Goal: Task Accomplishment & Management: Complete application form

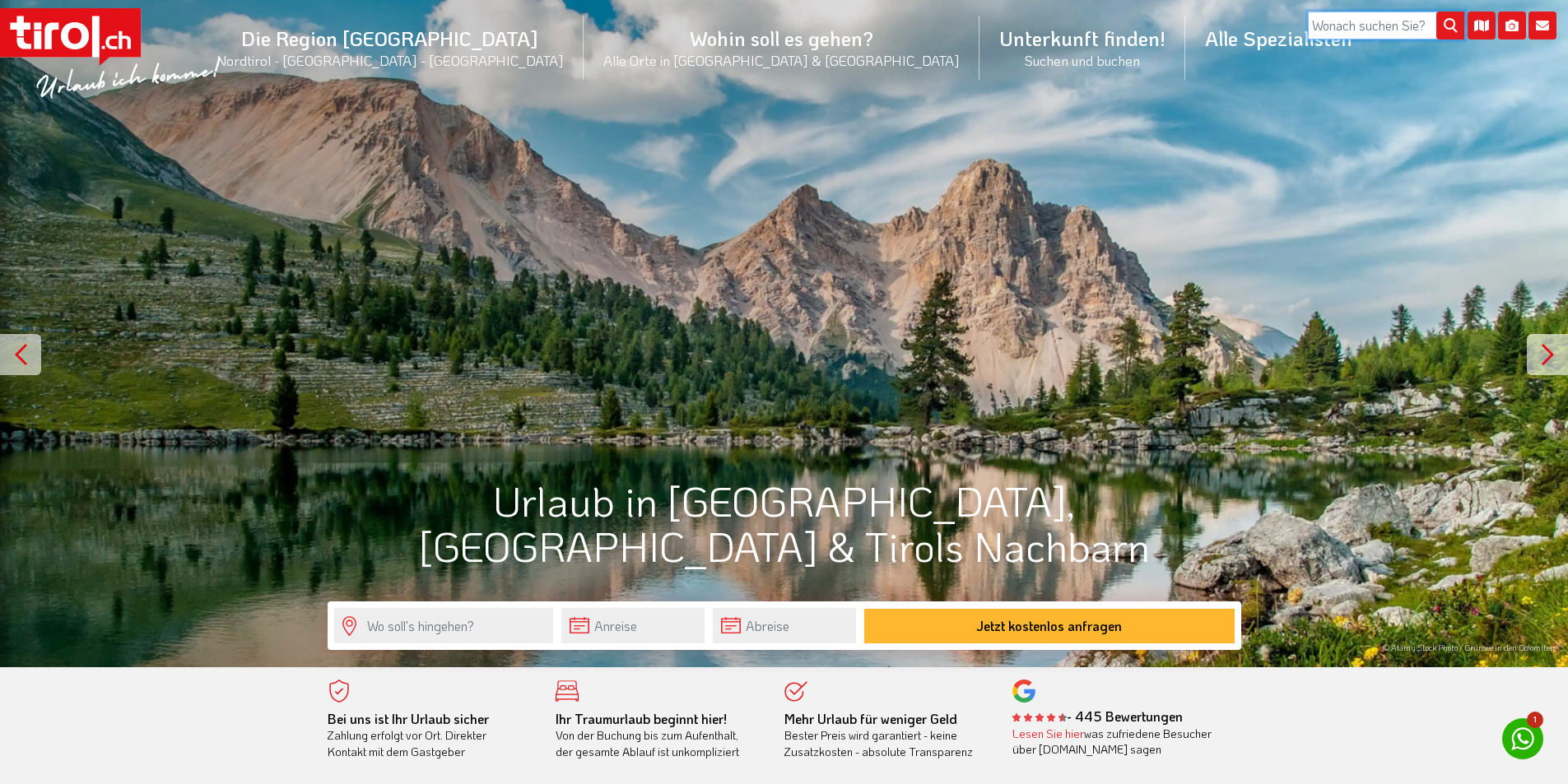
click at [1347, 26] on input "search" at bounding box center [1386, 26] width 156 height 28
type input "gfell"
click at [1436, 12] on button "submit" at bounding box center [1450, 26] width 28 height 28
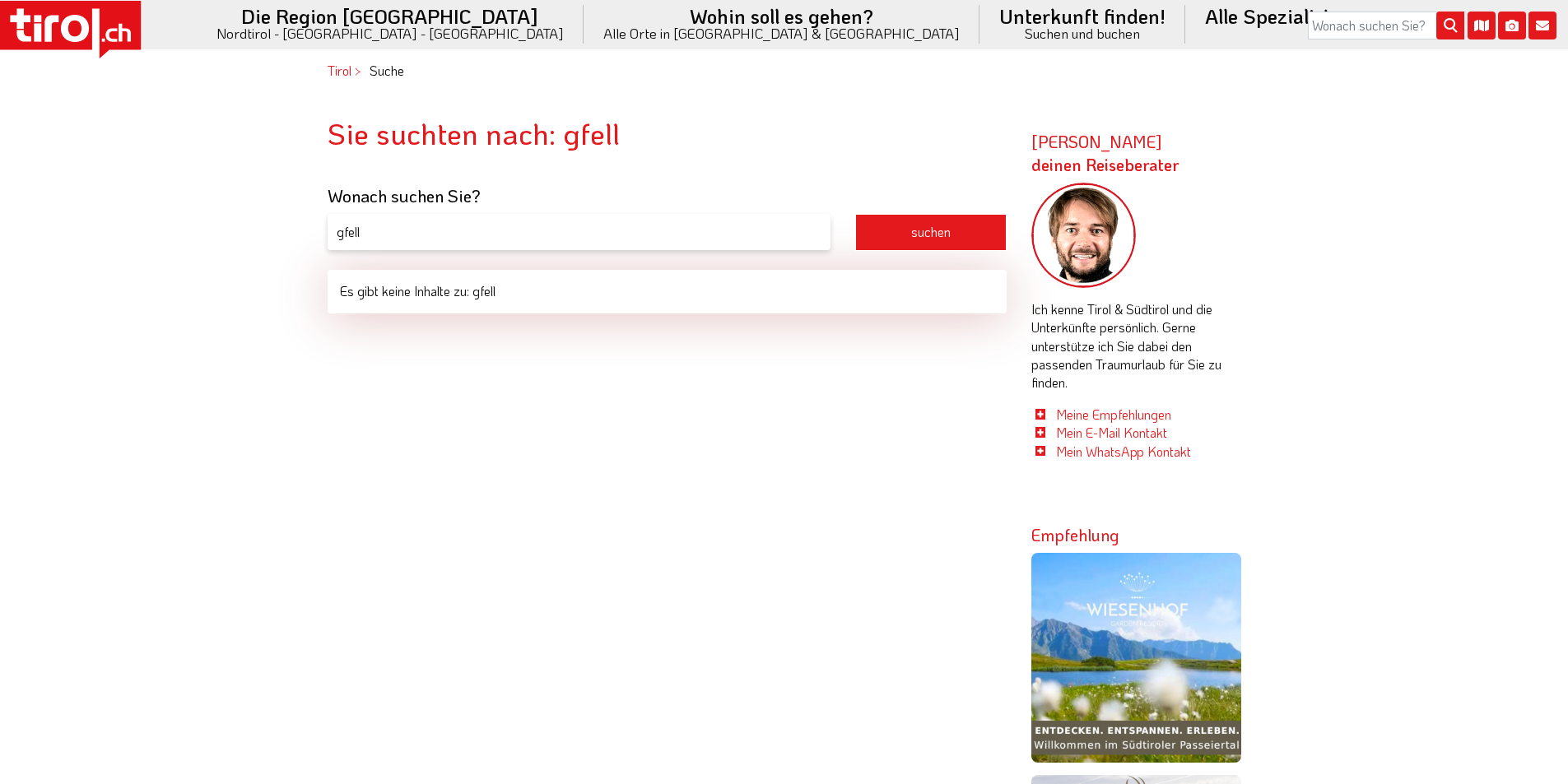
drag, startPoint x: 405, startPoint y: 238, endPoint x: 305, endPoint y: 235, distance: 100.5
click at [305, 235] on body ".st0{fill:#FFFFFF}.st1{fill:#E31017} Die Region [GEOGRAPHIC_DATA] [GEOGRAPHIC_D…" at bounding box center [784, 392] width 1568 height 784
type input "g12"
click at [855, 214] on button "suchen" at bounding box center [930, 232] width 151 height 37
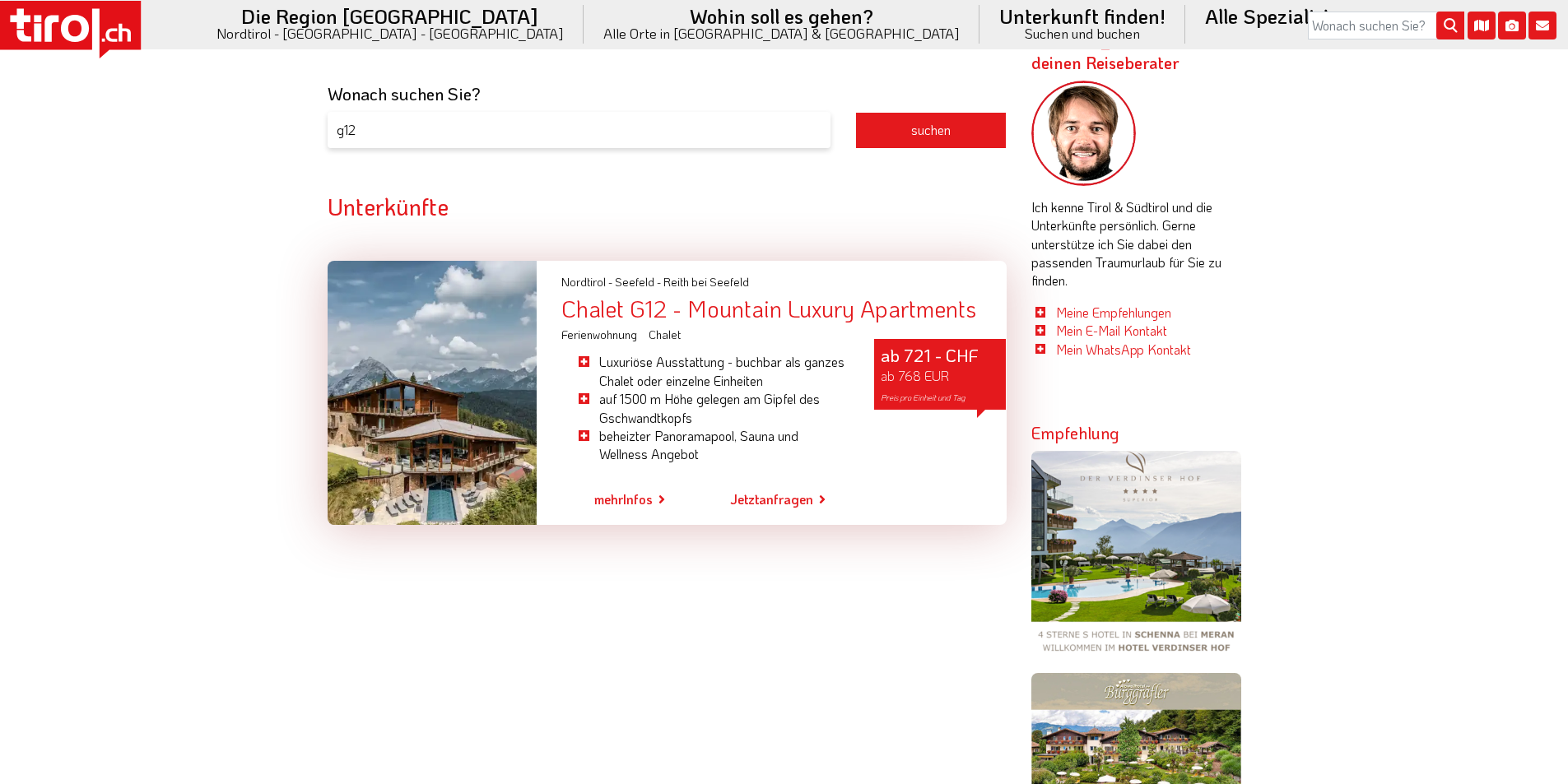
scroll to position [104, 0]
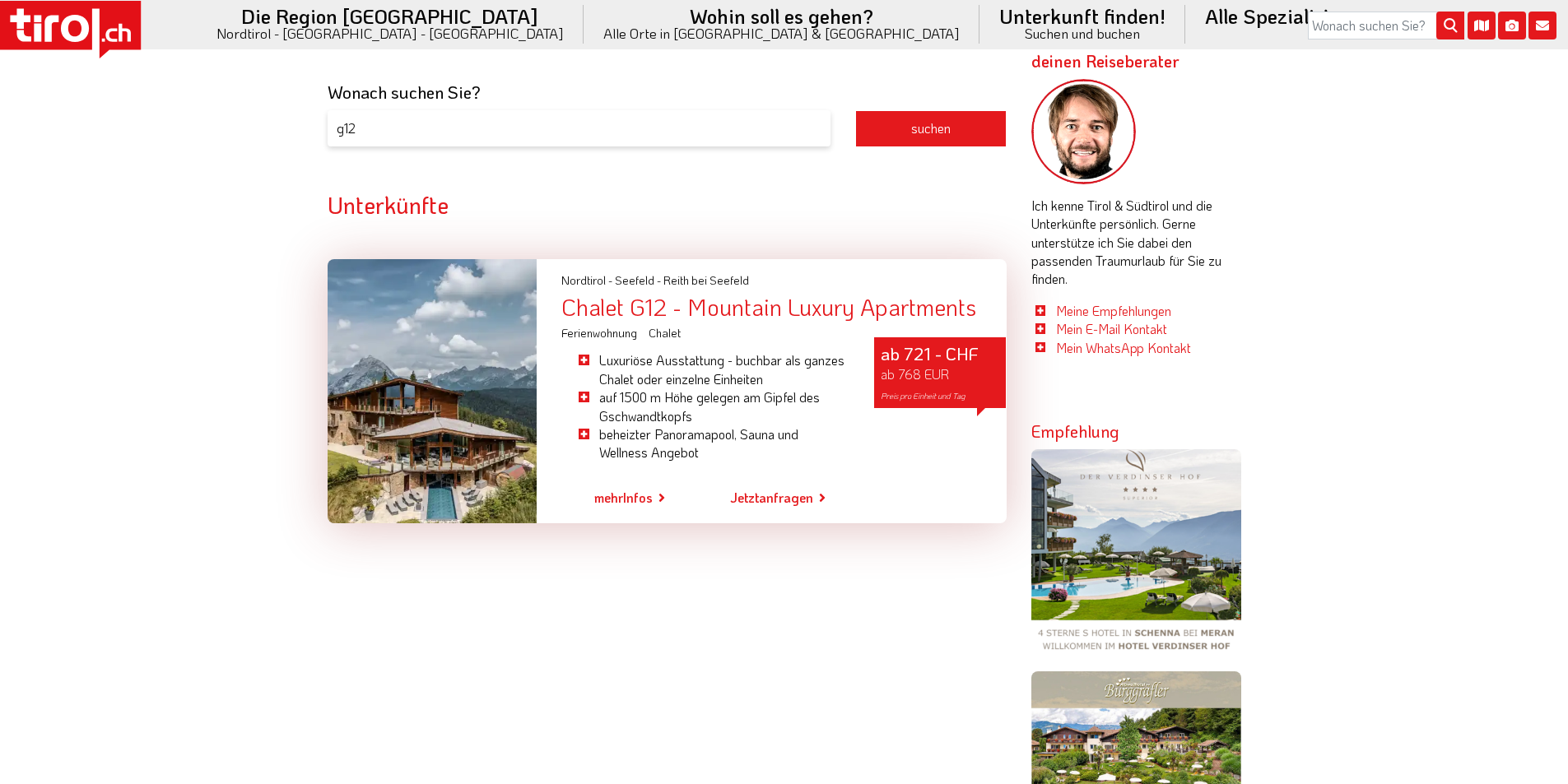
click at [654, 313] on div "Chalet G12 - Mountain Luxury Apartments" at bounding box center [783, 307] width 444 height 23
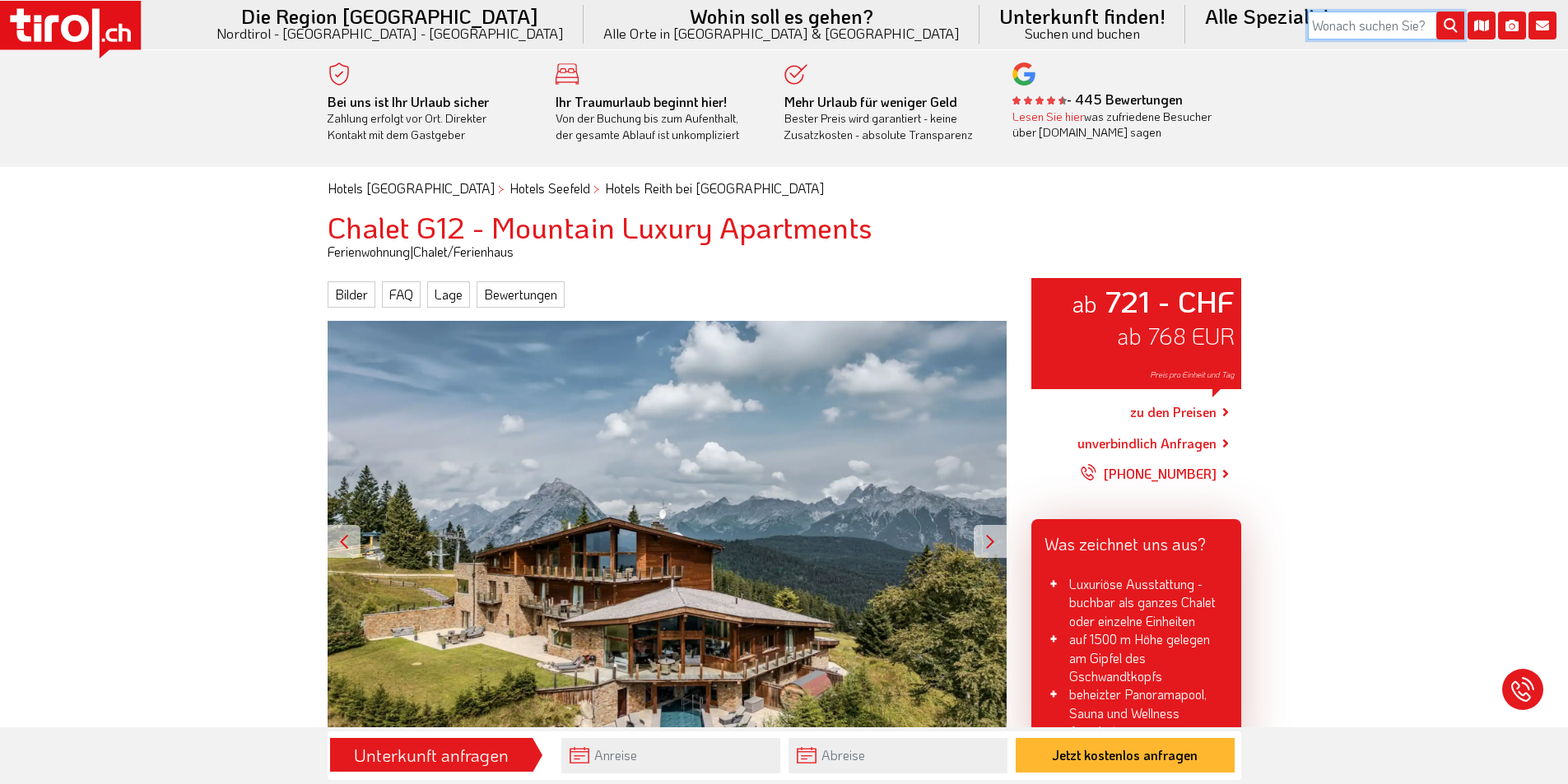
click at [1381, 21] on input "search" at bounding box center [1386, 26] width 156 height 28
paste input "Alpenkönigin"
type input "Alpenkönigin"
click at [1459, 27] on icon "submit" at bounding box center [1450, 26] width 28 height 28
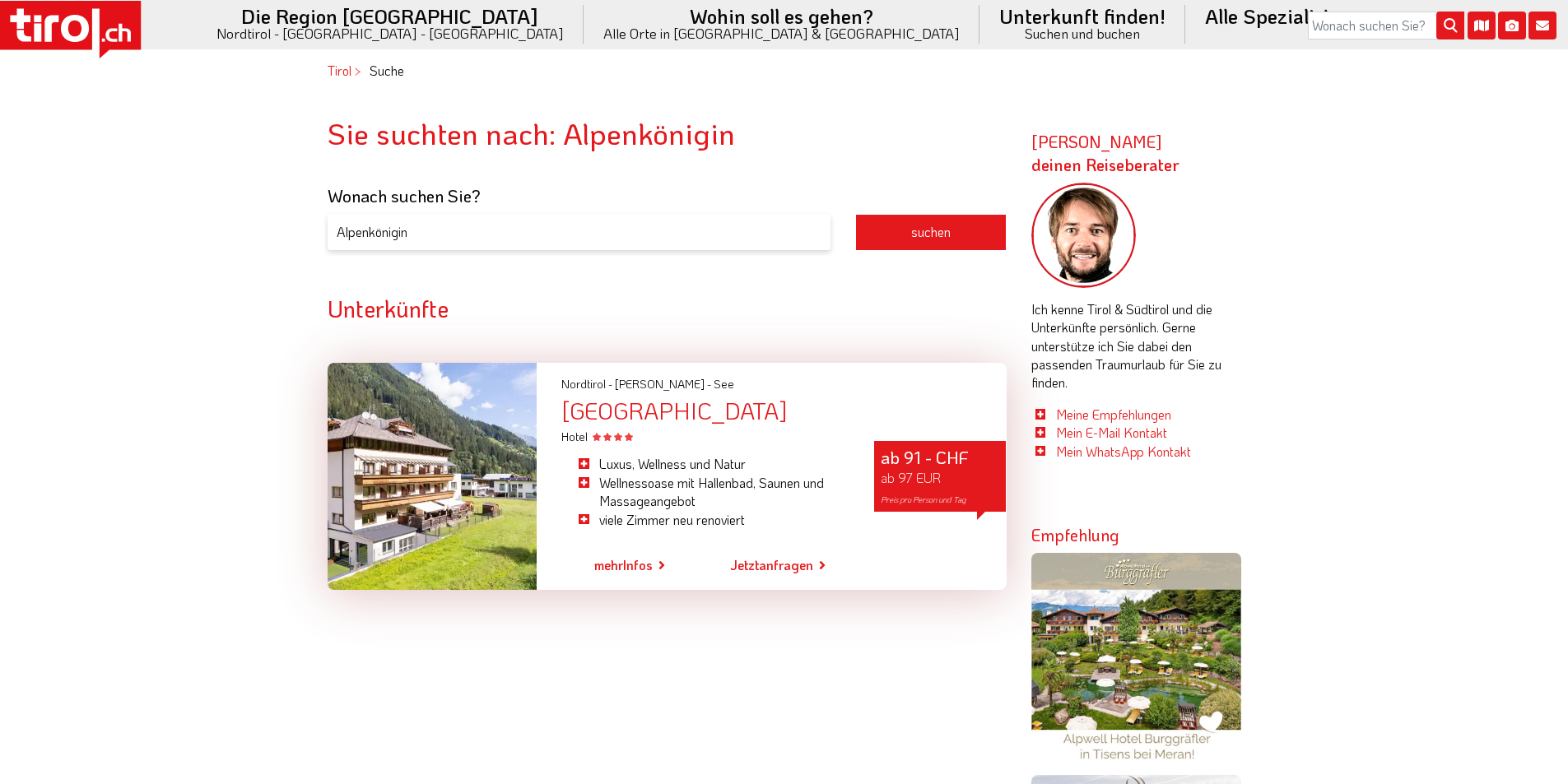
click at [634, 408] on div "[GEOGRAPHIC_DATA]" at bounding box center [783, 410] width 444 height 23
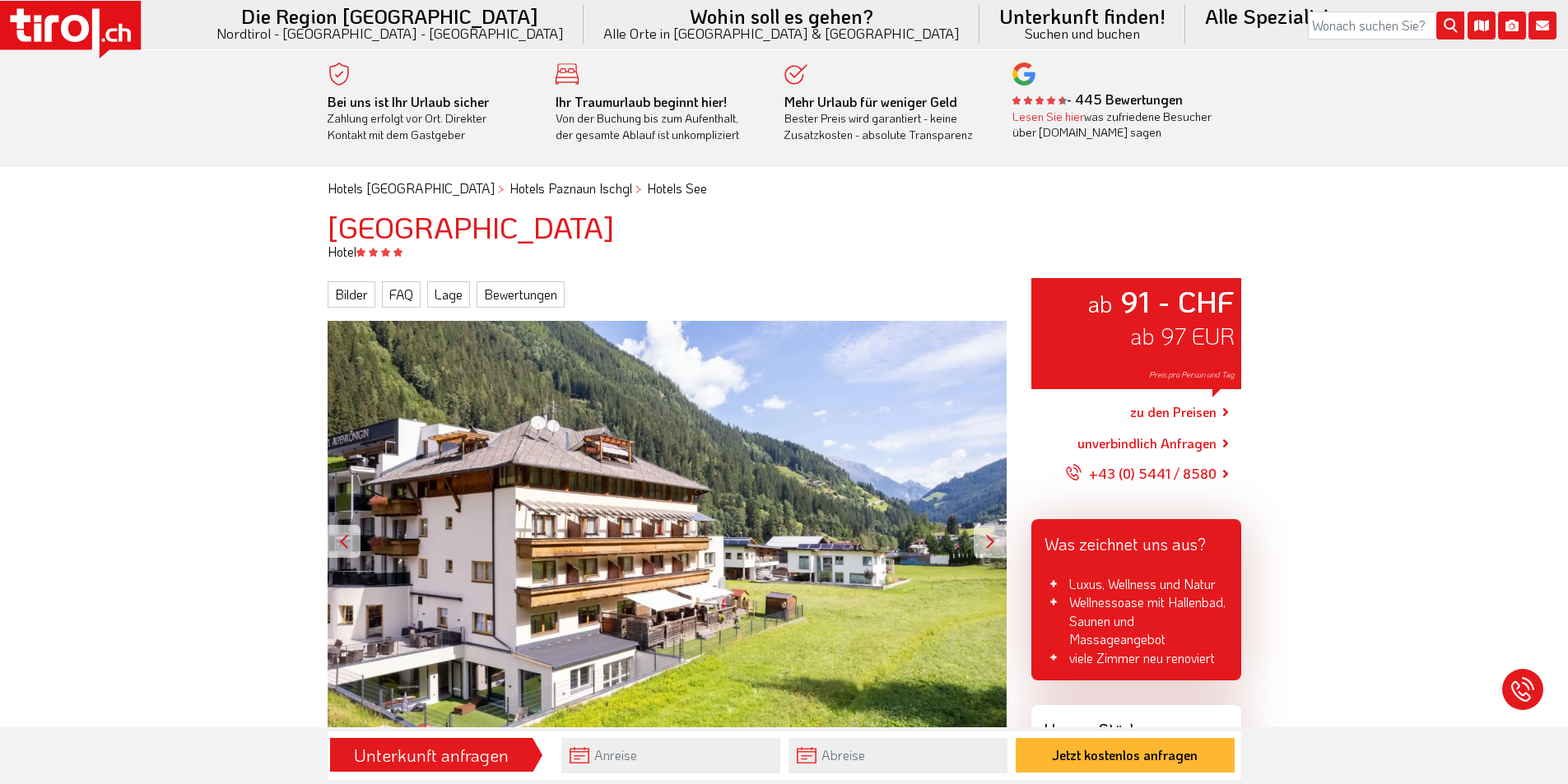
click at [1140, 414] on link "zu den Preisen" at bounding box center [1173, 413] width 86 height 41
click at [28, 24] on icon at bounding box center [70, 30] width 141 height 58
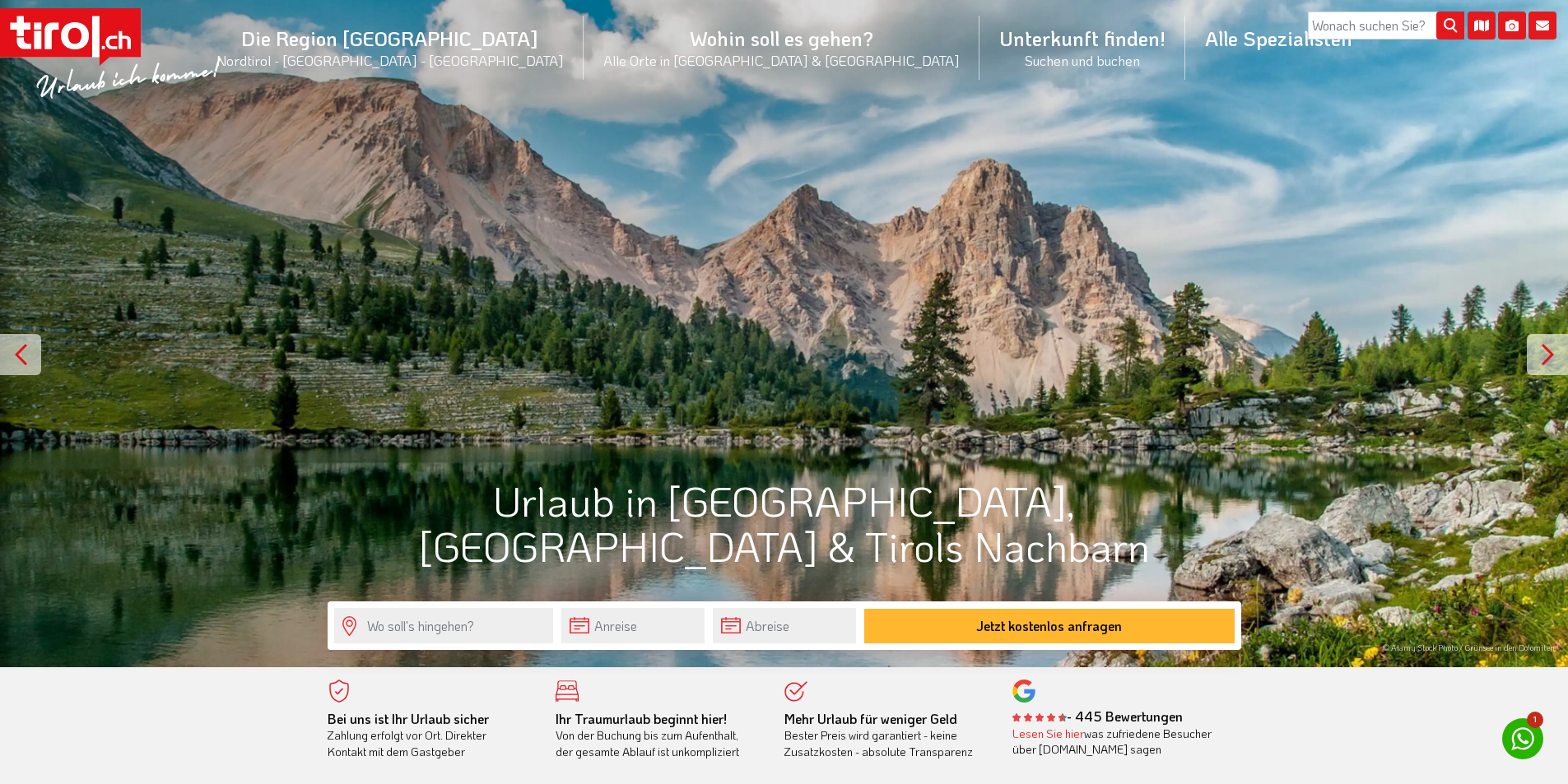
click at [67, 26] on icon at bounding box center [75, 35] width 28 height 27
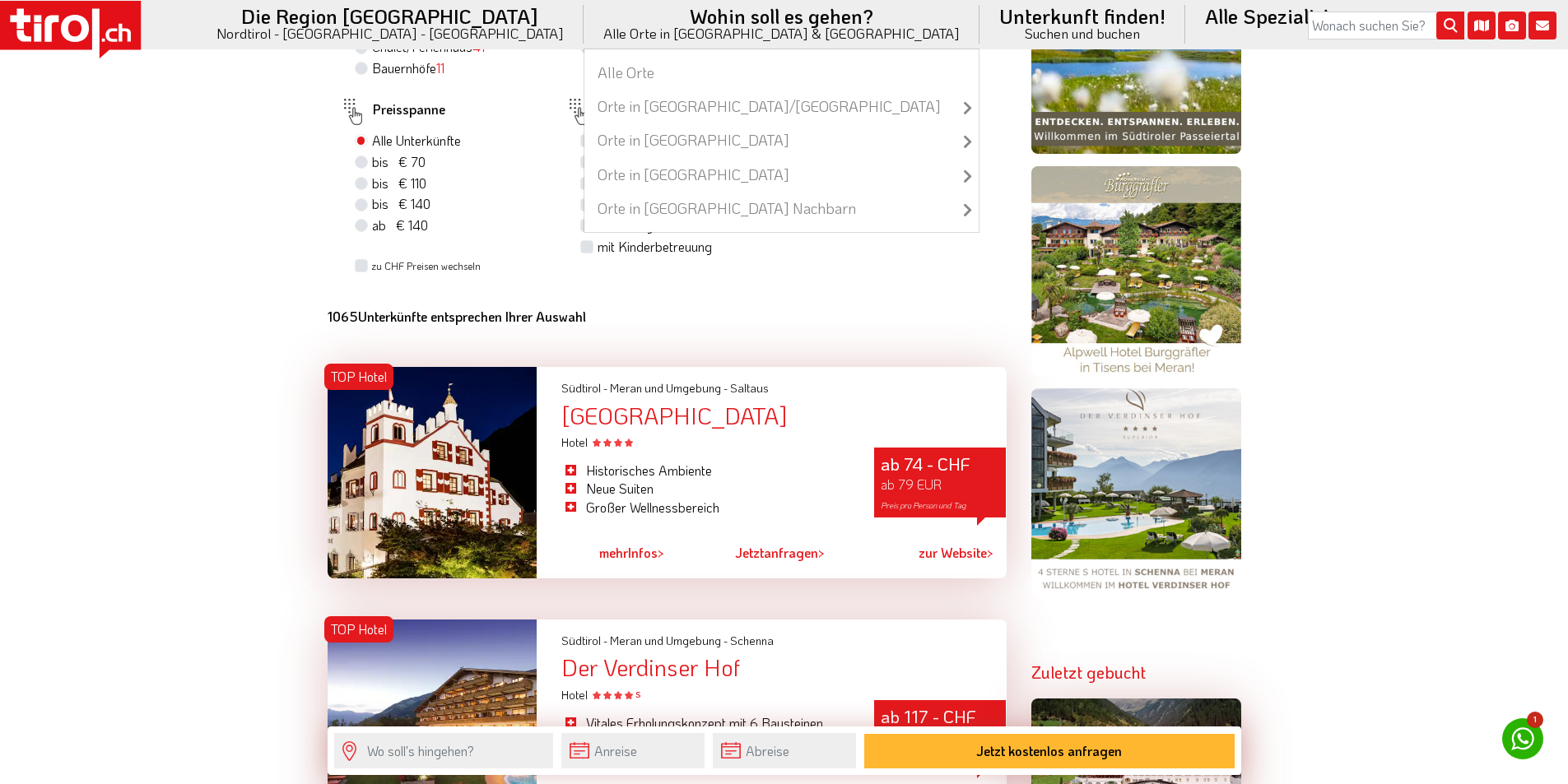
scroll to position [1152, 0]
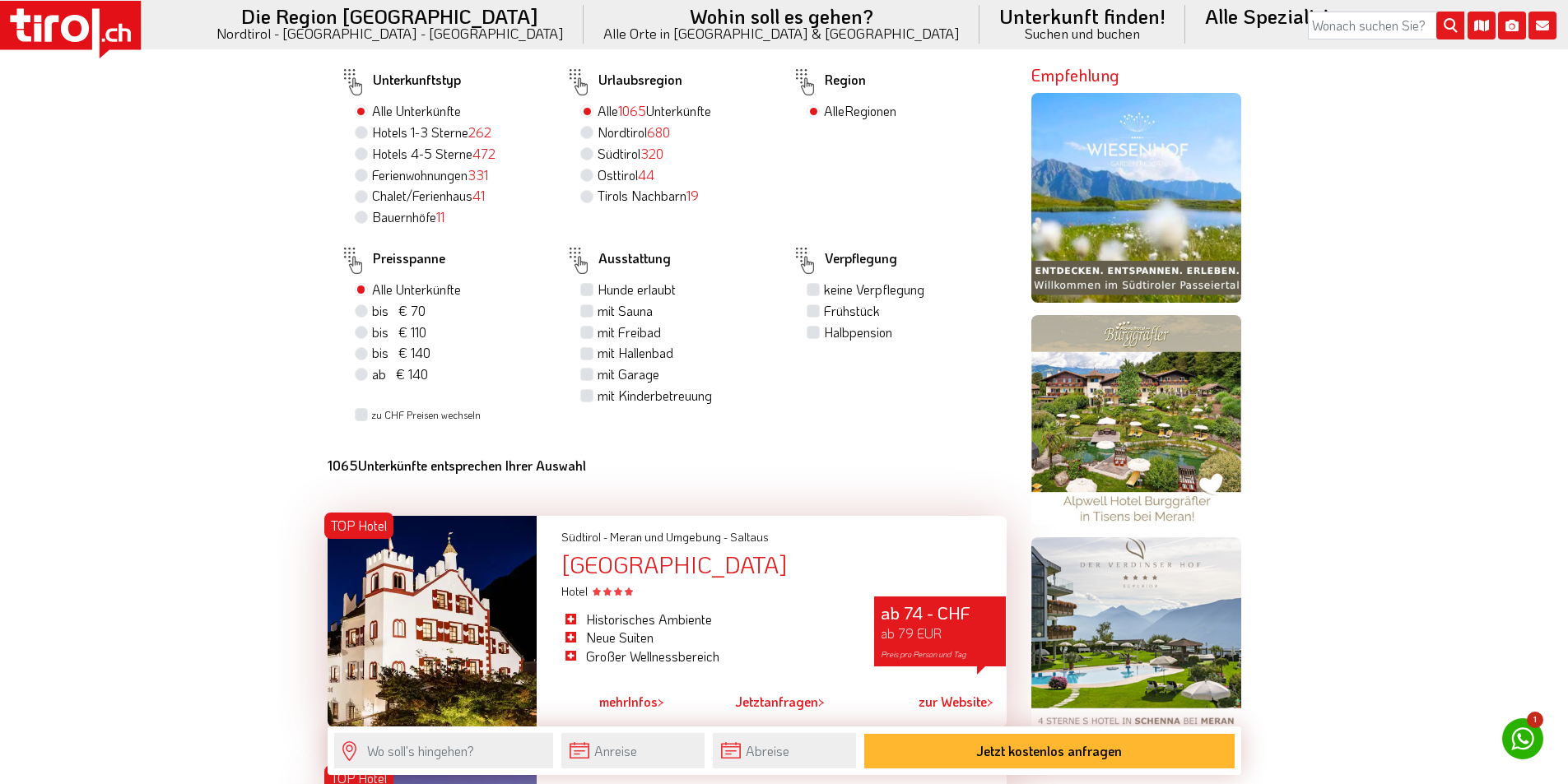
click at [95, 26] on rect at bounding box center [70, 25] width 141 height 49
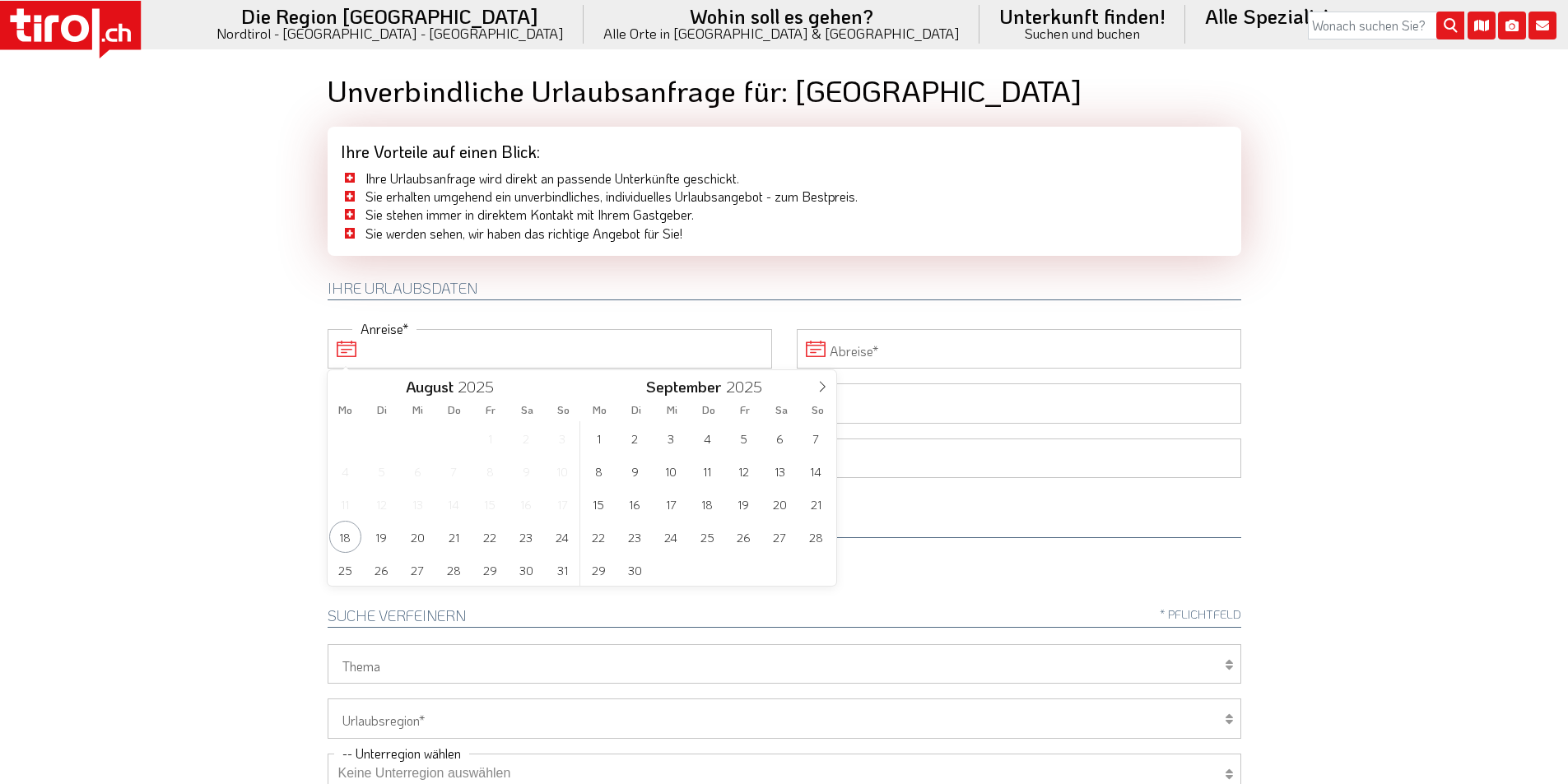
click at [436, 347] on input "Anreise" at bounding box center [550, 349] width 444 height 40
click at [822, 385] on icon at bounding box center [823, 387] width 12 height 12
click at [814, 434] on span "5" at bounding box center [816, 438] width 32 height 32
click at [564, 468] on span "12" at bounding box center [563, 471] width 32 height 32
type input "05-10-2025"
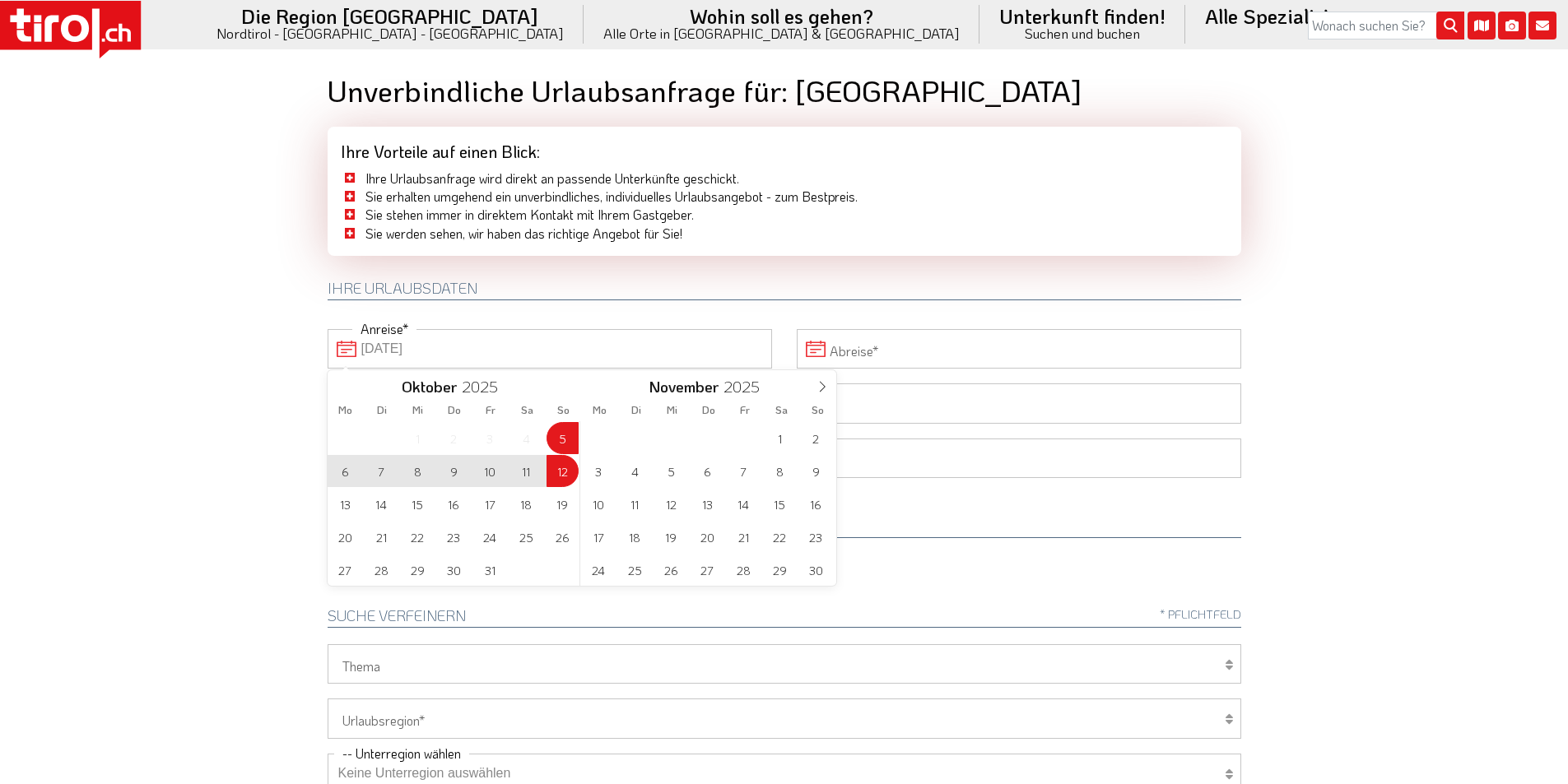
type input "12-10-2025"
drag, startPoint x: 132, startPoint y: 328, endPoint x: 308, endPoint y: 412, distance: 194.8
click at [149, 340] on body ".st0{fill:#FFFFFF}.st1{fill:#E31017} Die Region [GEOGRAPHIC_DATA] [GEOGRAPHIC_D…" at bounding box center [784, 392] width 1568 height 784
type input "05-10-2025"
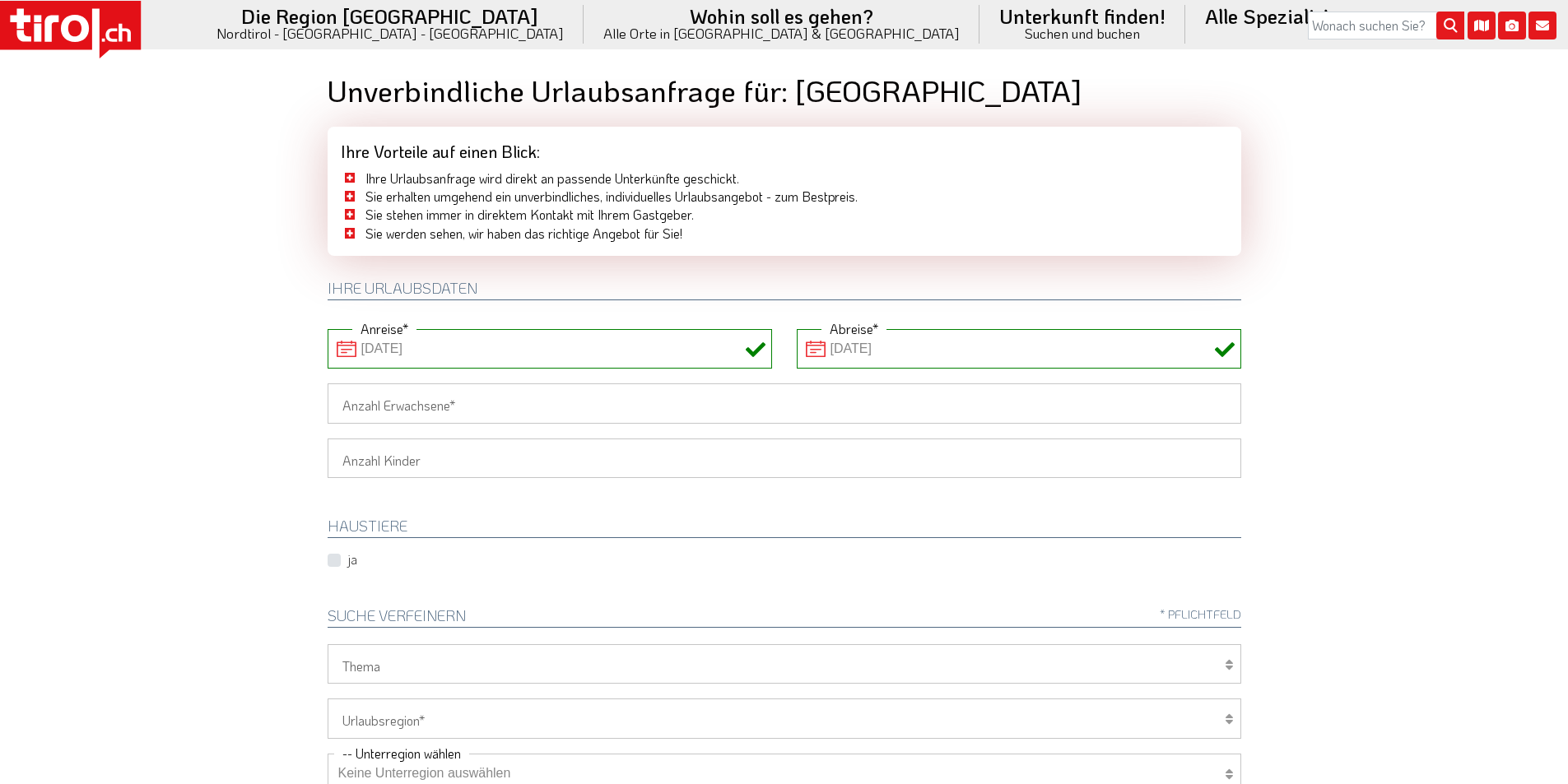
drag, startPoint x: 377, startPoint y: 408, endPoint x: 187, endPoint y: 401, distance: 190.3
click at [374, 407] on input "Anzahl Erwachsene" at bounding box center [785, 404] width 914 height 40
type input "2"
drag, startPoint x: 187, startPoint y: 401, endPoint x: 204, endPoint y: 418, distance: 24.4
click at [187, 401] on body ".st0{fill:#FFFFFF}.st1{fill:#E31017} Die Region [GEOGRAPHIC_DATA] [GEOGRAPHIC_D…" at bounding box center [784, 392] width 1568 height 784
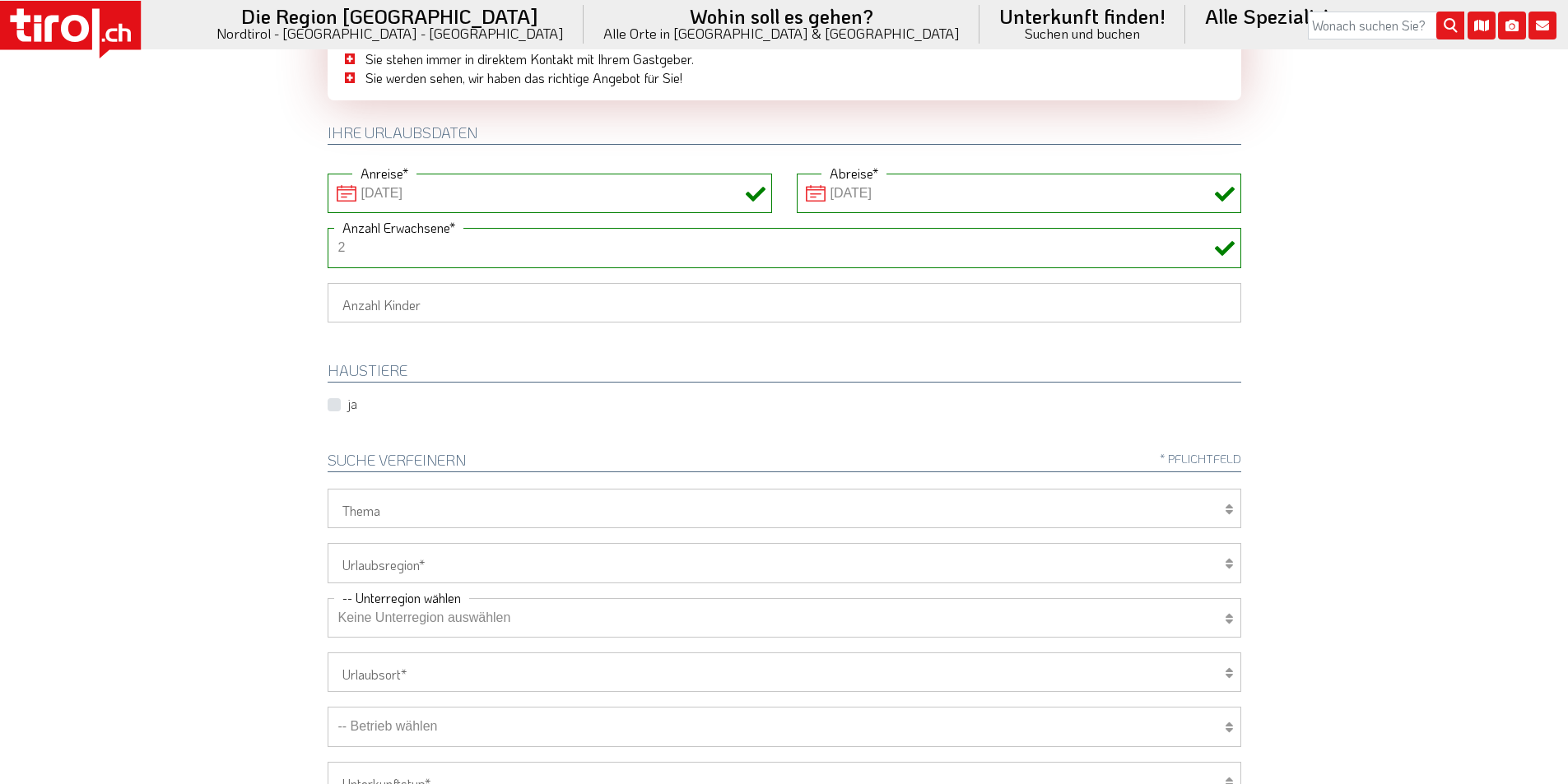
scroll to position [329, 0]
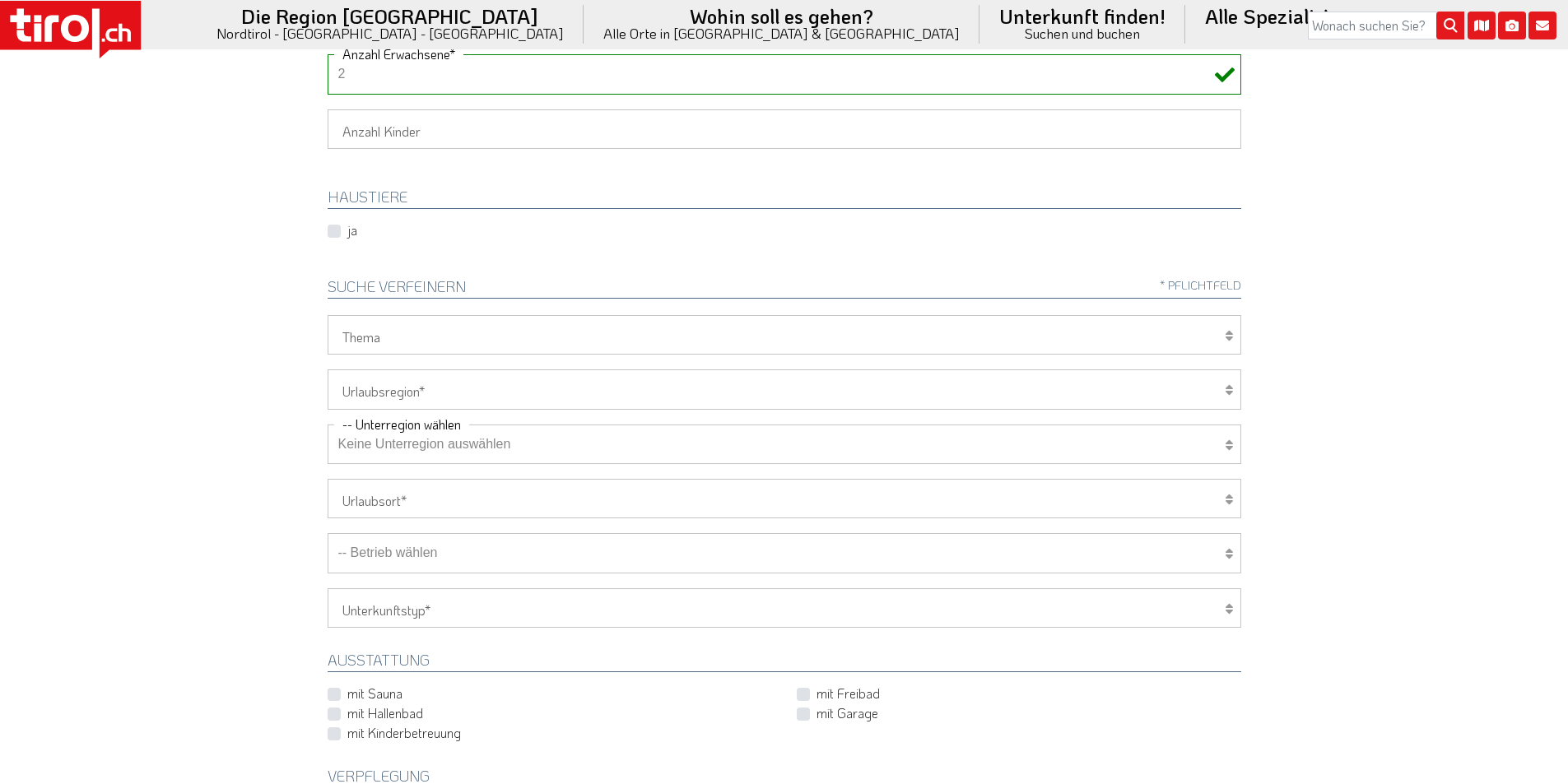
click at [389, 387] on select "[GEOGRAPHIC_DATA]/Nordtirol Osttirol [GEOGRAPHIC_DATA] Tirols Nachbarn" at bounding box center [785, 390] width 914 height 40
select select "7272"
click at [328, 370] on select "[GEOGRAPHIC_DATA]/Nordtirol Osttirol [GEOGRAPHIC_DATA] Tirols Nachbarn" at bounding box center [785, 390] width 914 height 40
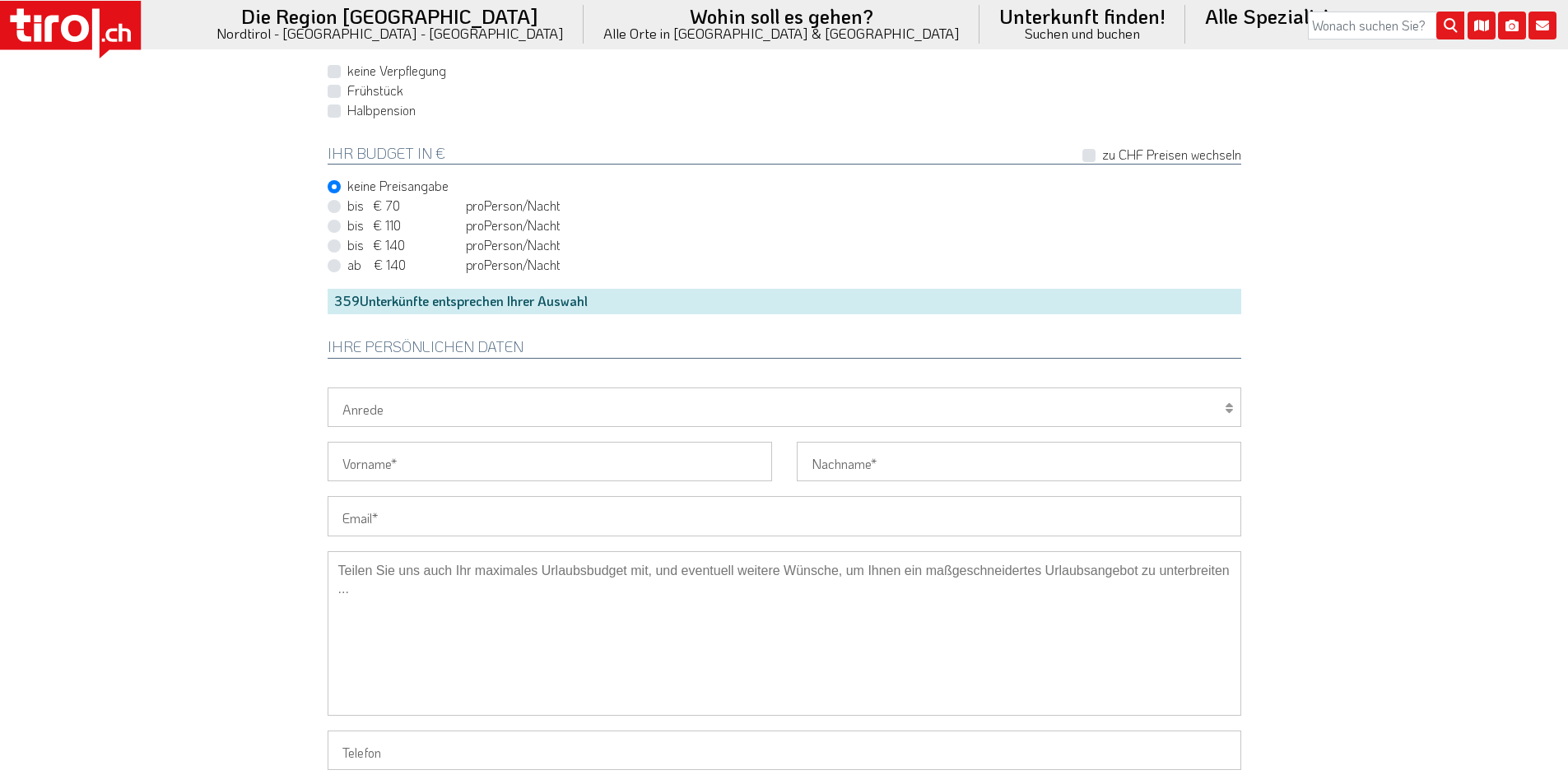
scroll to position [1070, 0]
drag, startPoint x: 389, startPoint y: 519, endPoint x: 310, endPoint y: 505, distance: 80.2
click at [389, 519] on input "Email" at bounding box center [785, 515] width 914 height 40
paste input "dansilmeyer@web.de"
type input "dansilmeyer@web.de"
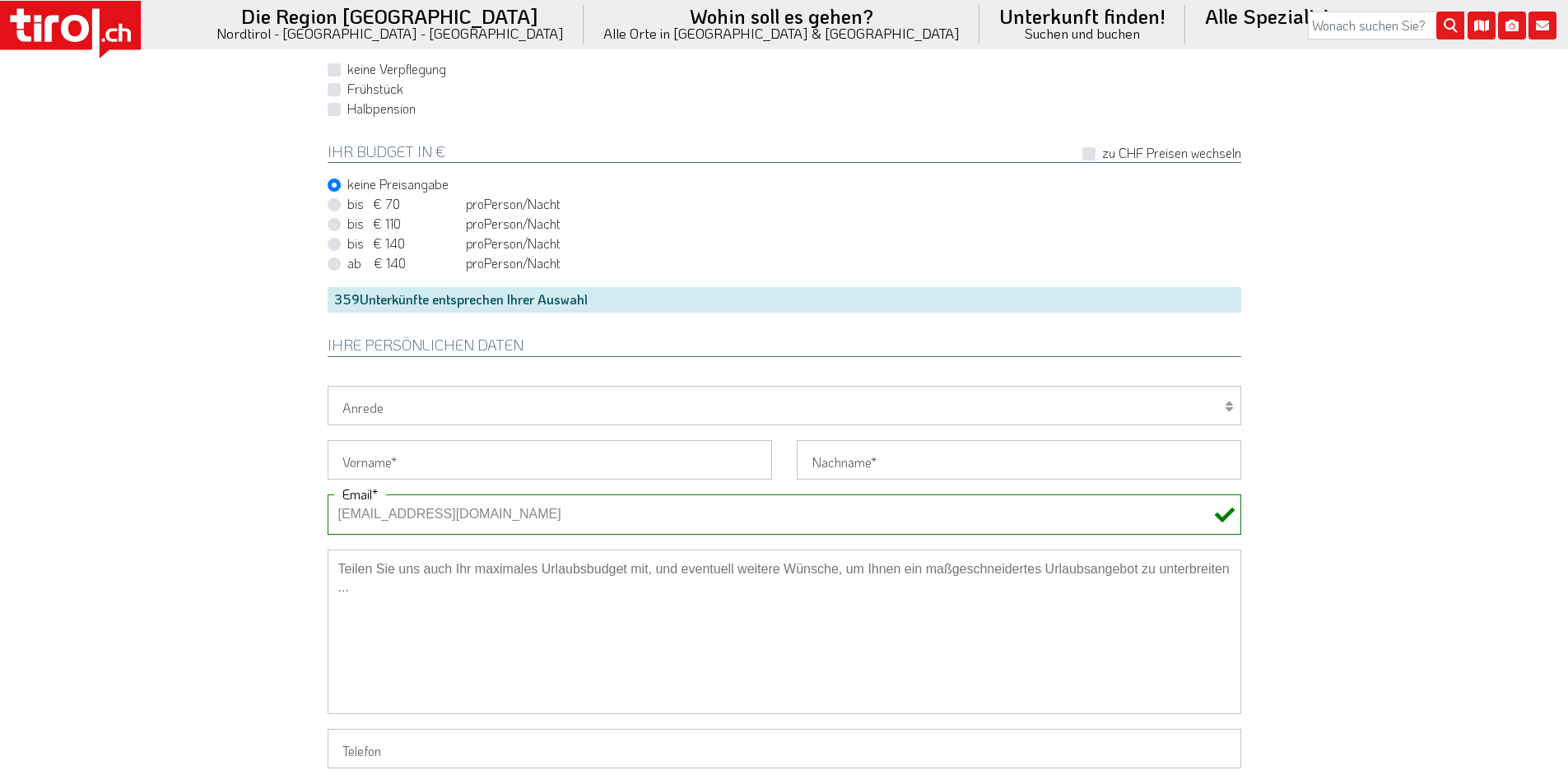
drag, startPoint x: 365, startPoint y: 512, endPoint x: 286, endPoint y: 511, distance: 79.8
click at [391, 409] on select "Herr Frau Familie" at bounding box center [785, 406] width 914 height 40
select select "Frau"
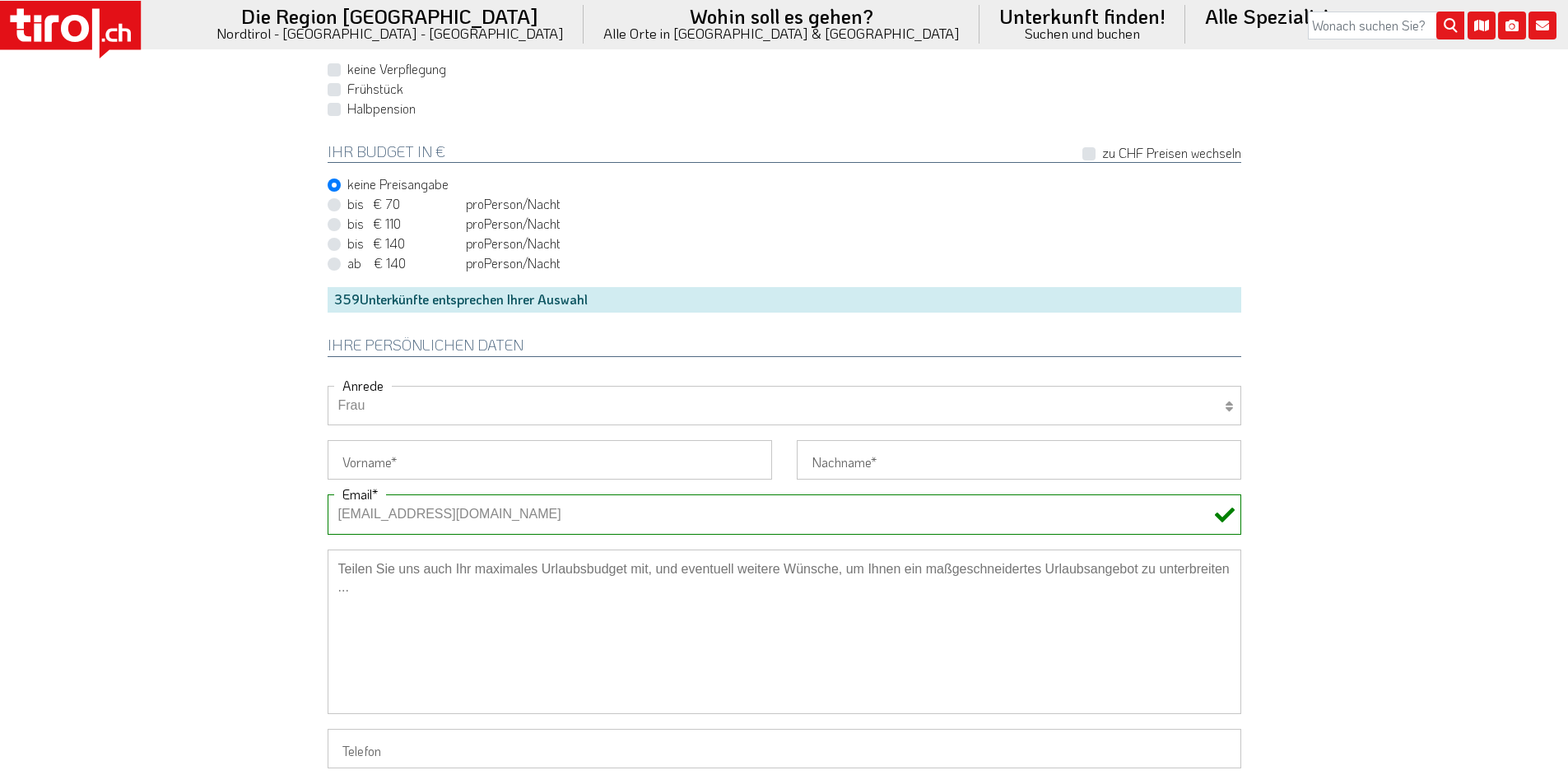
click at [328, 386] on select "Herr Frau Familie" at bounding box center [785, 406] width 914 height 40
drag, startPoint x: 370, startPoint y: 463, endPoint x: 355, endPoint y: 458, distance: 16.4
click at [370, 463] on input "Vorname" at bounding box center [550, 460] width 444 height 40
paste input "Silvia"
type input "Silvia"
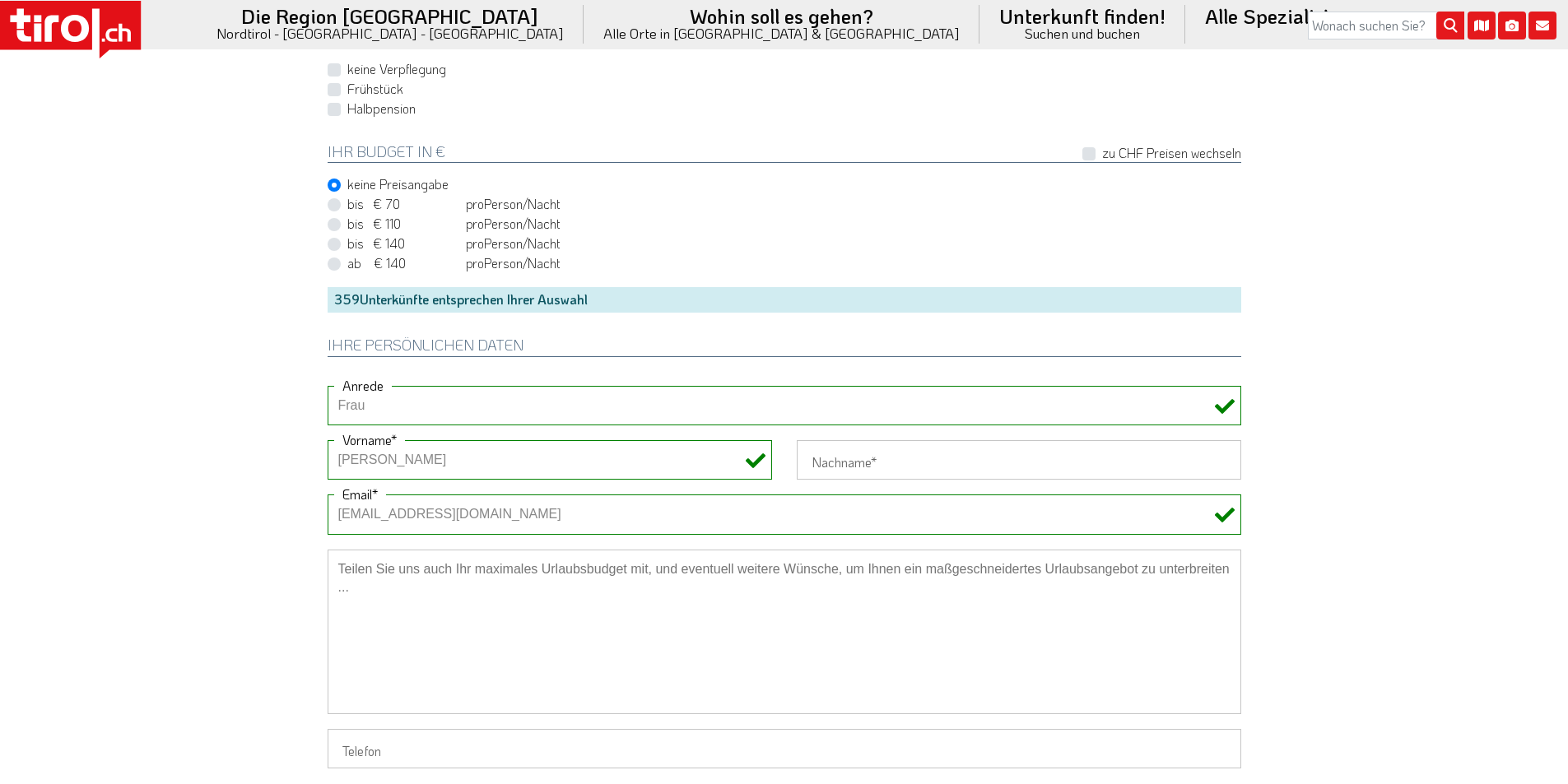
drag, startPoint x: 192, startPoint y: 442, endPoint x: 472, endPoint y: 47, distance: 484.7
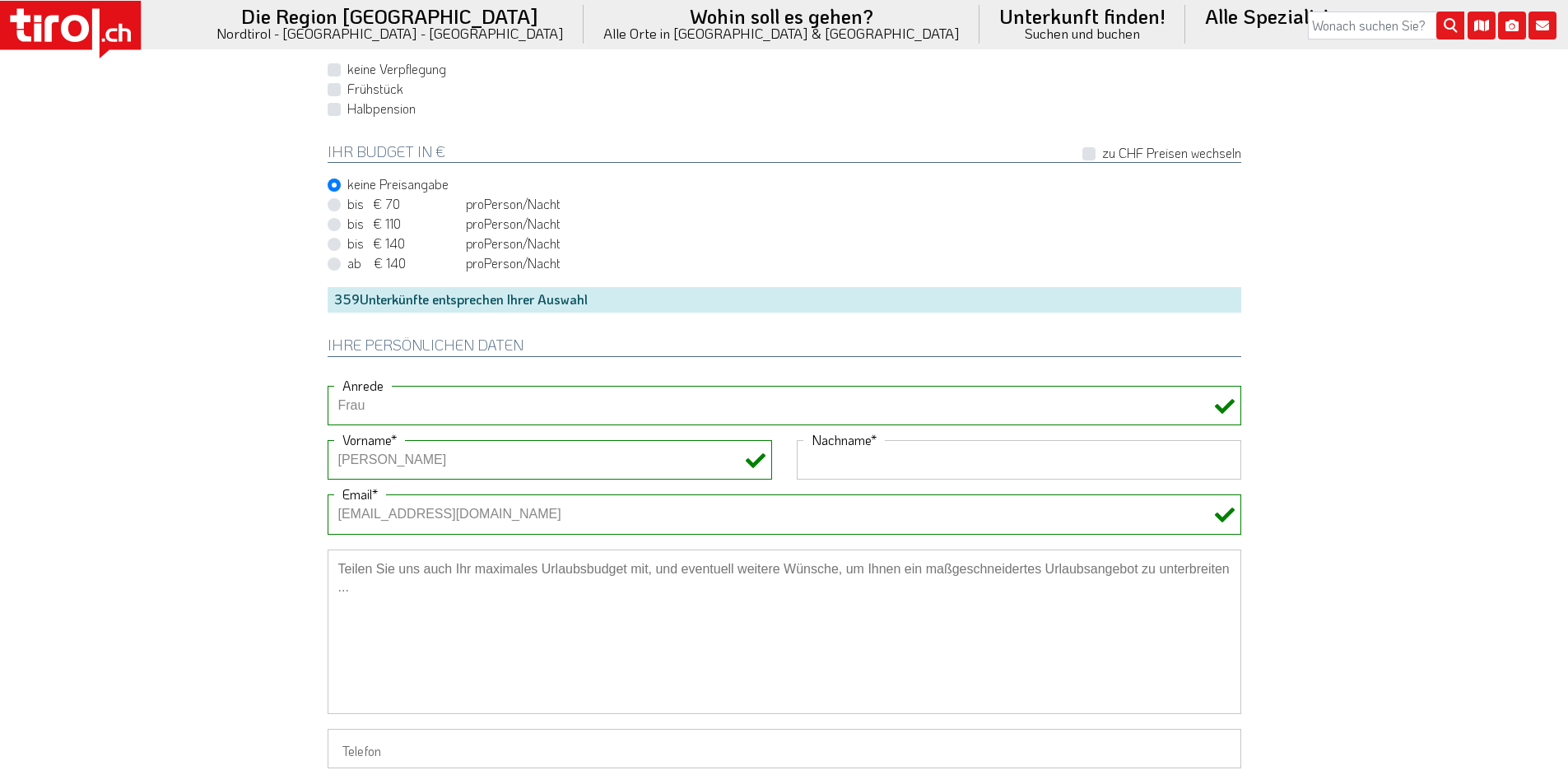
drag, startPoint x: 873, startPoint y: 458, endPoint x: 648, endPoint y: 332, distance: 258.3
click at [873, 458] on input "Nachname" at bounding box center [1019, 460] width 444 height 40
paste input "Meyer"
type input "Meyer"
click at [374, 115] on label "Halbpension" at bounding box center [381, 109] width 68 height 18
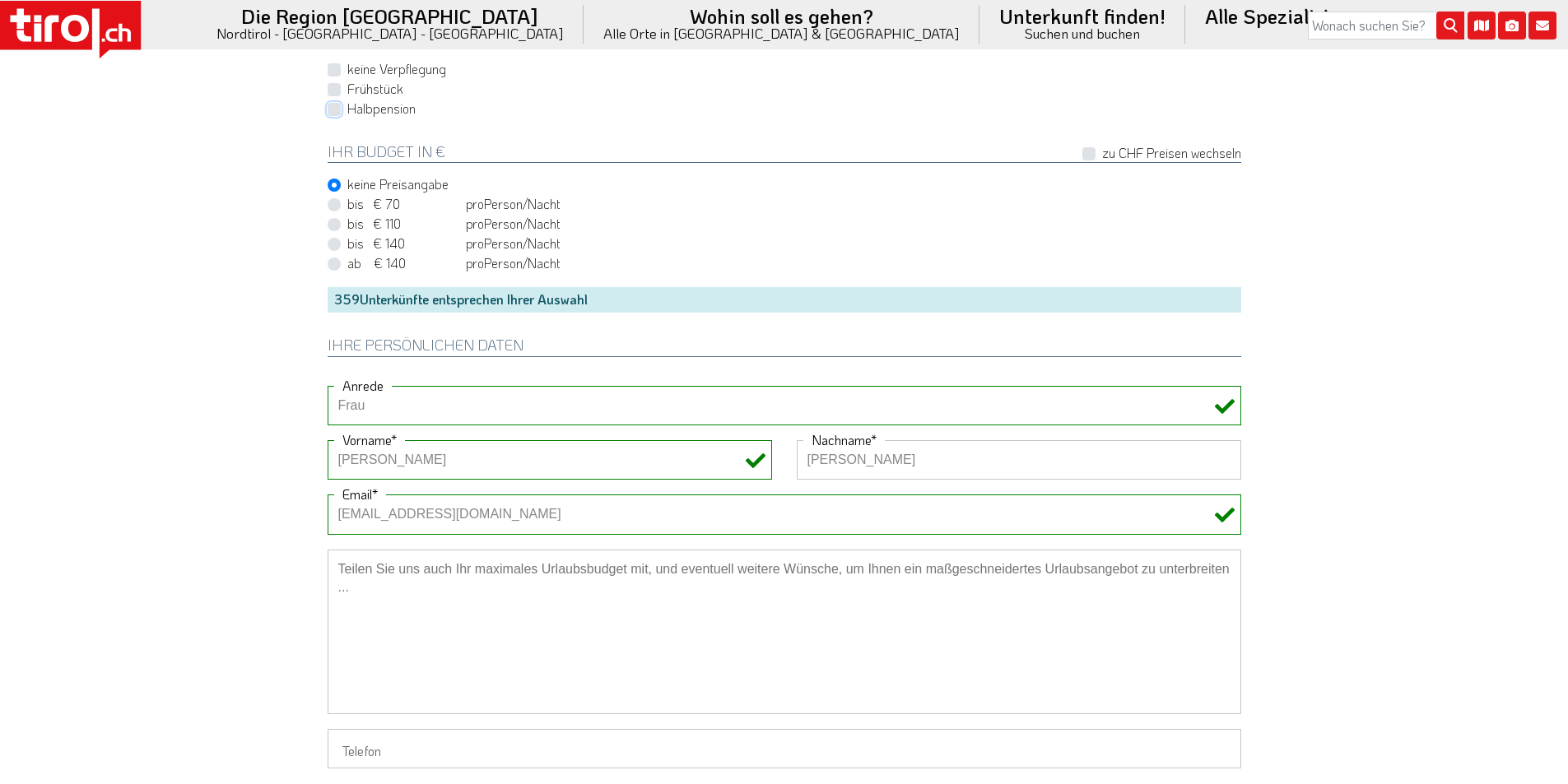
click at [374, 114] on input "Halbpension" at bounding box center [788, 108] width 914 height 11
checkbox input "true"
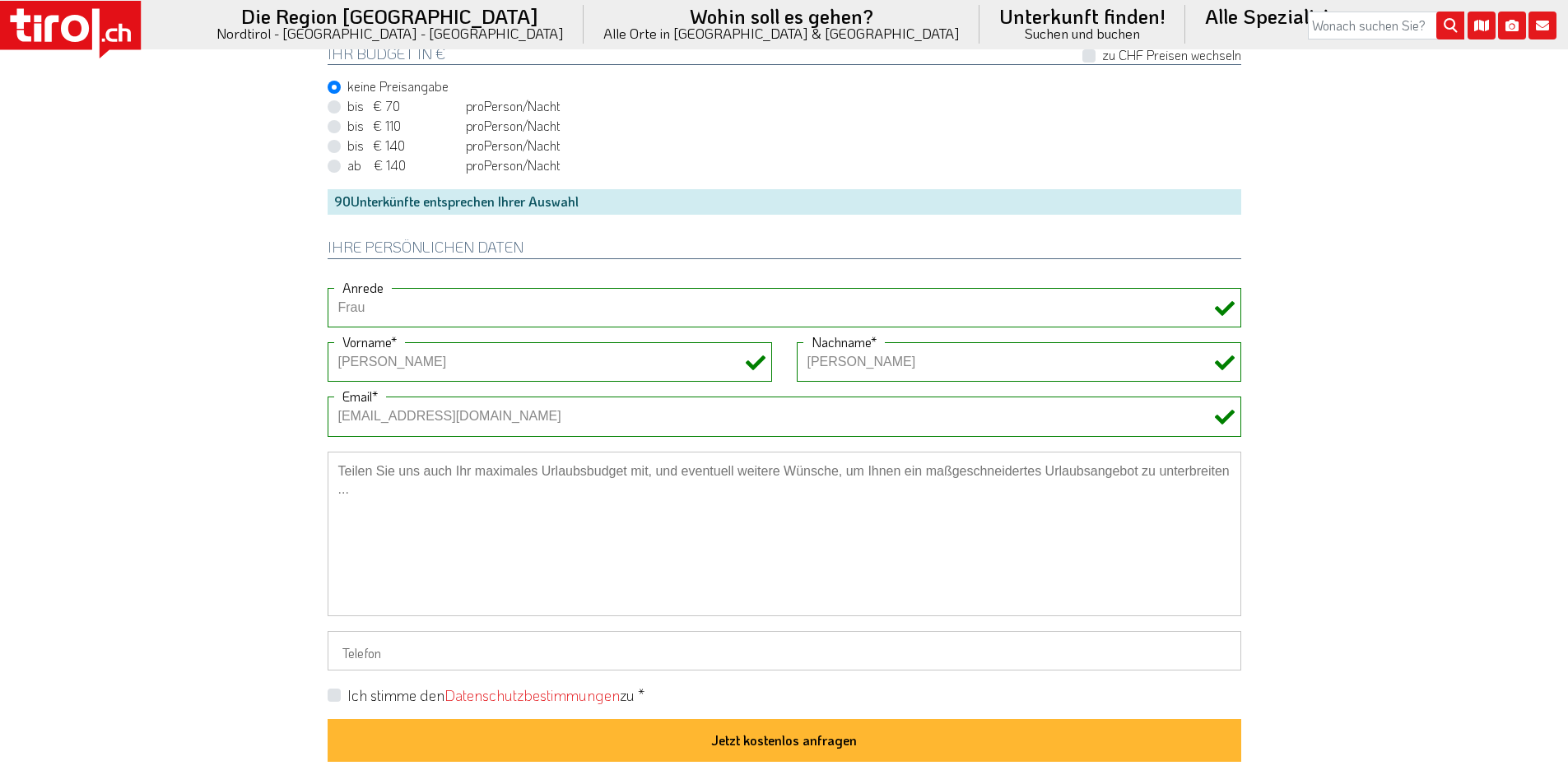
scroll to position [1317, 0]
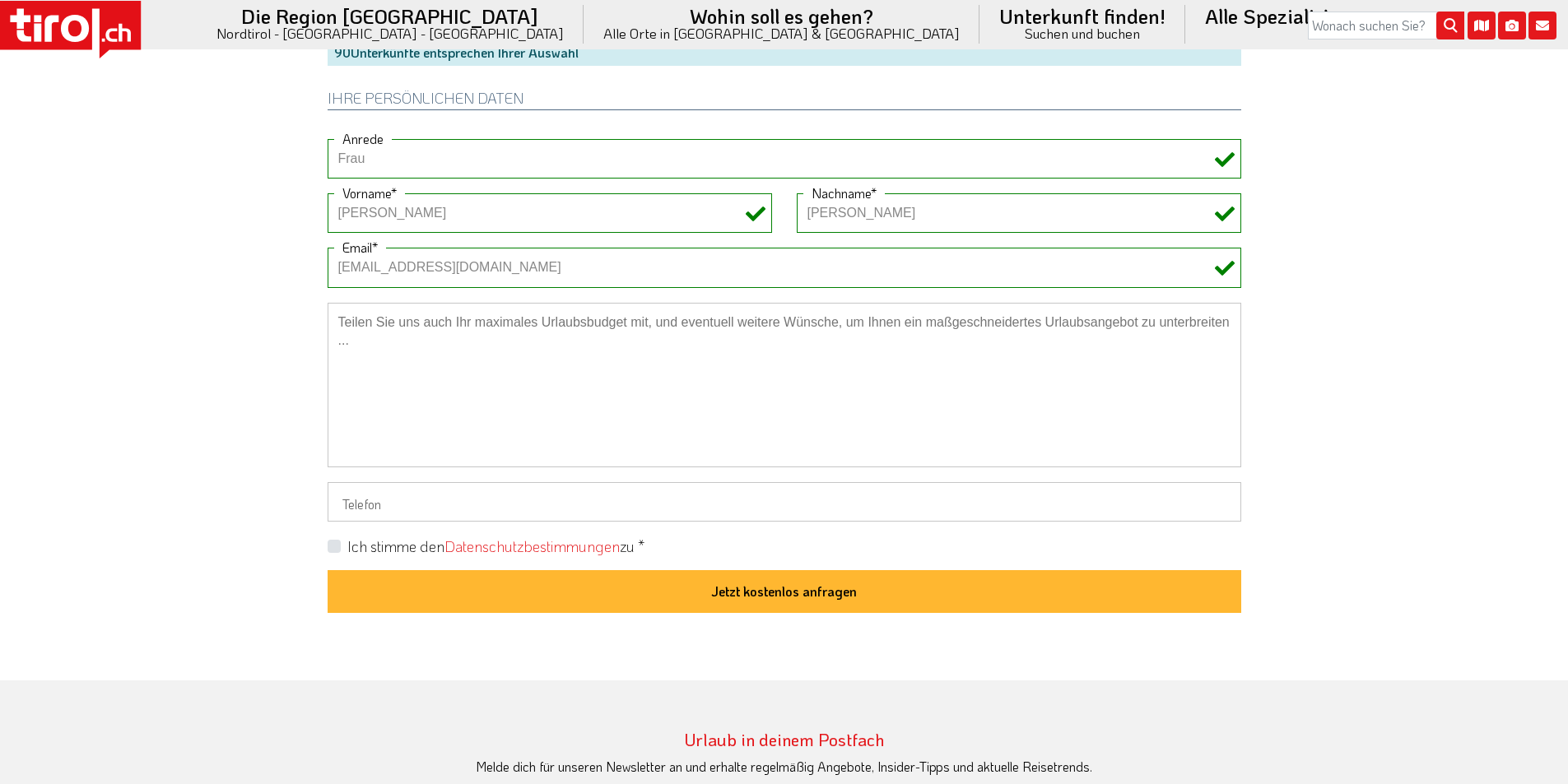
click at [347, 543] on label "Ich stimme den Datenschutzbestimmungen zu *" at bounding box center [495, 547] width 297 height 21
click at [331, 543] on input "Ich stimme den Datenschutzbestimmungen zu *" at bounding box center [788, 546] width 914 height 11
checkbox input "true"
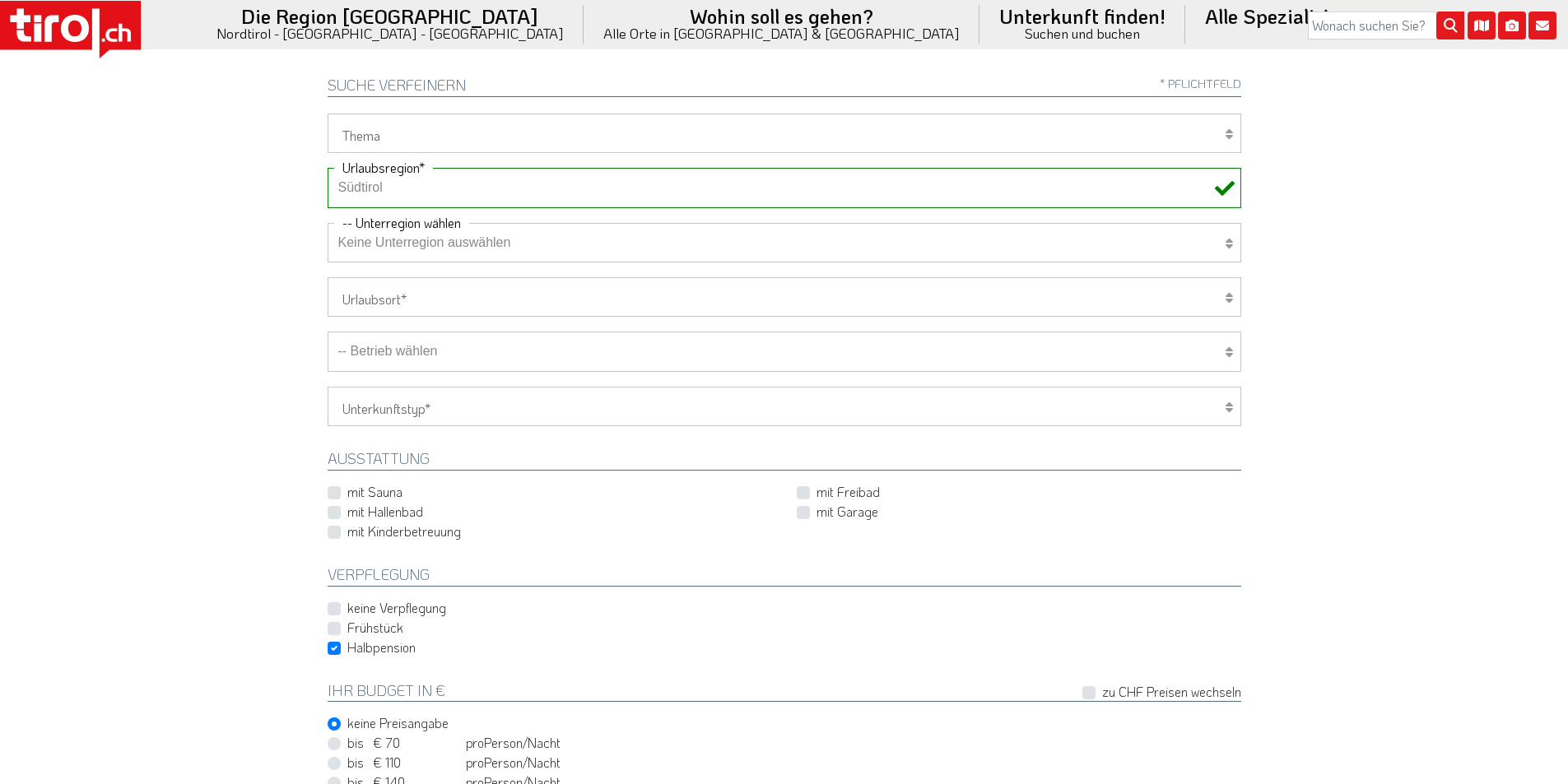
scroll to position [494, 0]
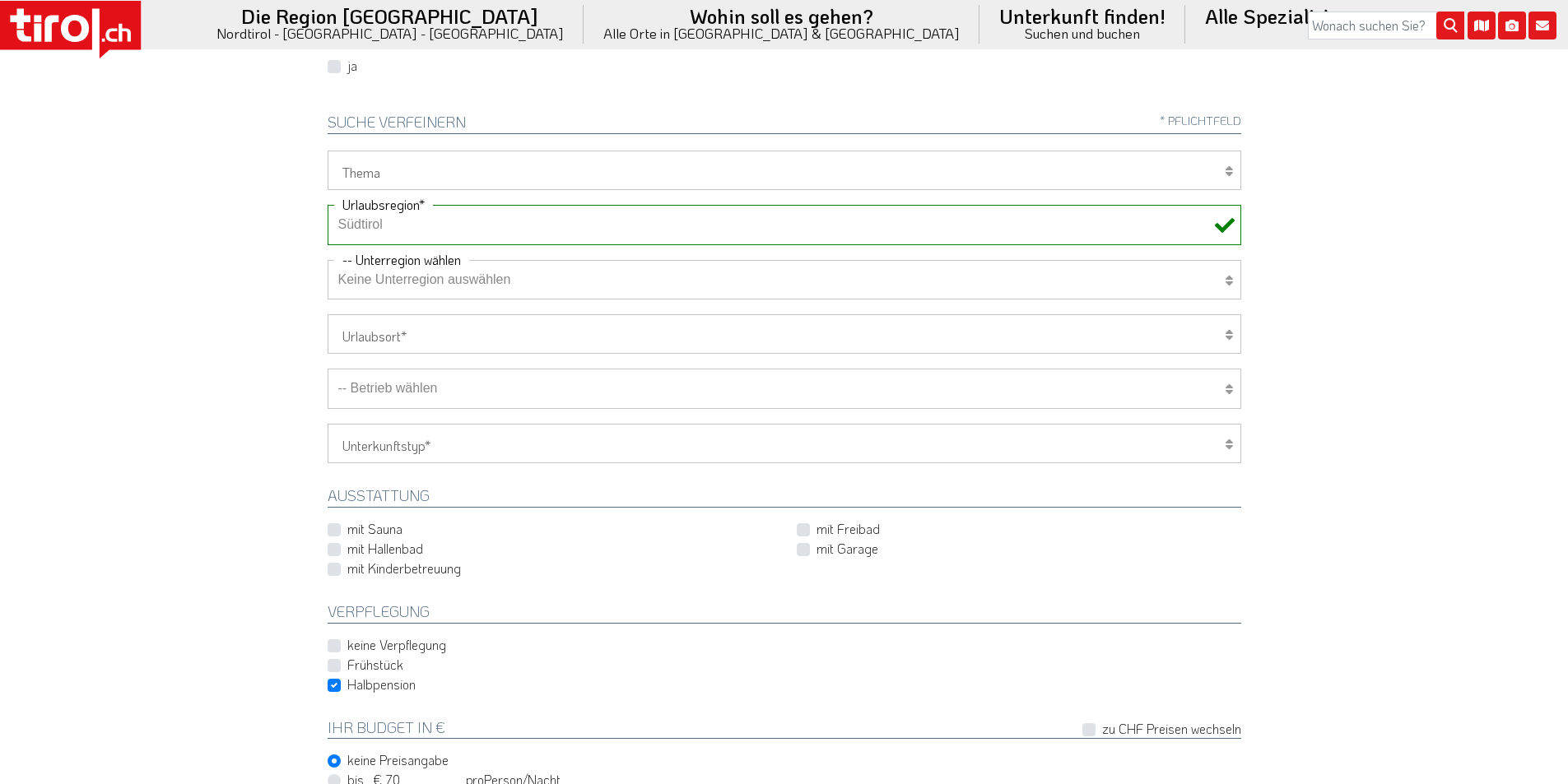
click at [376, 175] on select "Wellness Mountainbiken/Radfahren Familie Wandern Sport Skifahren Motorrad Golf" at bounding box center [785, 171] width 914 height 40
select select "7399"
click at [328, 151] on select "Wellness Mountainbiken/Radfahren Familie Wandern Sport Skifahren Motorrad Golf" at bounding box center [785, 171] width 914 height 40
click at [424, 393] on select "-- Betrieb wählen ABINEA Dolomiti Romantic SPA Hotel [GEOGRAPHIC_DATA] - Oetz A…" at bounding box center [785, 389] width 914 height 40
click at [328, 369] on select "-- Betrieb wählen ABINEA Dolomiti Romantic SPA Hotel [GEOGRAPHIC_DATA] - Oetz A…" at bounding box center [785, 389] width 914 height 40
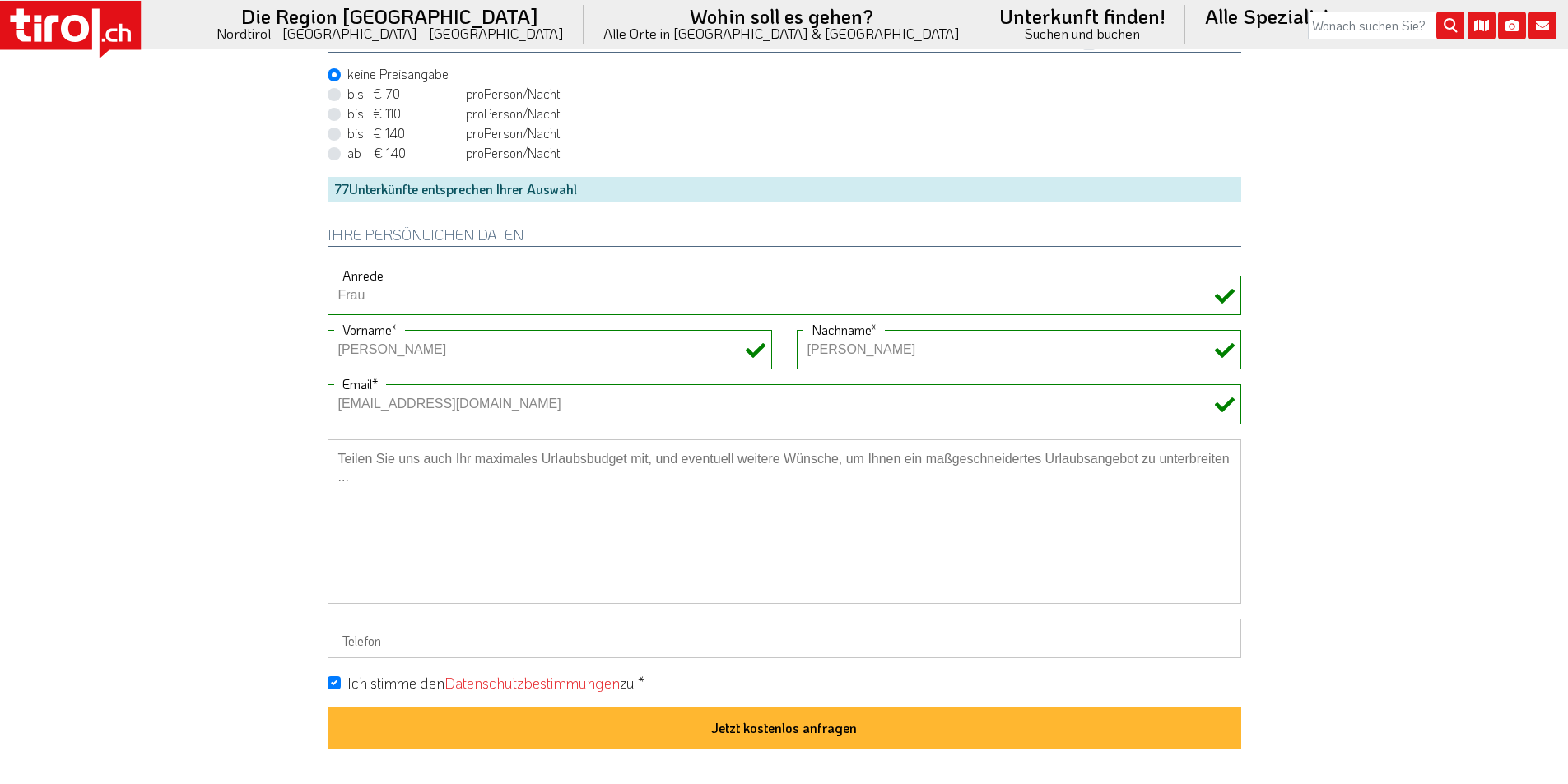
scroll to position [1317, 0]
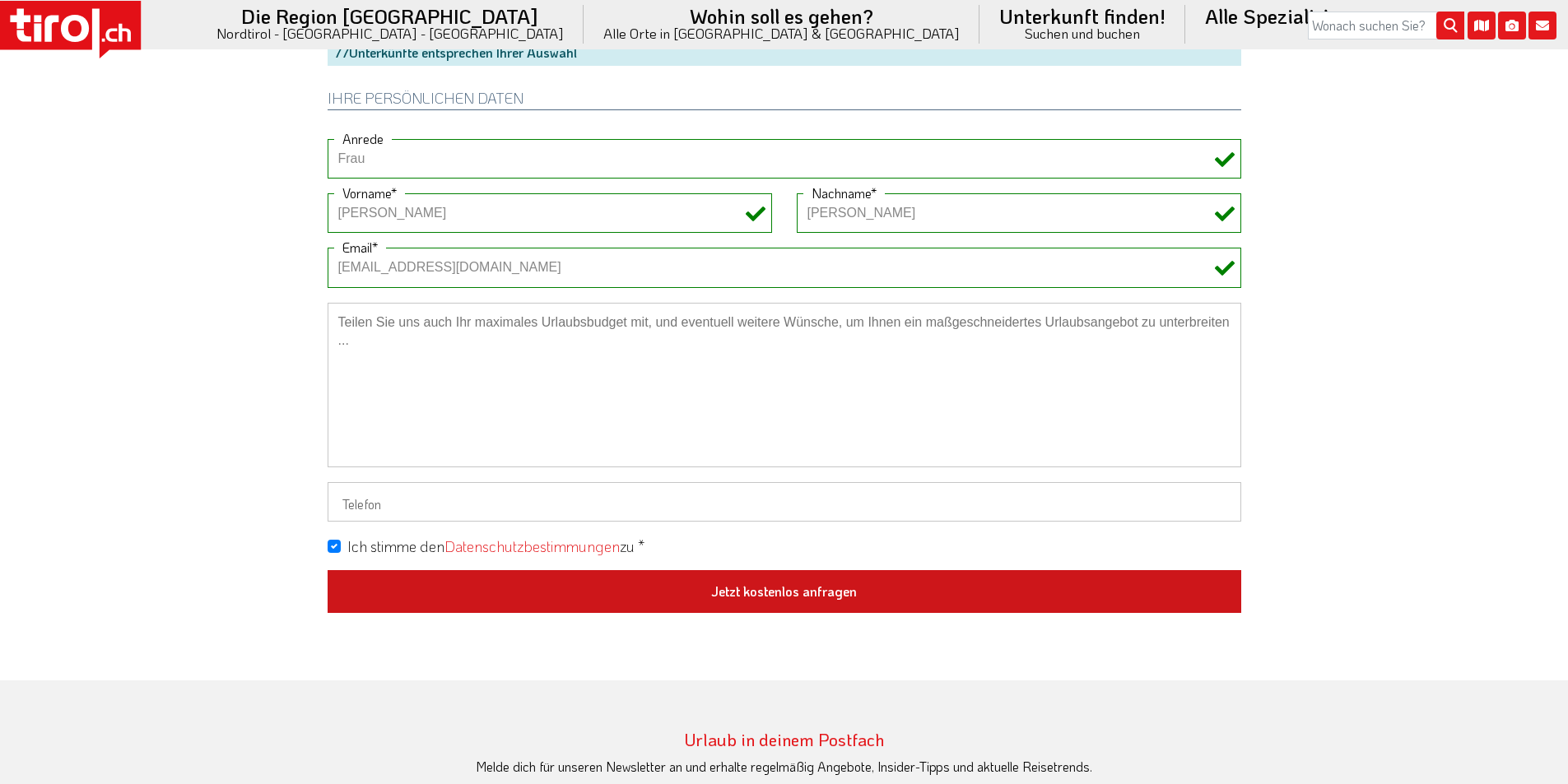
click at [752, 599] on button "Jetzt kostenlos anfragen" at bounding box center [785, 591] width 914 height 43
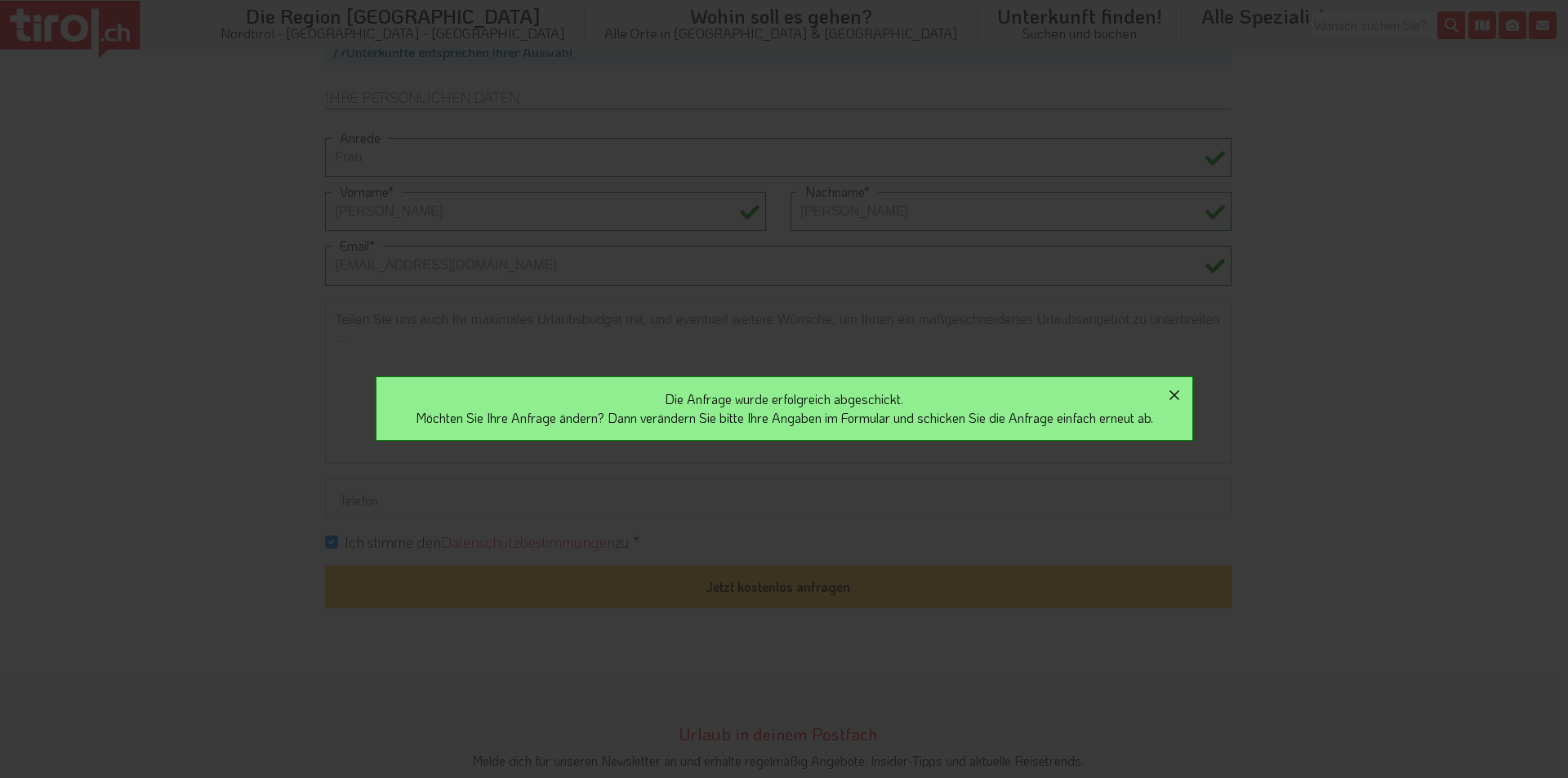
click at [1185, 395] on icon "button" at bounding box center [1175, 396] width 20 height 20
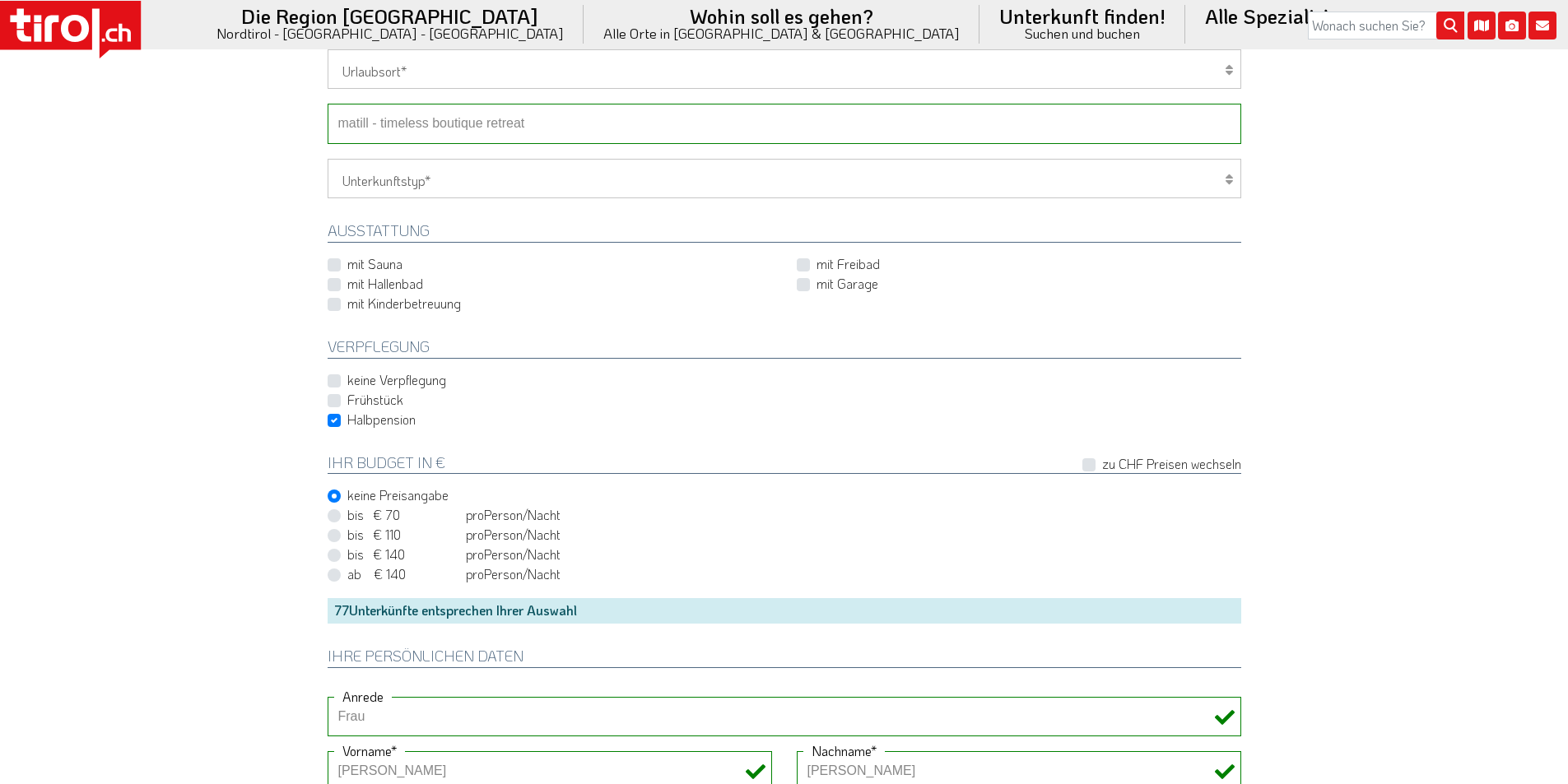
scroll to position [576, 0]
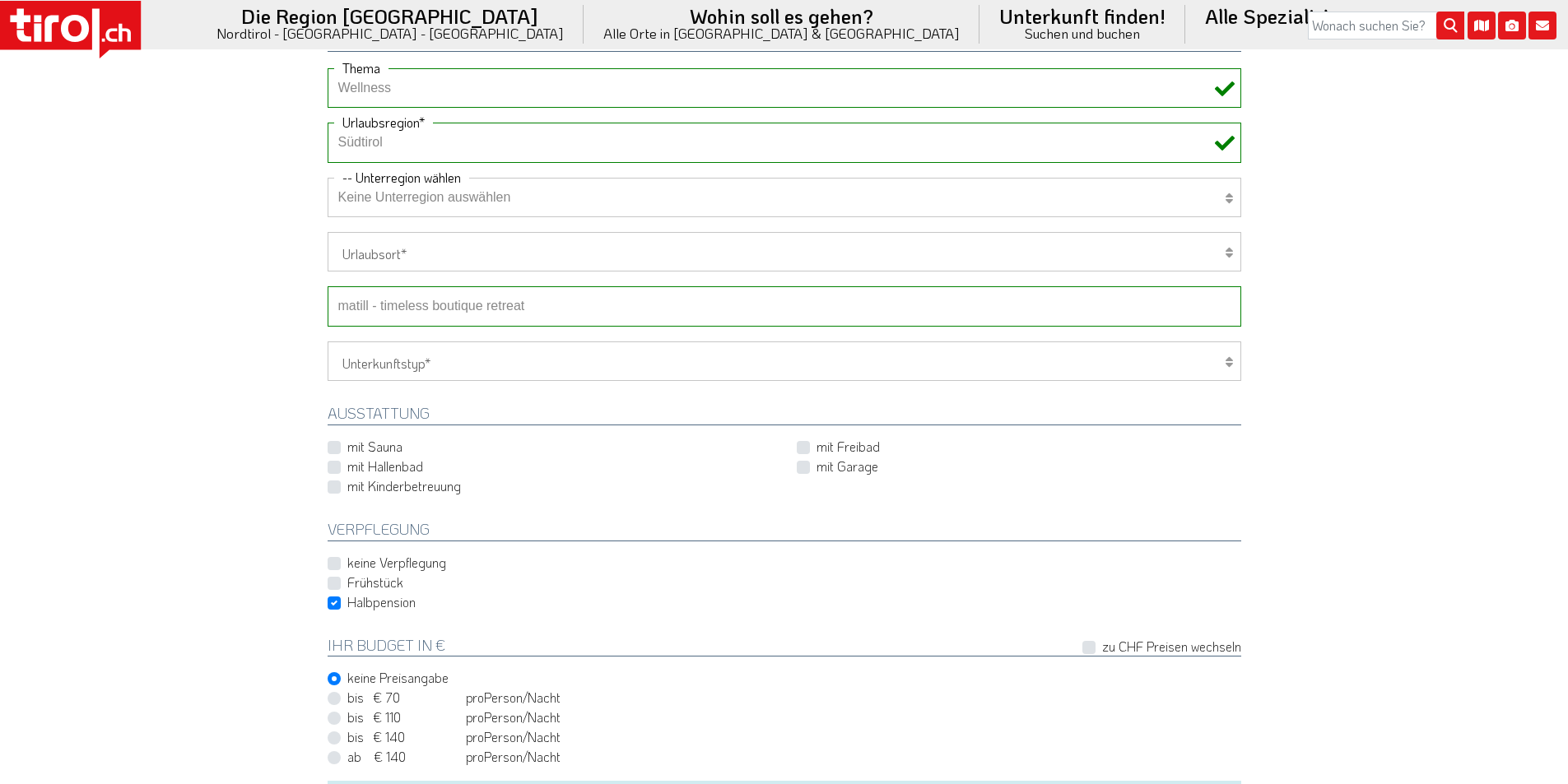
click at [416, 306] on select "-- Betrieb wählen ABINEA Dolomiti Romantic SPA Hotel [GEOGRAPHIC_DATA] - Oetz A…" at bounding box center [785, 306] width 914 height 40
click at [328, 286] on select "-- Betrieb wählen ABINEA Dolomiti Romantic SPA Hotel [GEOGRAPHIC_DATA] - Oetz A…" at bounding box center [785, 306] width 914 height 40
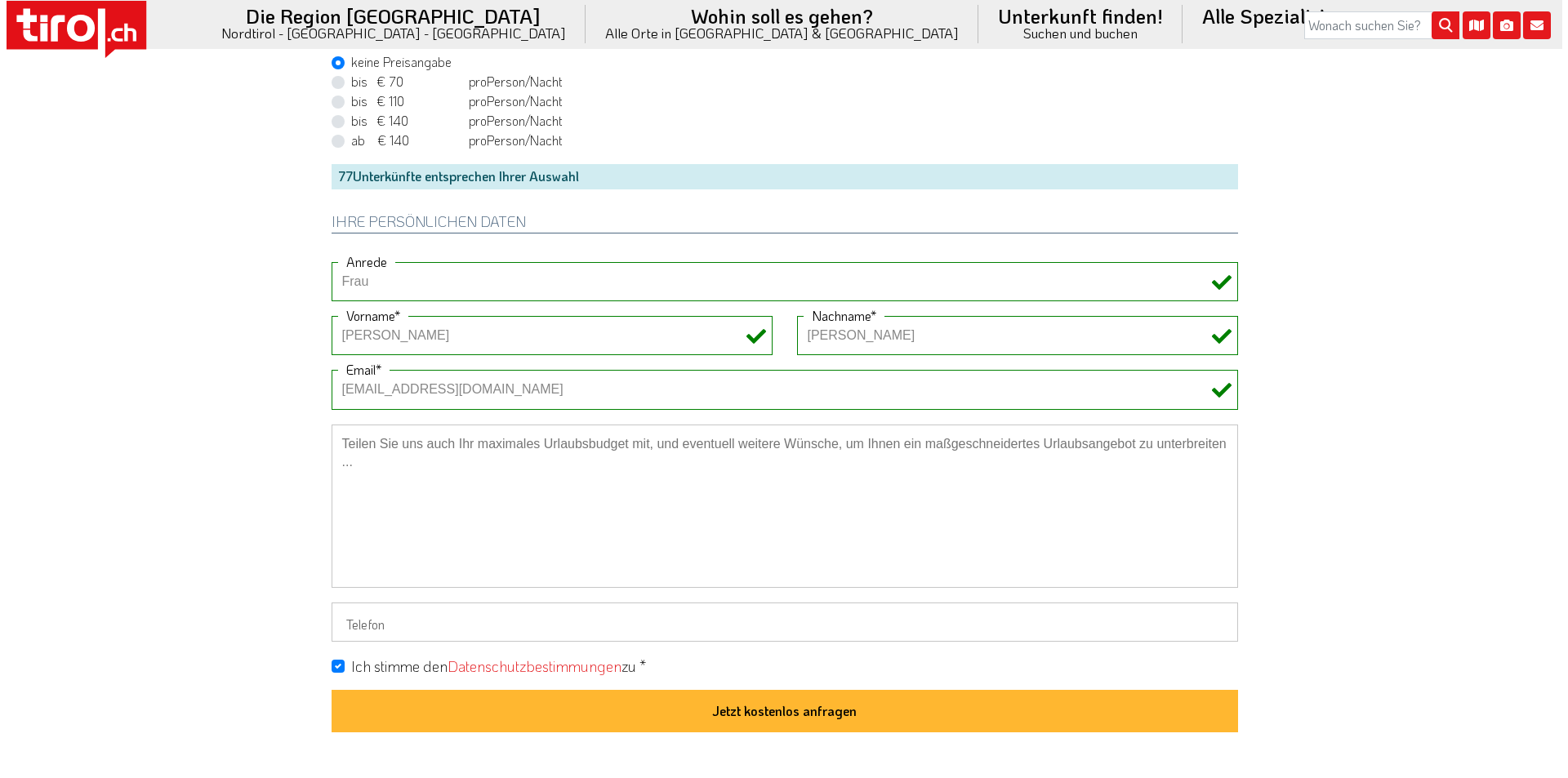
scroll to position [1226, 0]
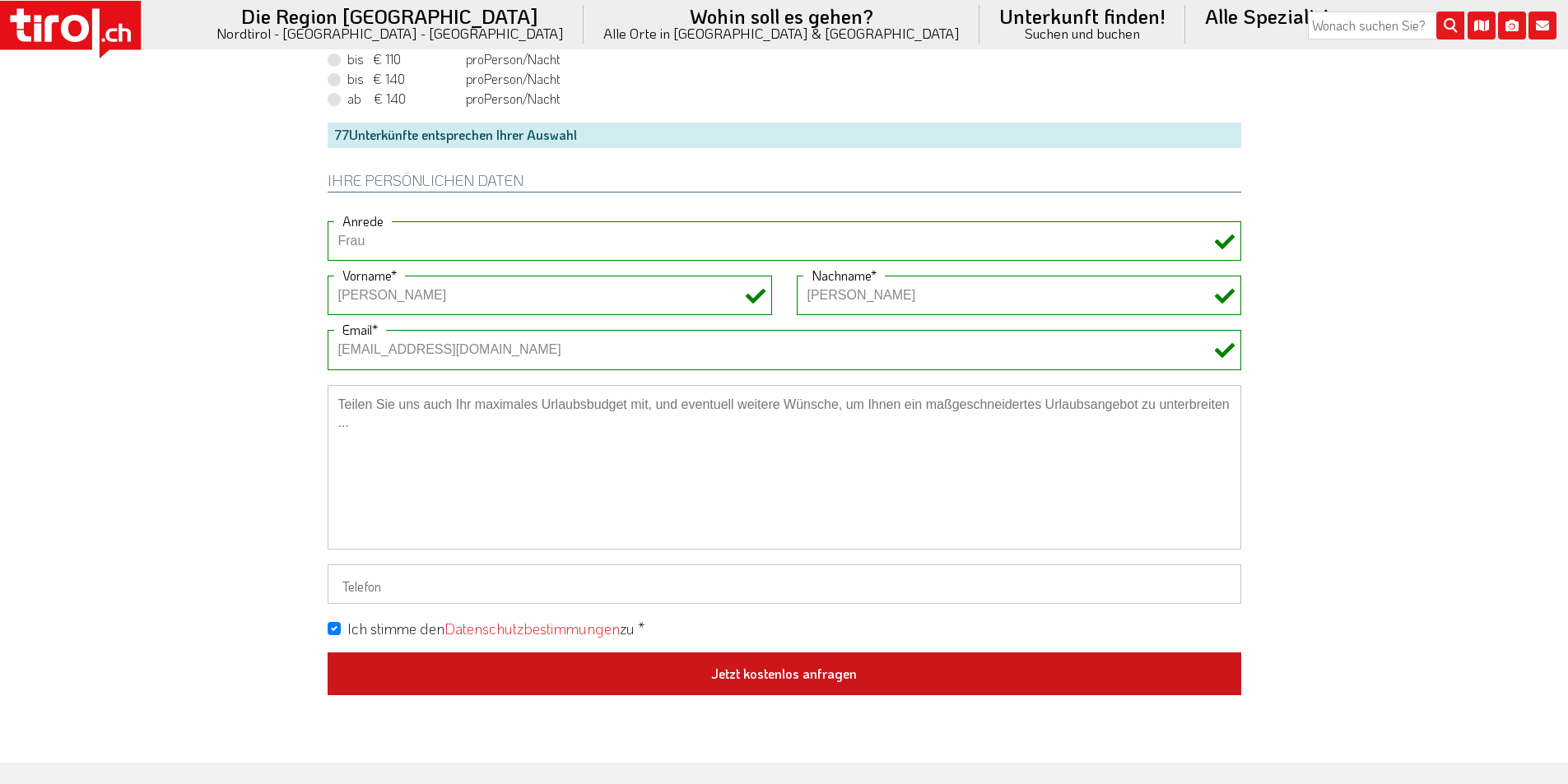
click at [780, 669] on button "Jetzt kostenlos anfragen" at bounding box center [785, 674] width 914 height 43
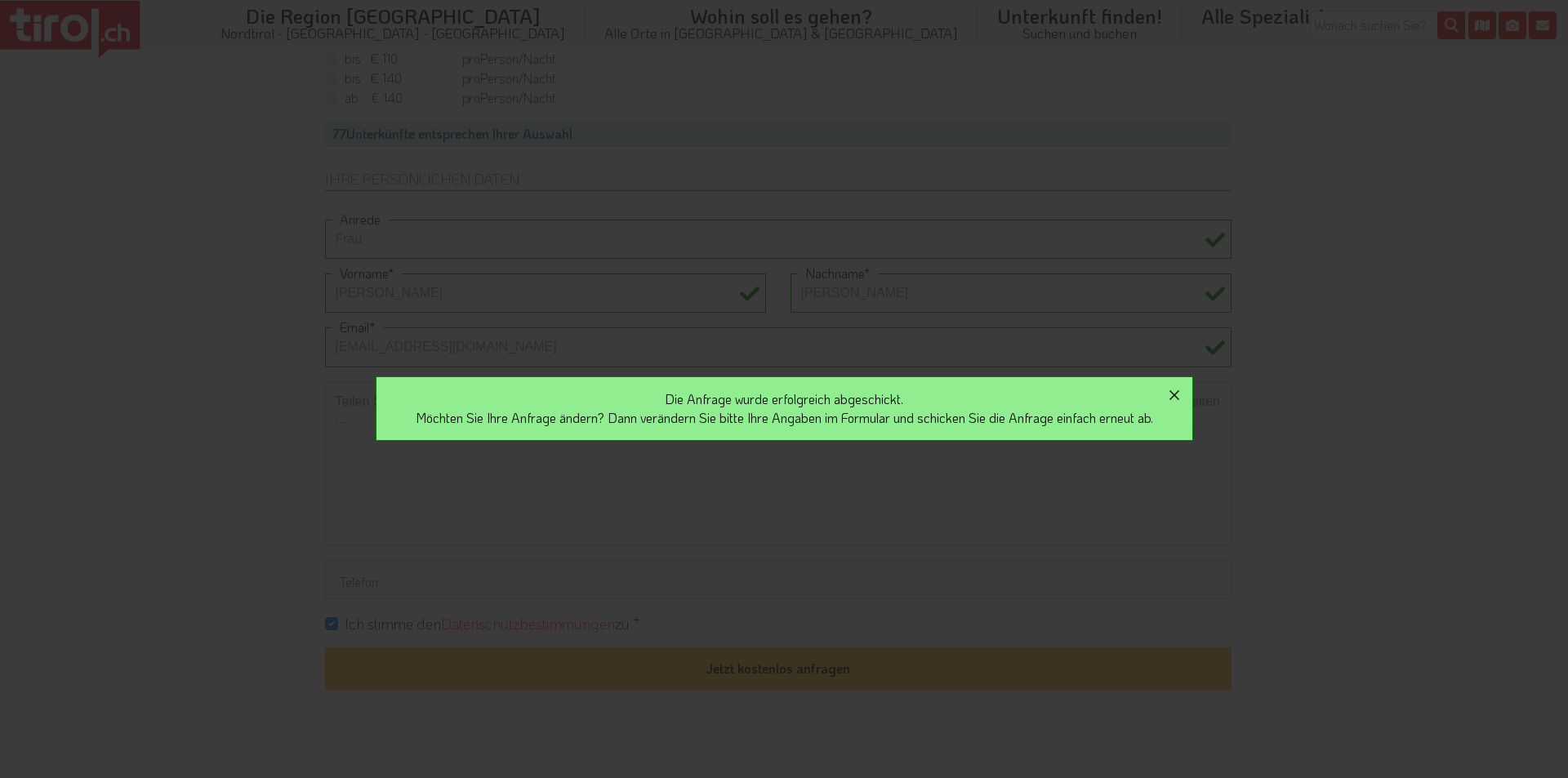
click at [1185, 395] on icon "button" at bounding box center [1175, 396] width 20 height 20
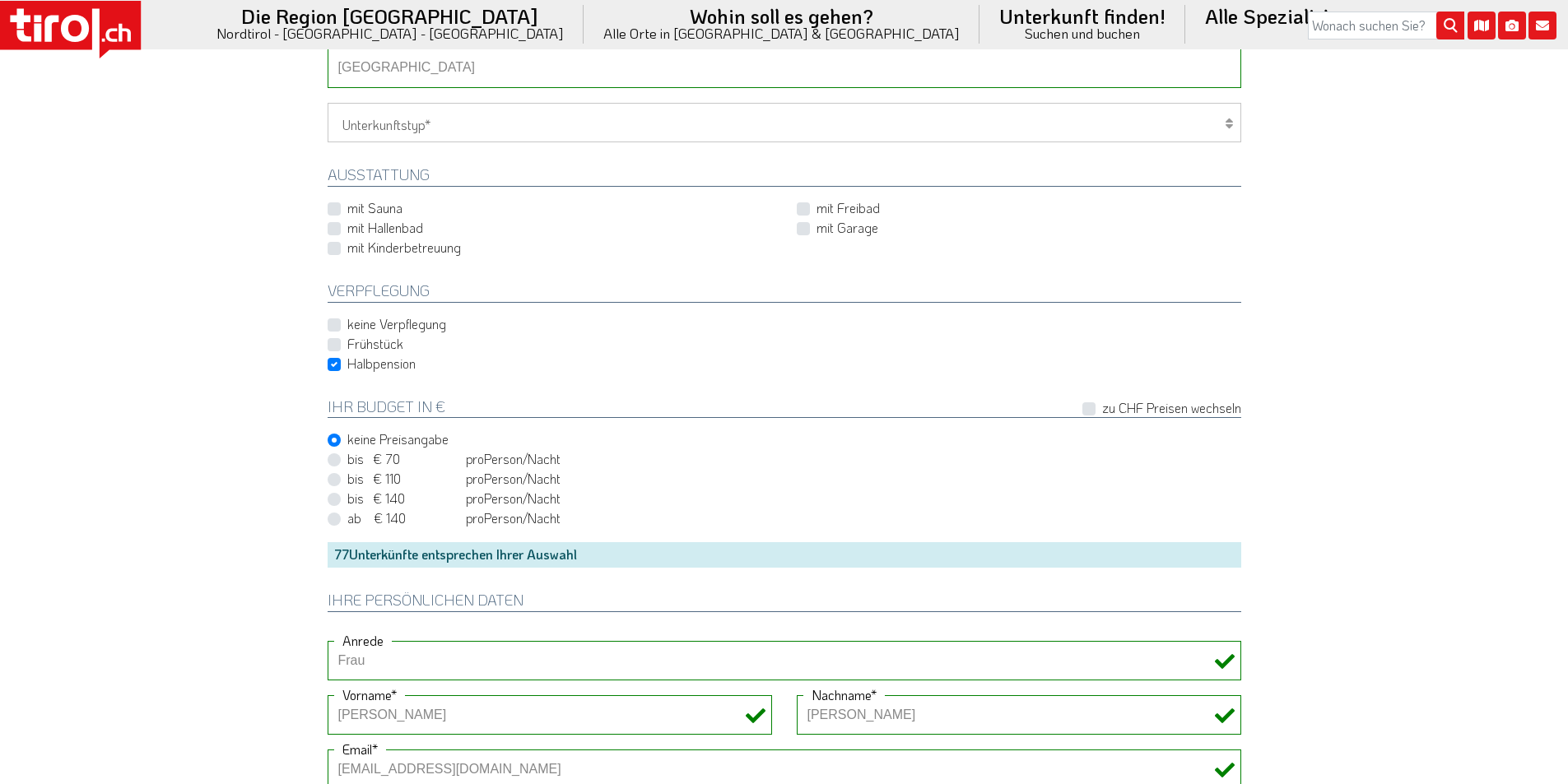
scroll to position [576, 0]
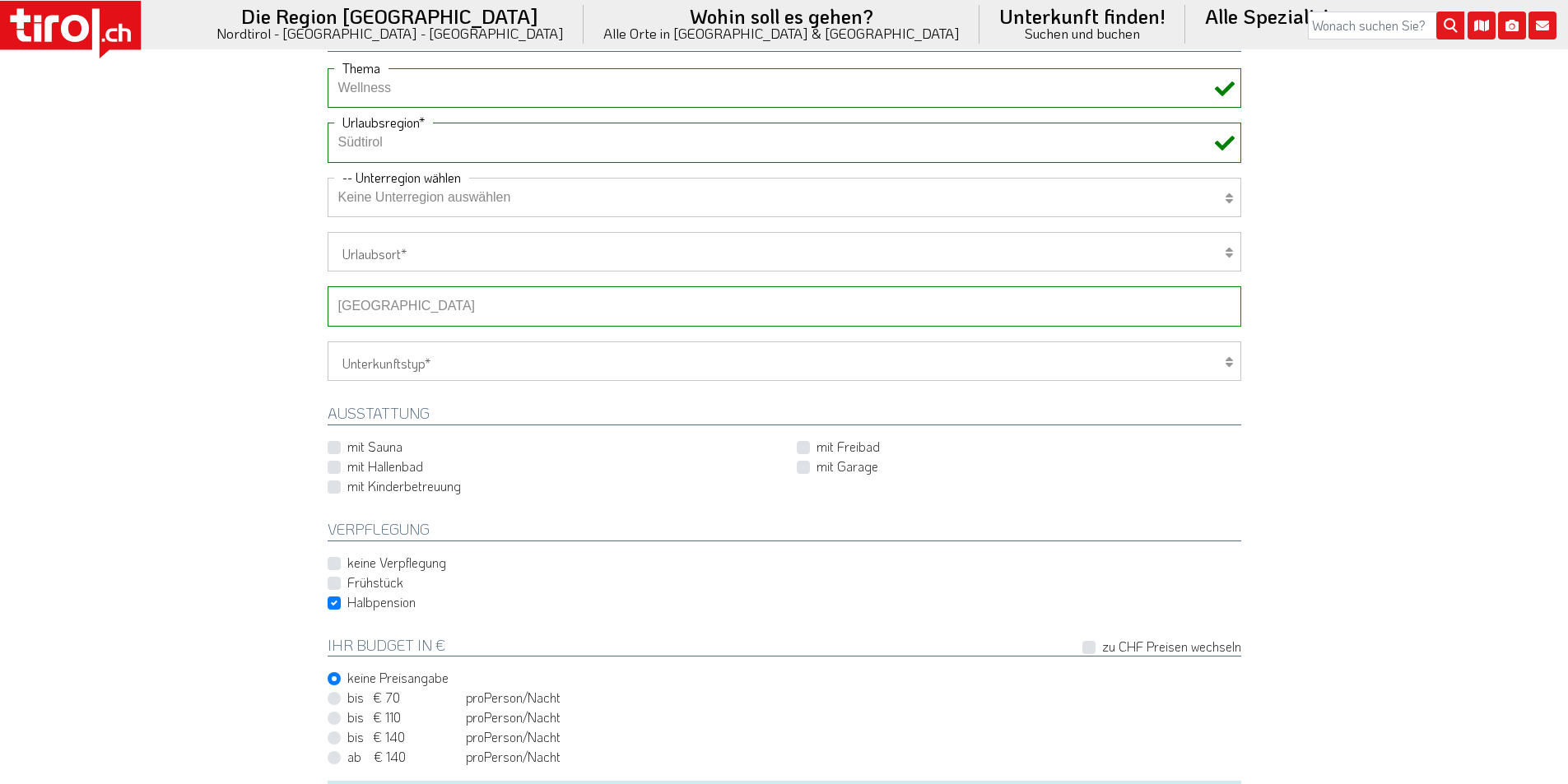
click at [396, 304] on select "-- Betrieb wählen ABINEA Dolomiti Romantic SPA Hotel [GEOGRAPHIC_DATA] - Oetz A…" at bounding box center [785, 306] width 914 height 40
select select "28884"
click at [328, 286] on select "-- Betrieb wählen ABINEA Dolomiti Romantic SPA Hotel [GEOGRAPHIC_DATA] - Oetz A…" at bounding box center [785, 306] width 914 height 40
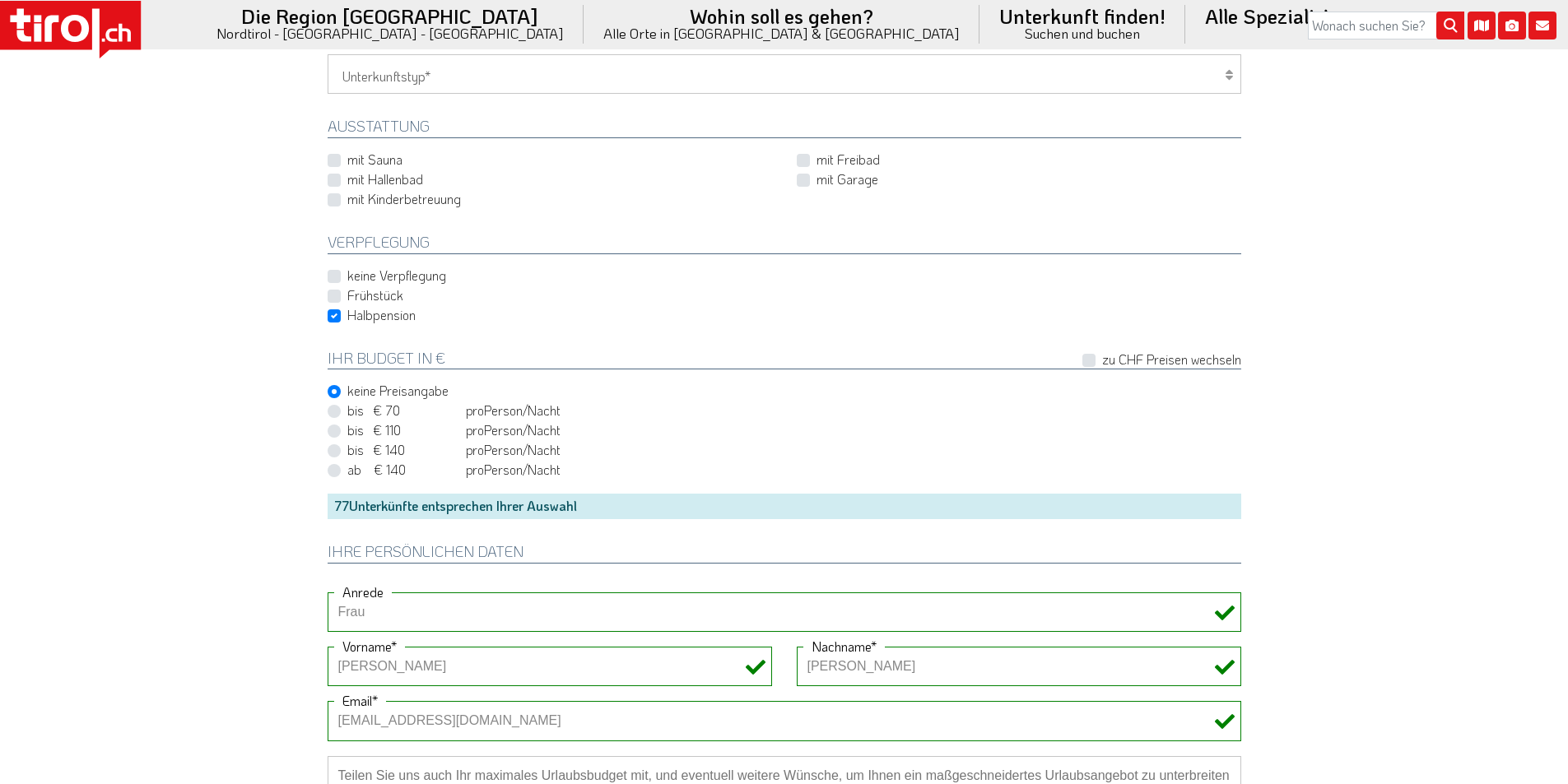
scroll to position [1235, 0]
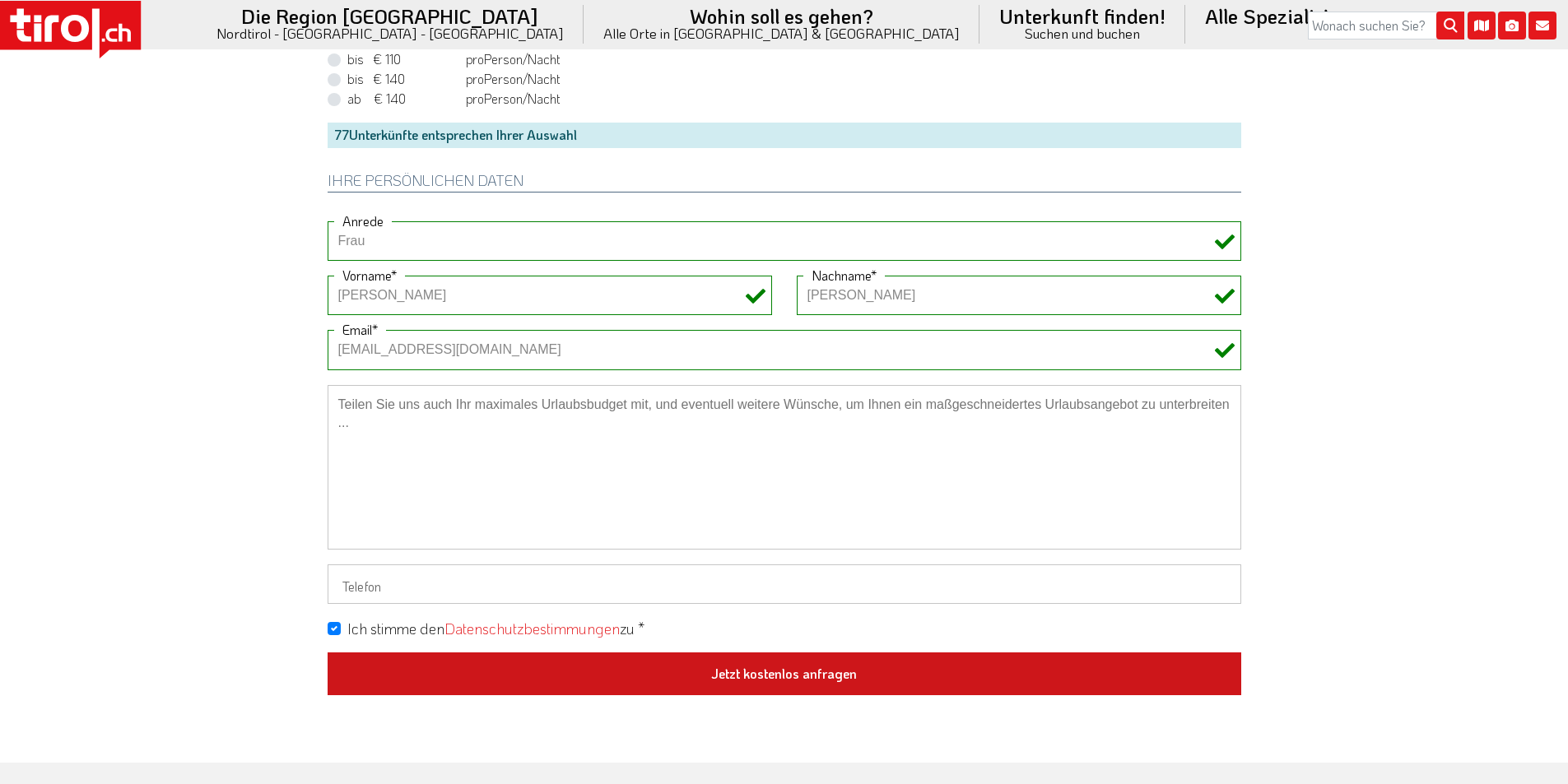
click at [795, 674] on button "Jetzt kostenlos anfragen" at bounding box center [785, 674] width 914 height 43
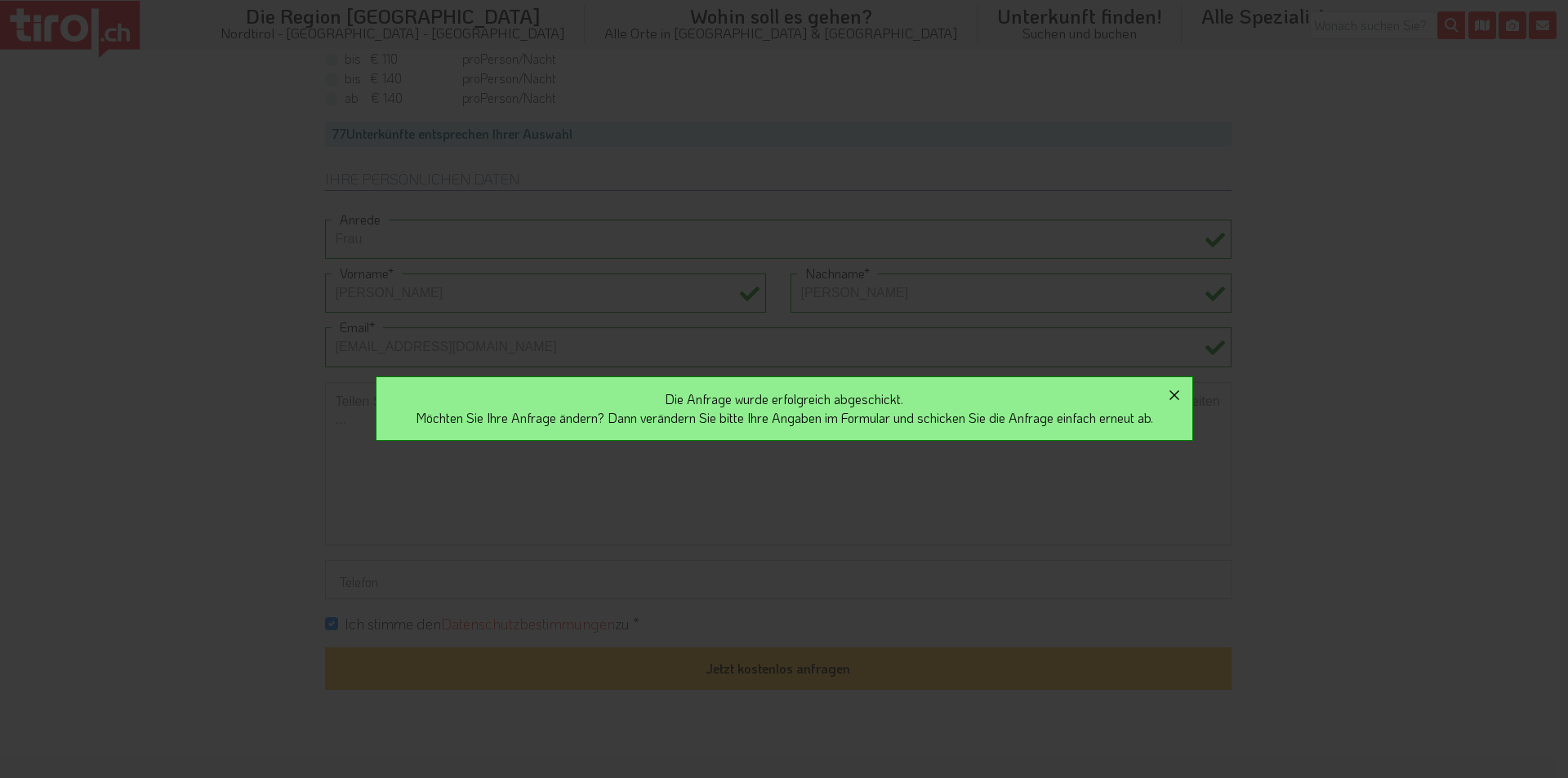
click at [1185, 393] on icon "button" at bounding box center [1175, 396] width 20 height 20
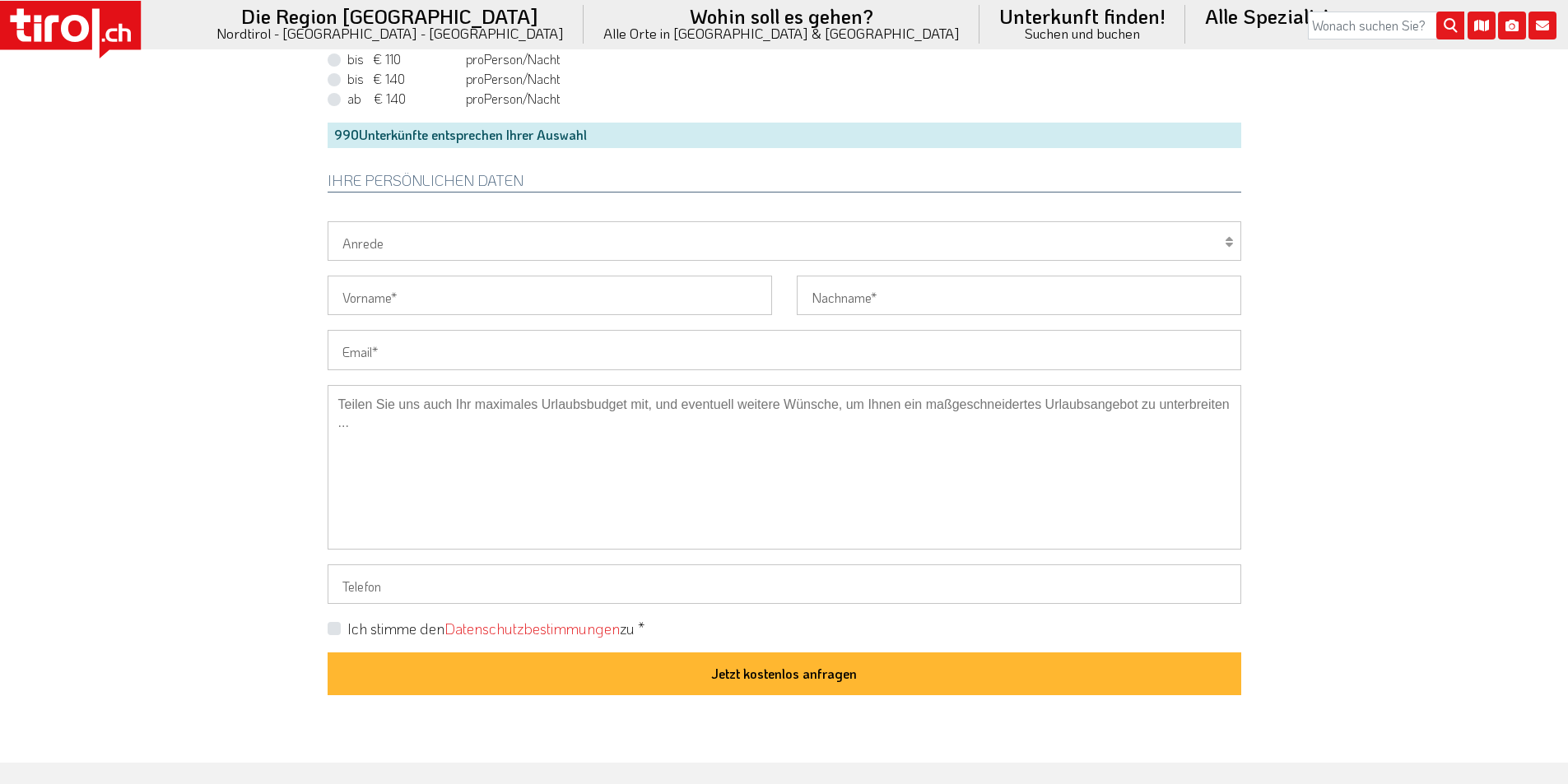
drag, startPoint x: 475, startPoint y: 351, endPoint x: 384, endPoint y: 351, distance: 91.4
click at [475, 351] on input "Email" at bounding box center [785, 350] width 914 height 40
paste input "[EMAIL_ADDRESS][DOMAIN_NAME]"
drag, startPoint x: 366, startPoint y: 352, endPoint x: 319, endPoint y: 352, distance: 47.7
click at [319, 352] on div "[EMAIL_ADDRESS][DOMAIN_NAME] Email" at bounding box center [784, 357] width 938 height 54
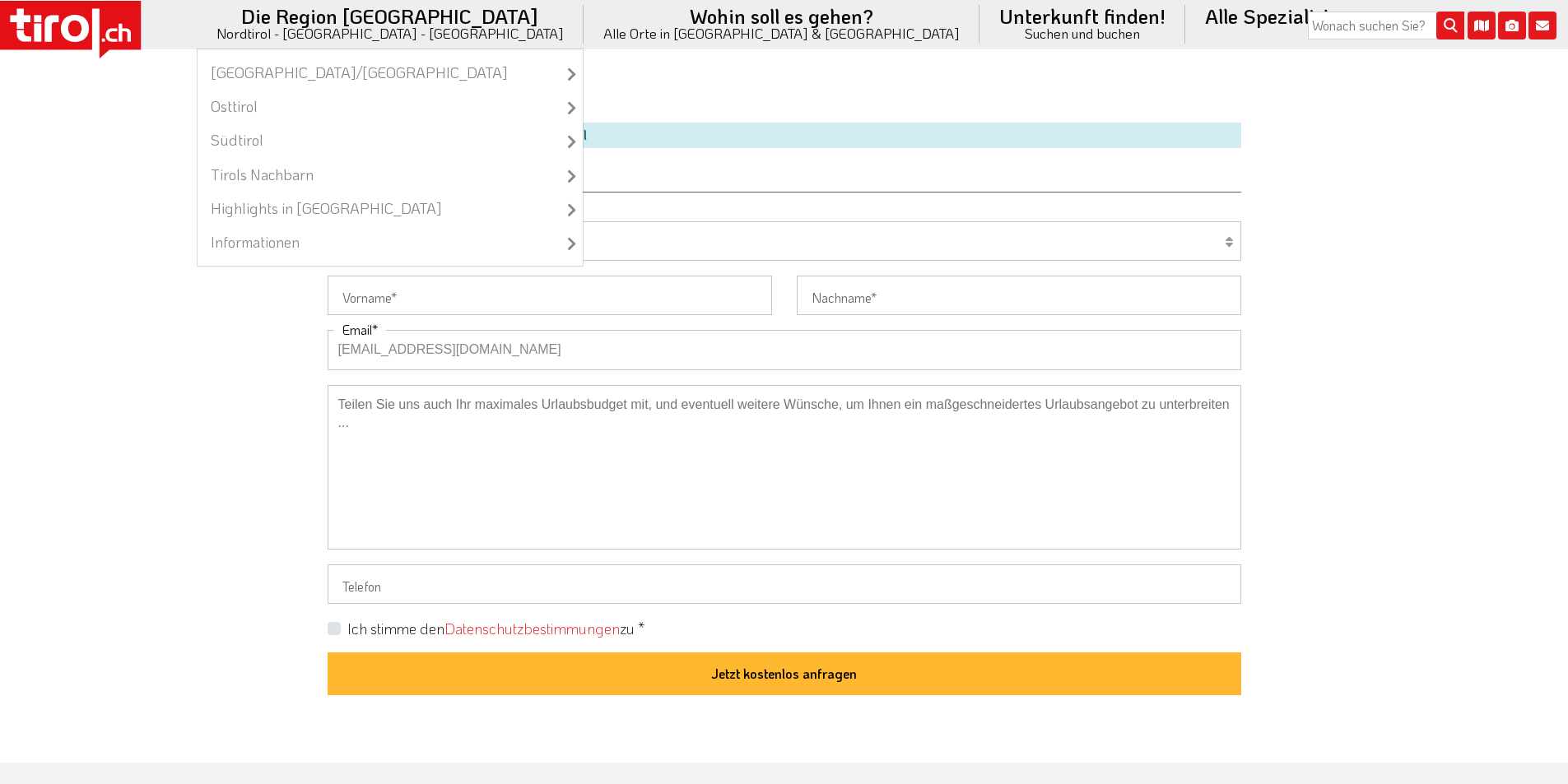
type input "[EMAIL_ADDRESS][DOMAIN_NAME]"
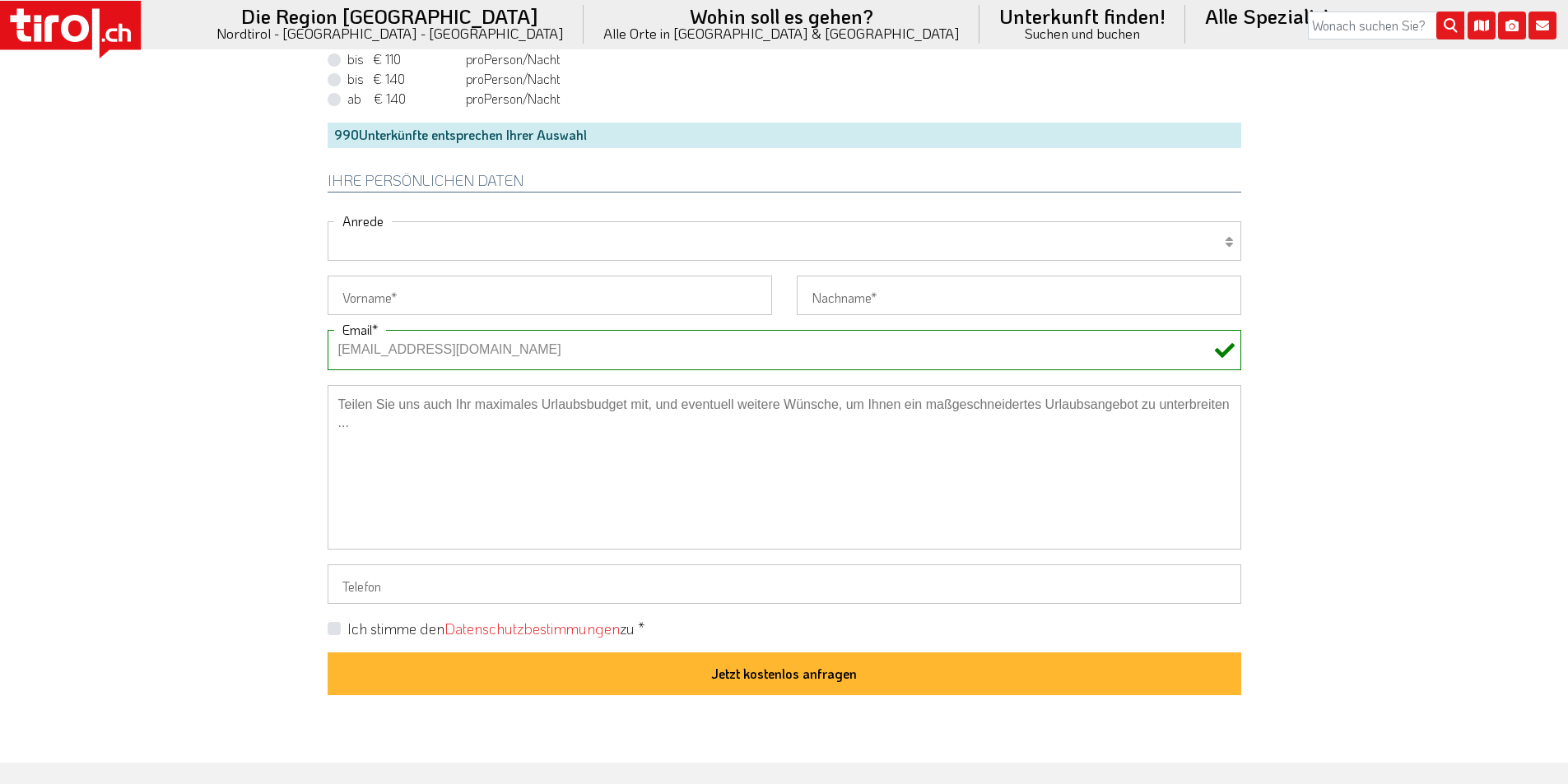
click at [368, 248] on select "Herr Frau Familie" at bounding box center [785, 241] width 914 height 40
select select "Herr"
click at [328, 221] on select "Herr Frau Familie" at bounding box center [785, 241] width 914 height 40
drag, startPoint x: 356, startPoint y: 289, endPoint x: 319, endPoint y: 291, distance: 37.1
click at [356, 289] on input "Vorname" at bounding box center [550, 296] width 444 height 40
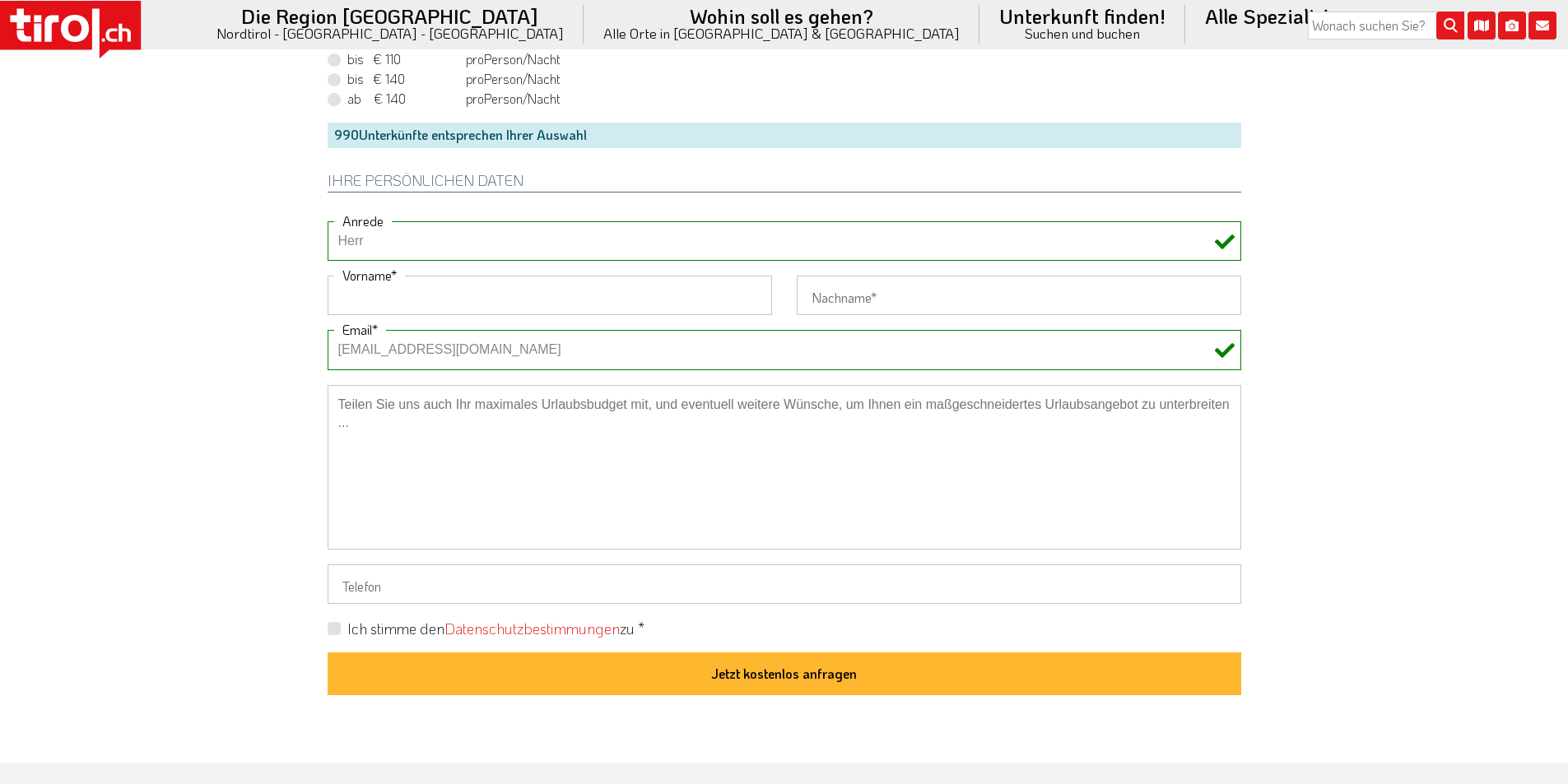
paste input "Jochen"
type input "Jochen"
drag, startPoint x: 255, startPoint y: 282, endPoint x: 266, endPoint y: 271, distance: 15.7
click at [831, 287] on input "Nachname" at bounding box center [1019, 296] width 444 height 40
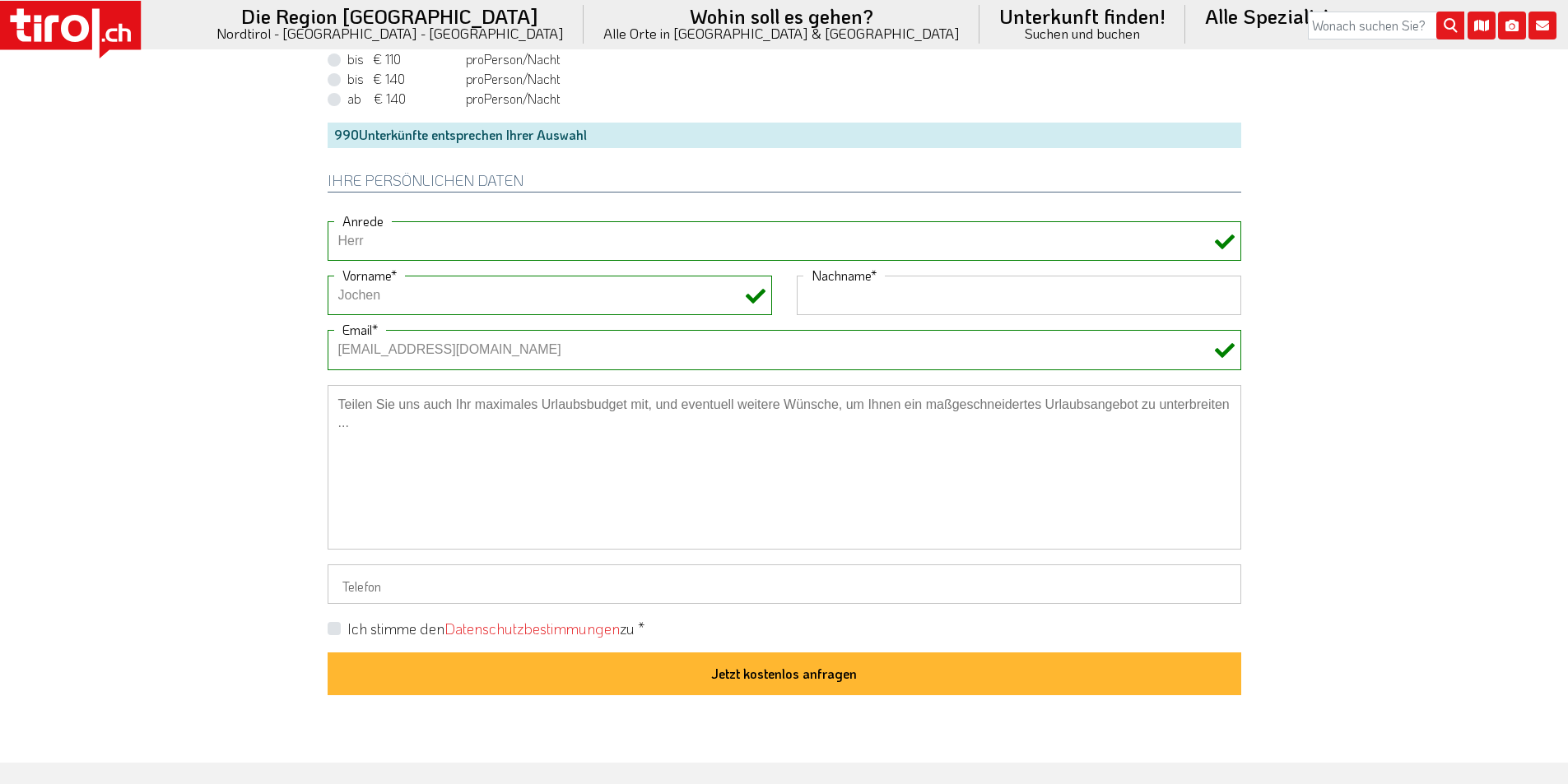
paste input "[PERSON_NAME]"
type input "[PERSON_NAME]"
click at [347, 627] on label "Ich stimme den Datenschutzbestimmungen zu *" at bounding box center [495, 629] width 297 height 21
click at [336, 627] on input "Ich stimme den Datenschutzbestimmungen zu *" at bounding box center [788, 628] width 914 height 11
checkbox input "true"
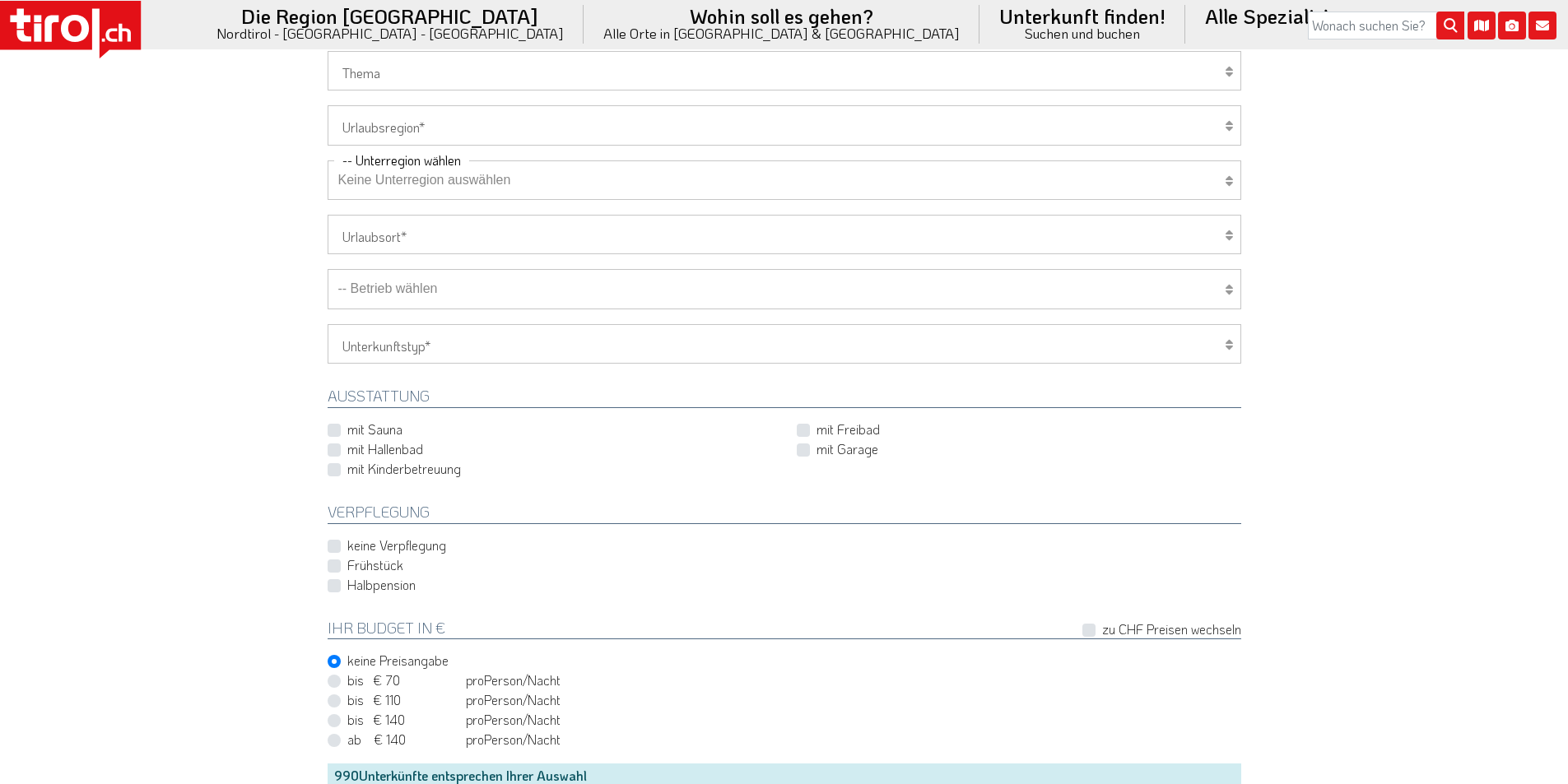
scroll to position [329, 0]
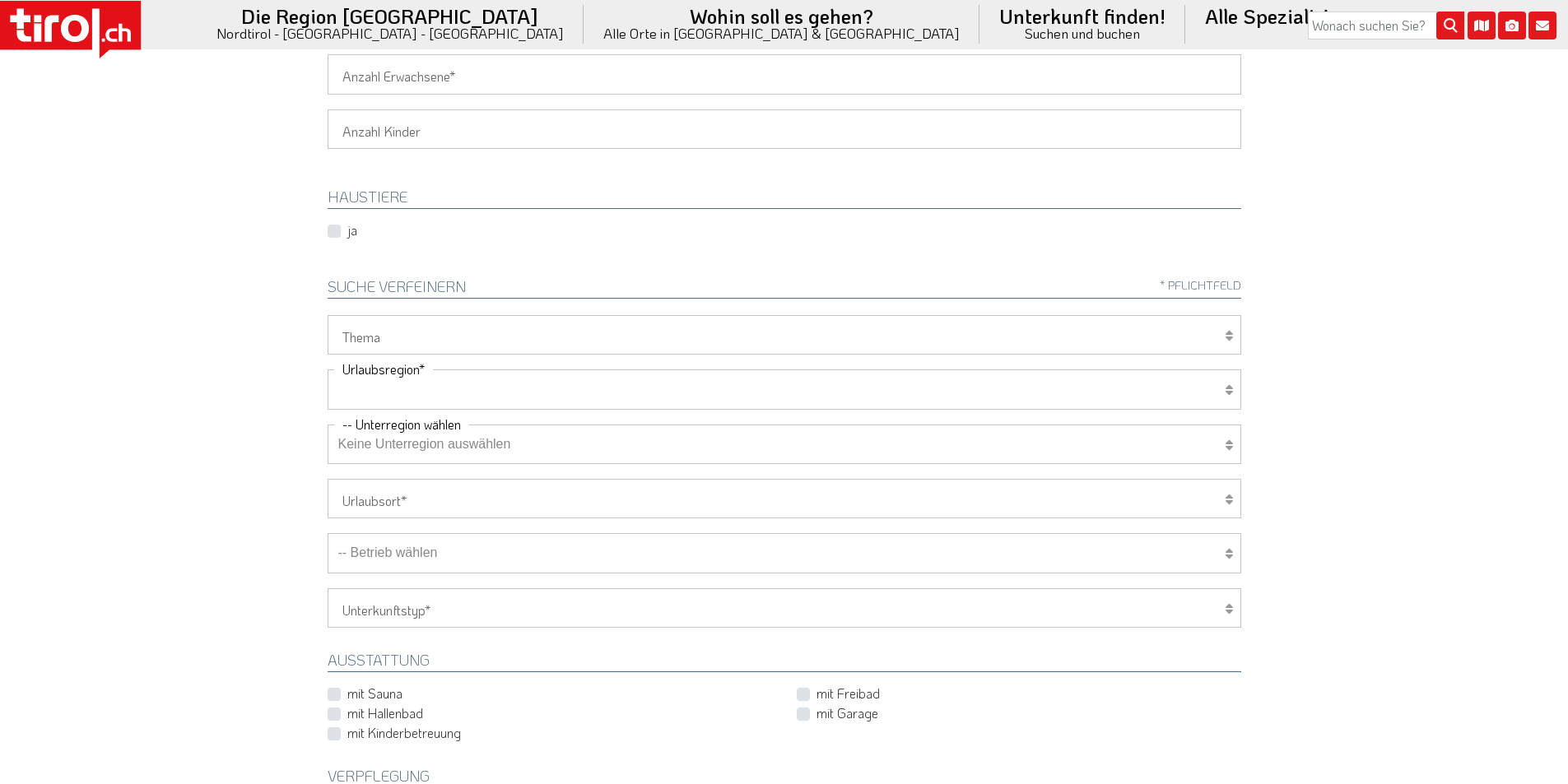
click at [396, 397] on select "[GEOGRAPHIC_DATA]/Nordtirol Osttirol [GEOGRAPHIC_DATA] Tirols Nachbarn" at bounding box center [785, 390] width 914 height 40
select select "7272"
click at [328, 370] on select "[GEOGRAPHIC_DATA]/Nordtirol Osttirol [GEOGRAPHIC_DATA] Tirols Nachbarn" at bounding box center [785, 390] width 914 height 40
click at [394, 449] on select "Keine Unterregion auswählen Achensee Alpbachtal & Tiroler Seenland [GEOGRAPHIC_…" at bounding box center [785, 445] width 914 height 40
select select "7278"
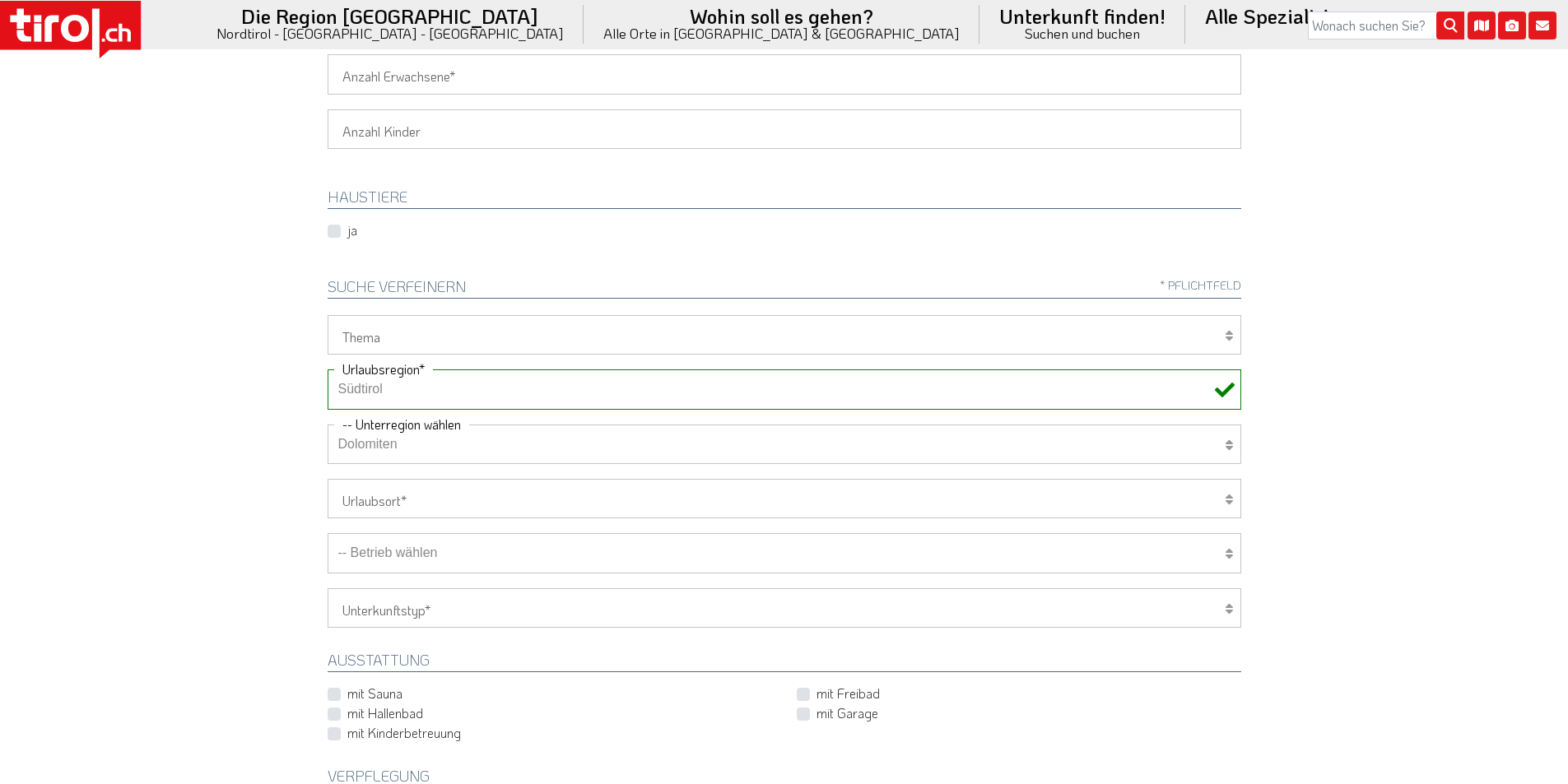
click at [328, 425] on select "Keine Unterregion auswählen Achensee Alpbachtal & Tiroler Seenland [GEOGRAPHIC_…" at bounding box center [785, 445] width 914 height 40
click at [393, 335] on select "Wellness Mountainbiken/Radfahren Familie Wandern Sport Skifahren Motorrad Golf" at bounding box center [785, 335] width 914 height 40
select select "7398"
click at [328, 315] on select "Wellness Mountainbiken/Radfahren Familie Wandern Sport Skifahren Motorrad Golf" at bounding box center [785, 335] width 914 height 40
click at [403, 557] on select "-- Betrieb wählen ABINEA Dolomiti Romantic SPA Hotel [GEOGRAPHIC_DATA] - Oetz A…" at bounding box center [785, 553] width 914 height 40
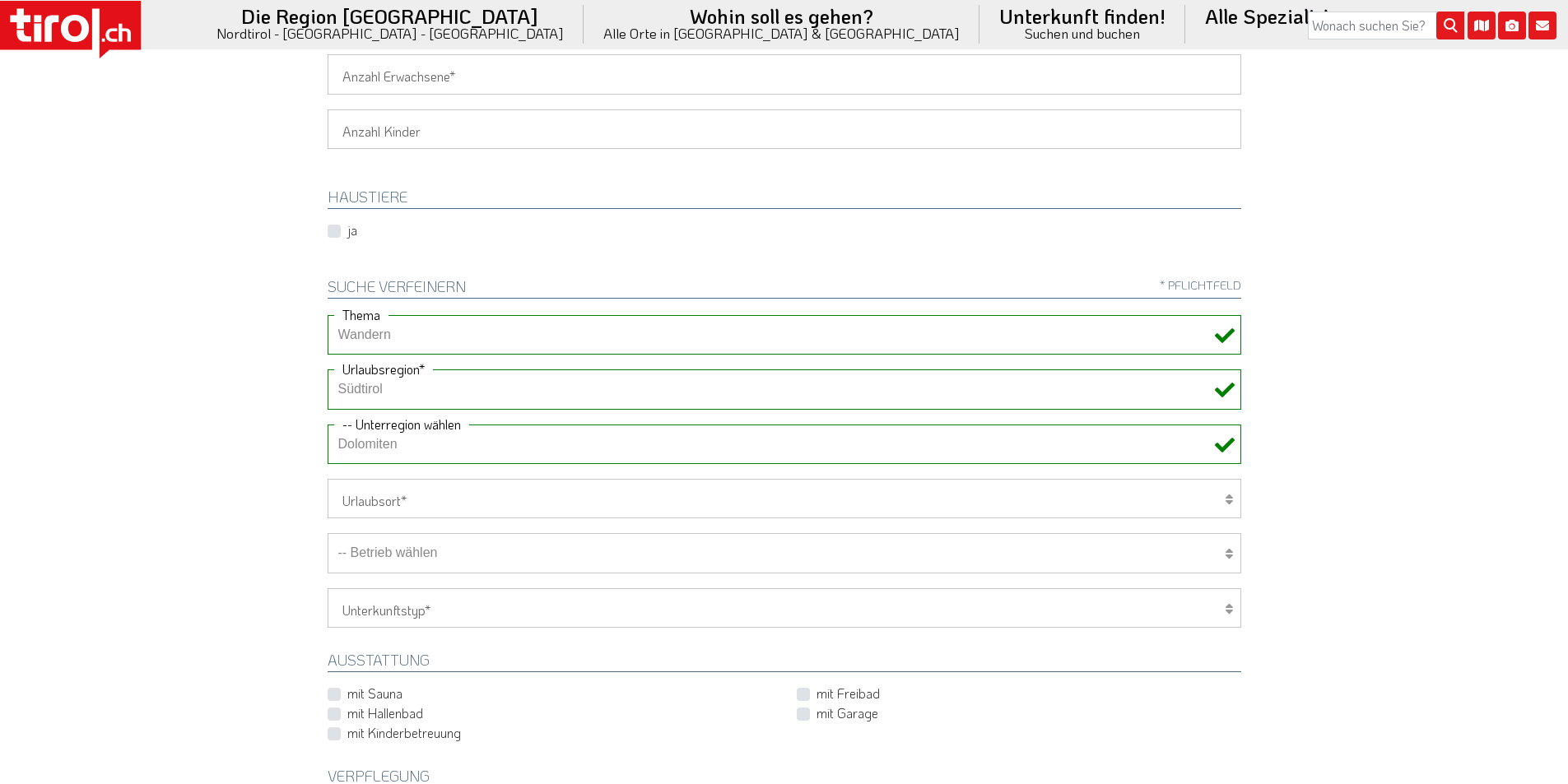
select select "28724"
click at [328, 533] on select "-- Betrieb wählen ABINEA Dolomiti Romantic SPA Hotel [GEOGRAPHIC_DATA] - Oetz A…" at bounding box center [785, 553] width 914 height 40
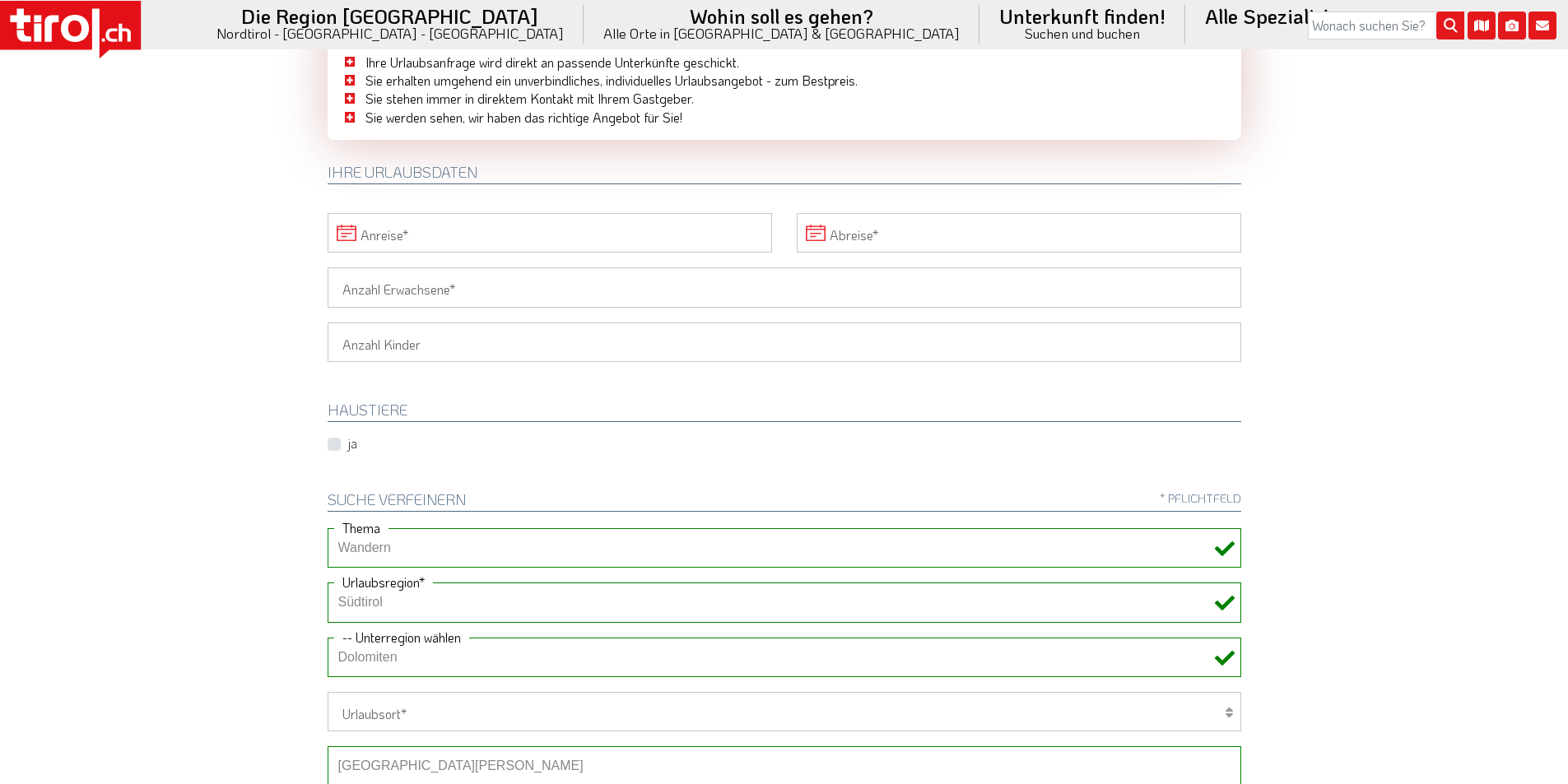
scroll to position [0, 0]
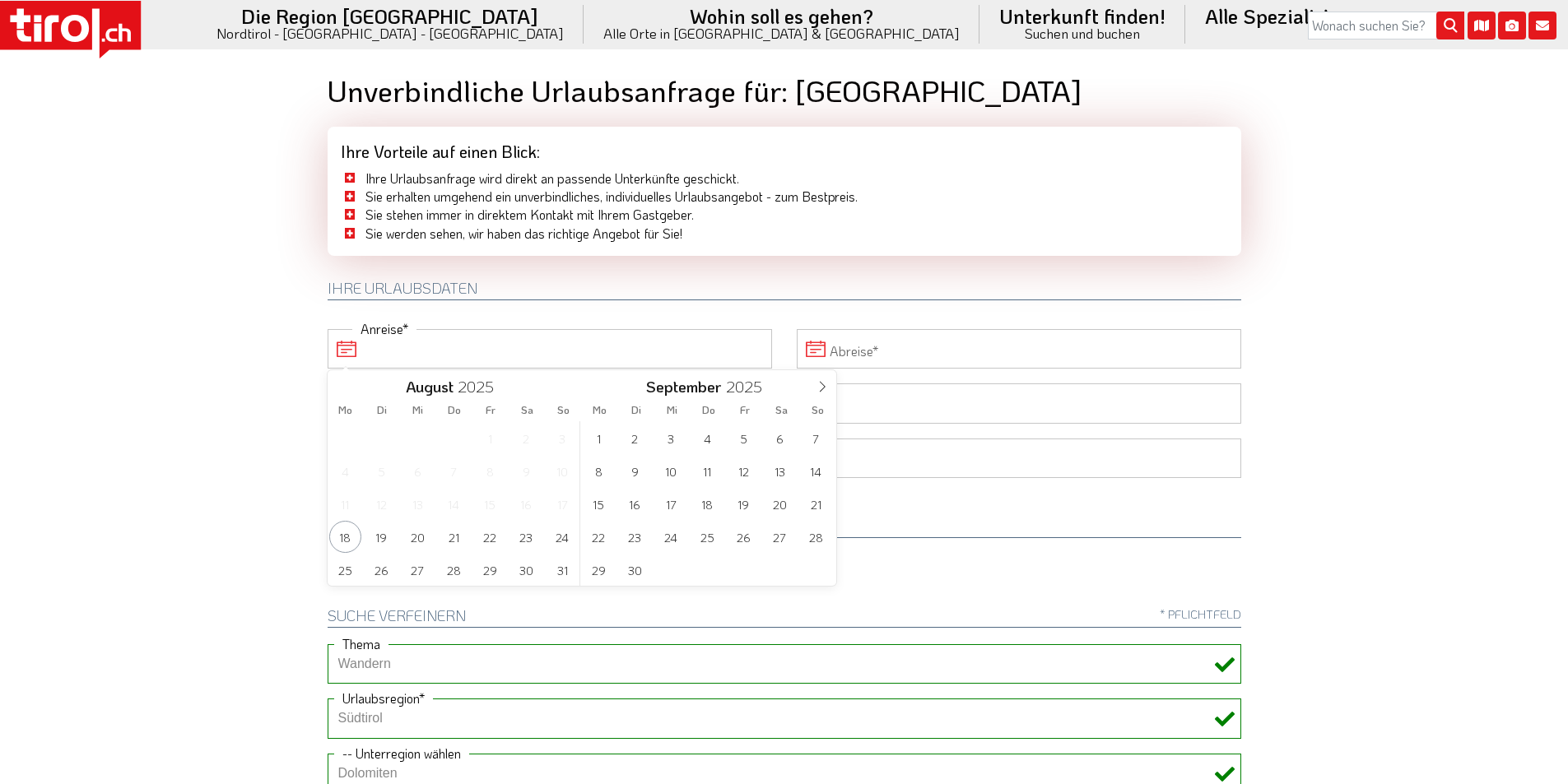
click at [444, 348] on input "Anreise" at bounding box center [550, 349] width 444 height 40
click at [633, 505] on span "16" at bounding box center [635, 504] width 32 height 32
click at [415, 537] on span "24" at bounding box center [418, 537] width 32 height 32
type input "[DATE]"
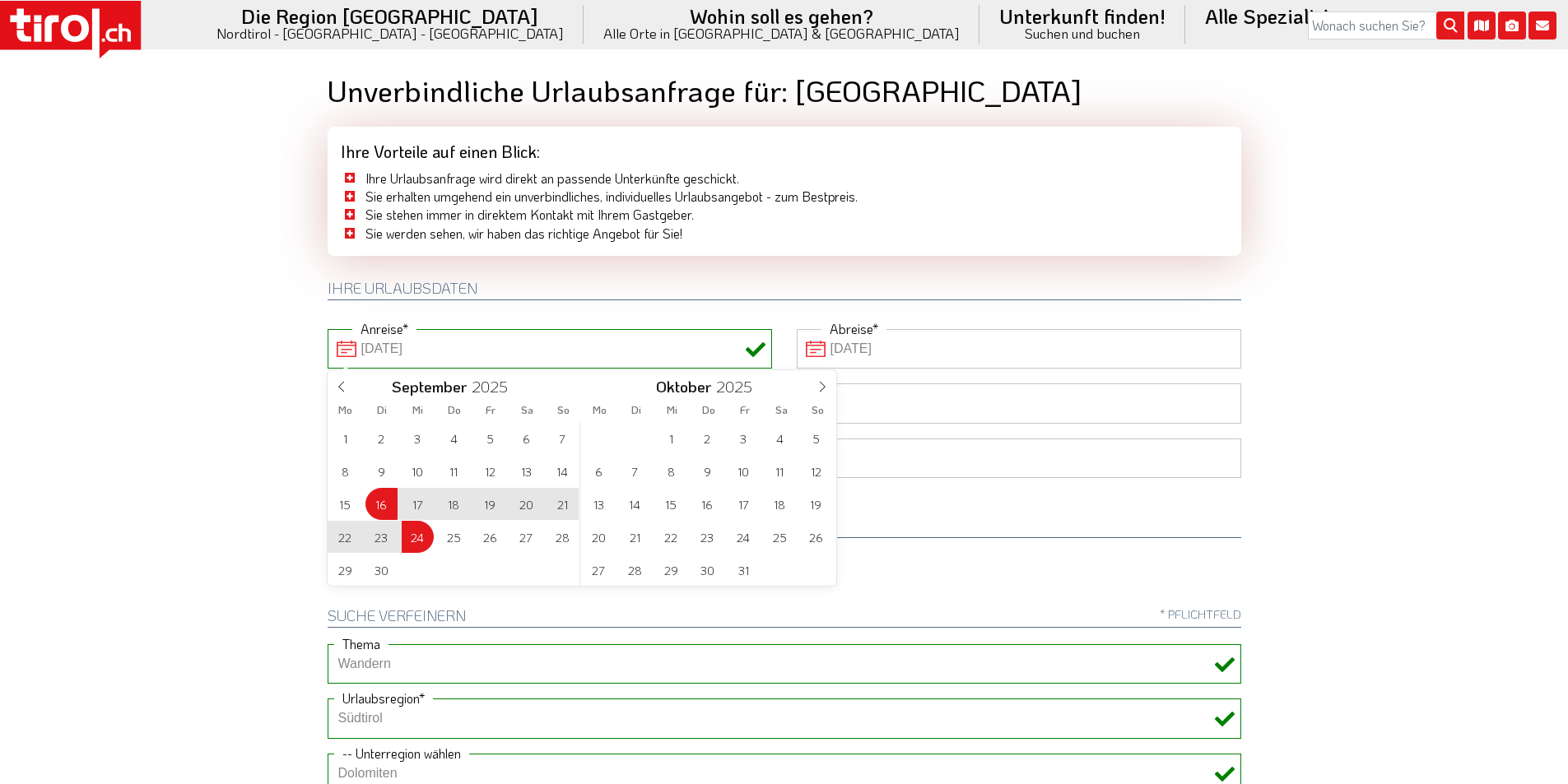
click at [236, 333] on body ".st0{fill:#FFFFFF}.st1{fill:#E31017} Die Region [GEOGRAPHIC_DATA] [GEOGRAPHIC_D…" at bounding box center [784, 392] width 1568 height 784
type input "[DATE]"
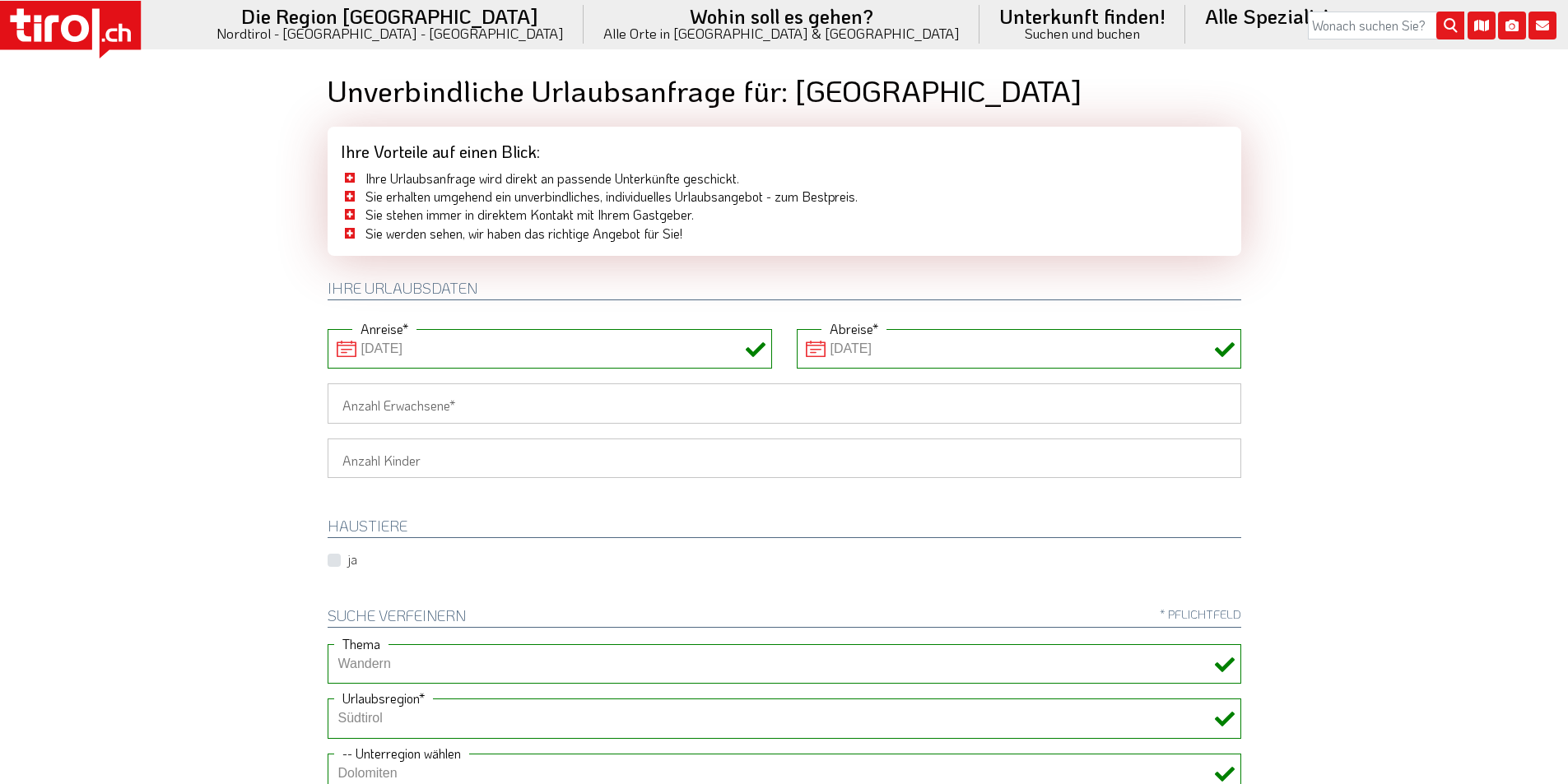
click at [333, 383] on div "[DATE] Anreise" at bounding box center [549, 356] width 469 height 54
click at [372, 421] on input "Anzahl Erwachsene" at bounding box center [785, 404] width 914 height 40
type input "2"
click at [214, 384] on body ".st0{fill:#FFFFFF}.st1{fill:#E31017} Die Region [GEOGRAPHIC_DATA] [GEOGRAPHIC_D…" at bounding box center [784, 392] width 1568 height 784
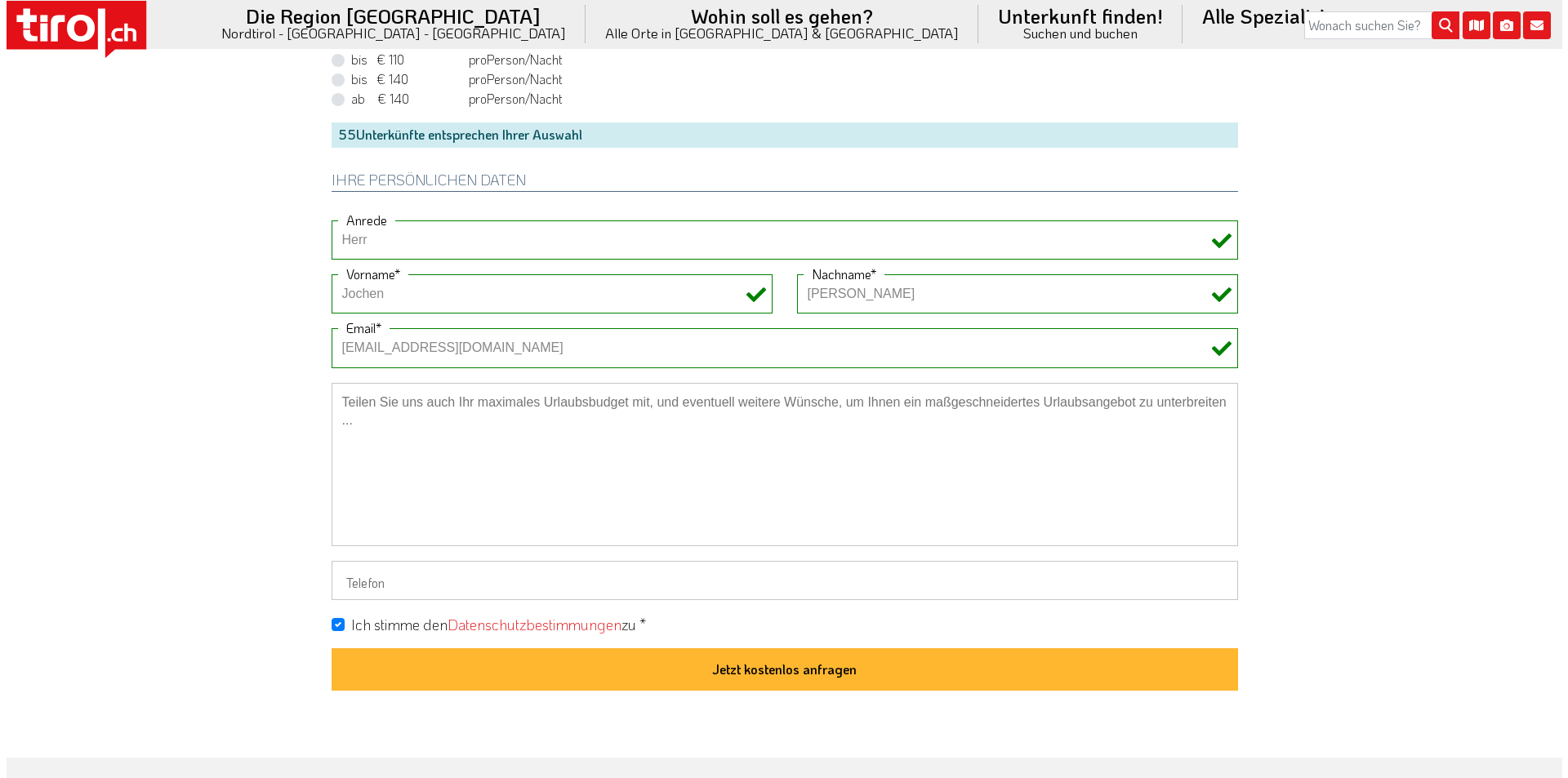
scroll to position [1226, 0]
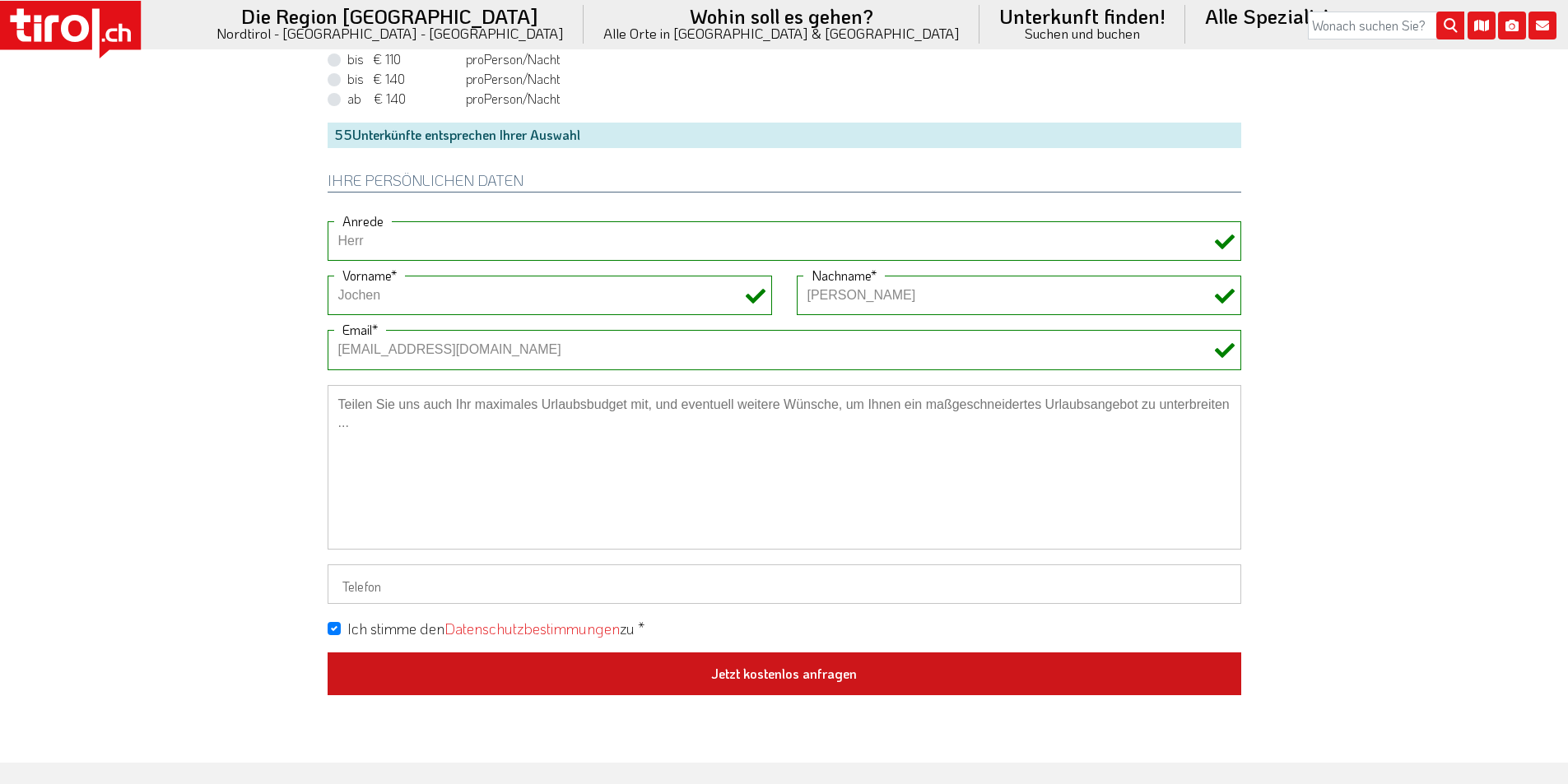
click at [778, 668] on button "Jetzt kostenlos anfragen" at bounding box center [785, 674] width 914 height 43
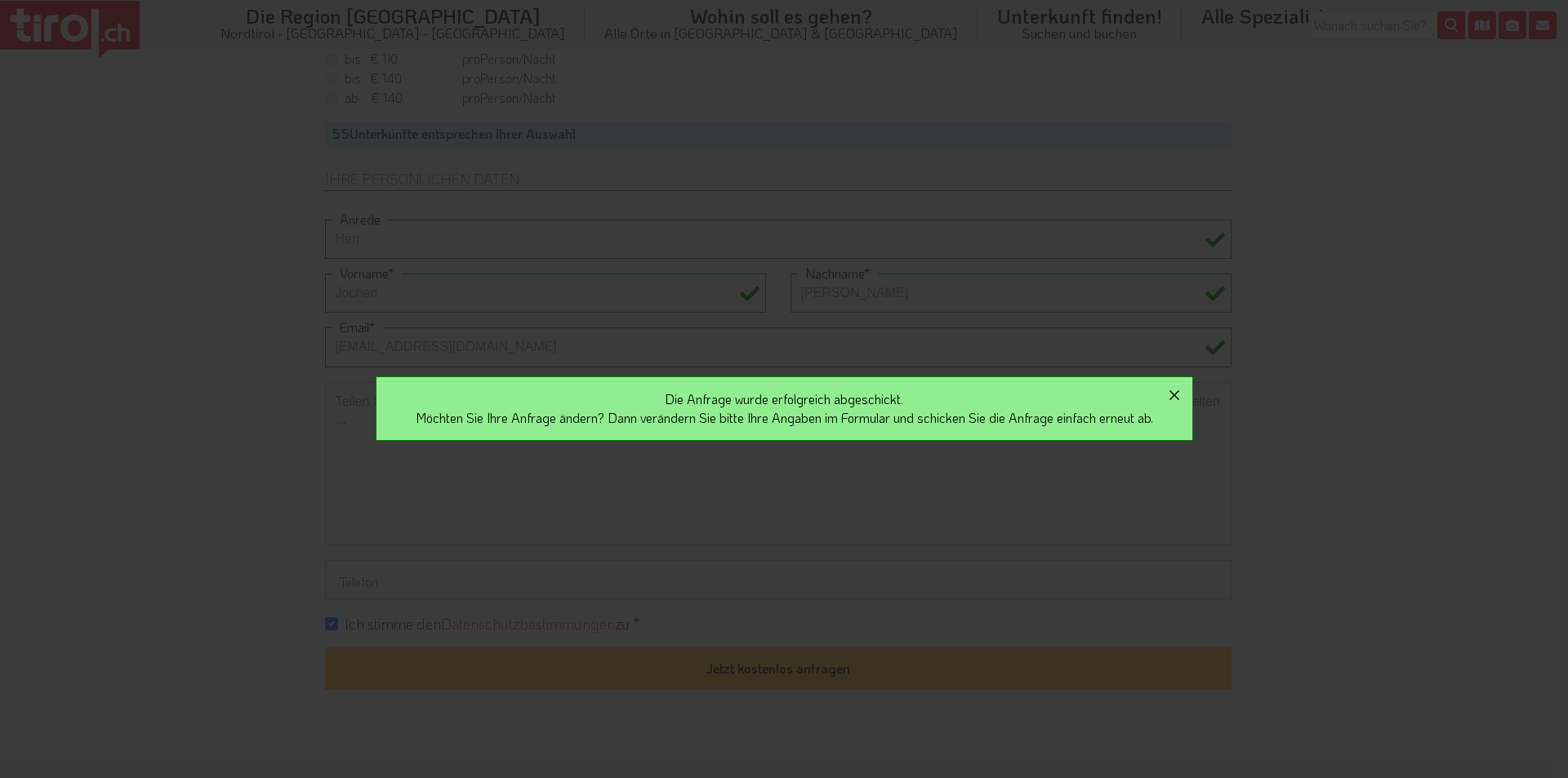
click at [1182, 394] on icon "button" at bounding box center [1175, 396] width 20 height 20
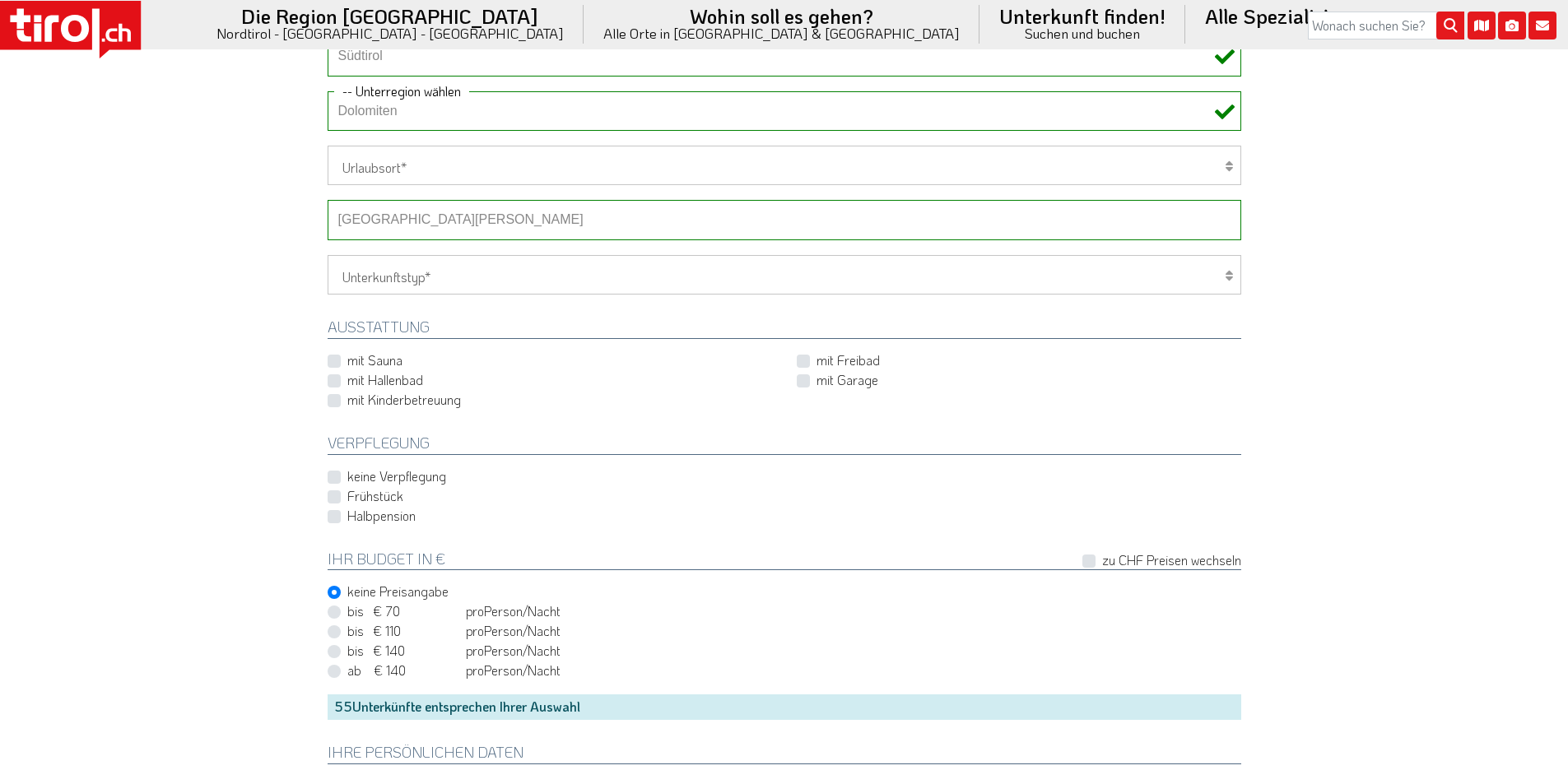
scroll to position [658, 0]
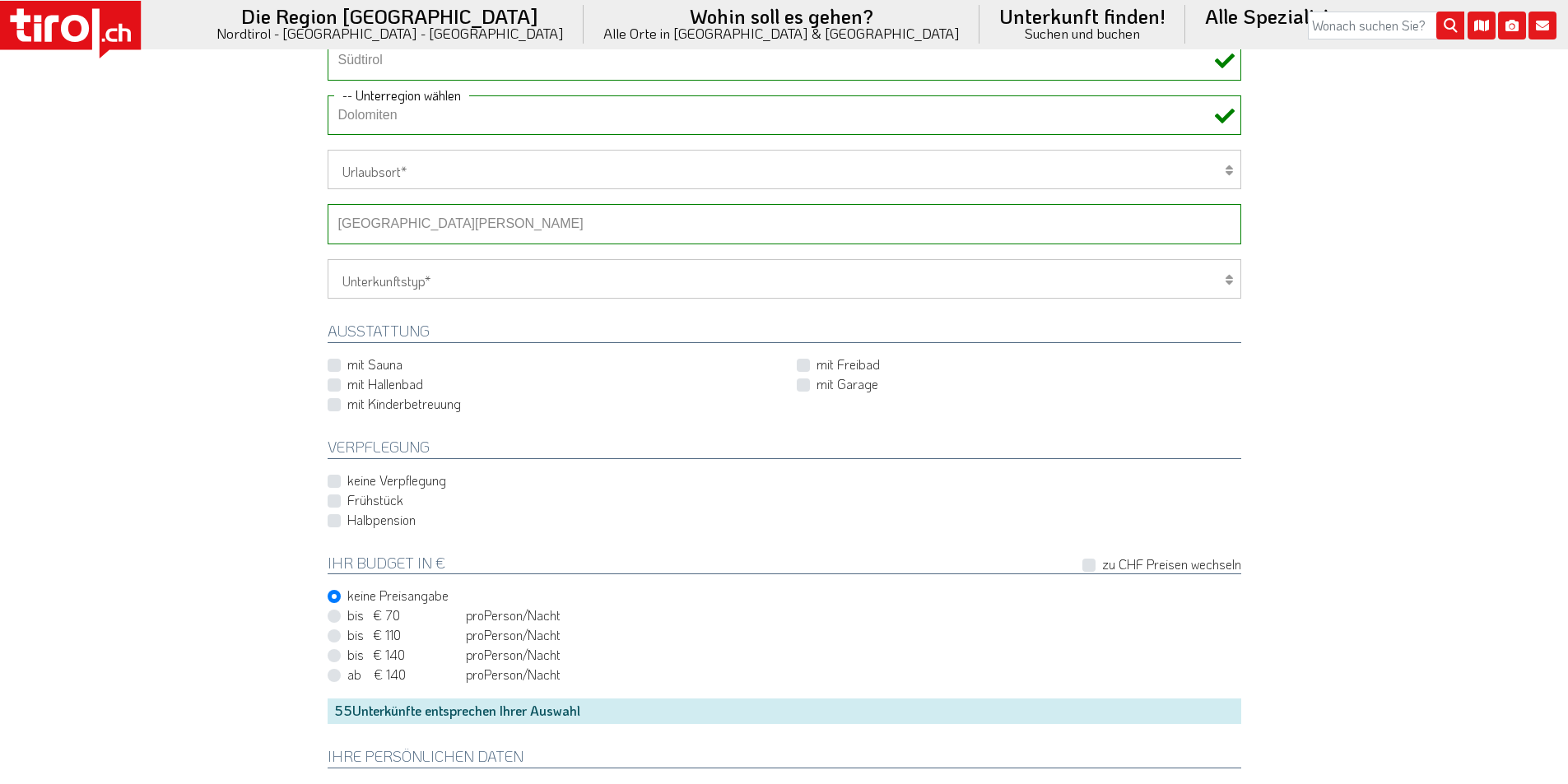
click at [425, 223] on select "-- Betrieb wählen ABINEA Dolomiti Romantic SPA Hotel [GEOGRAPHIC_DATA] - Oetz A…" at bounding box center [785, 224] width 914 height 40
click at [328, 204] on select "-- Betrieb wählen ABINEA Dolomiti Romantic SPA Hotel [GEOGRAPHIC_DATA] - Oetz A…" at bounding box center [785, 224] width 914 height 40
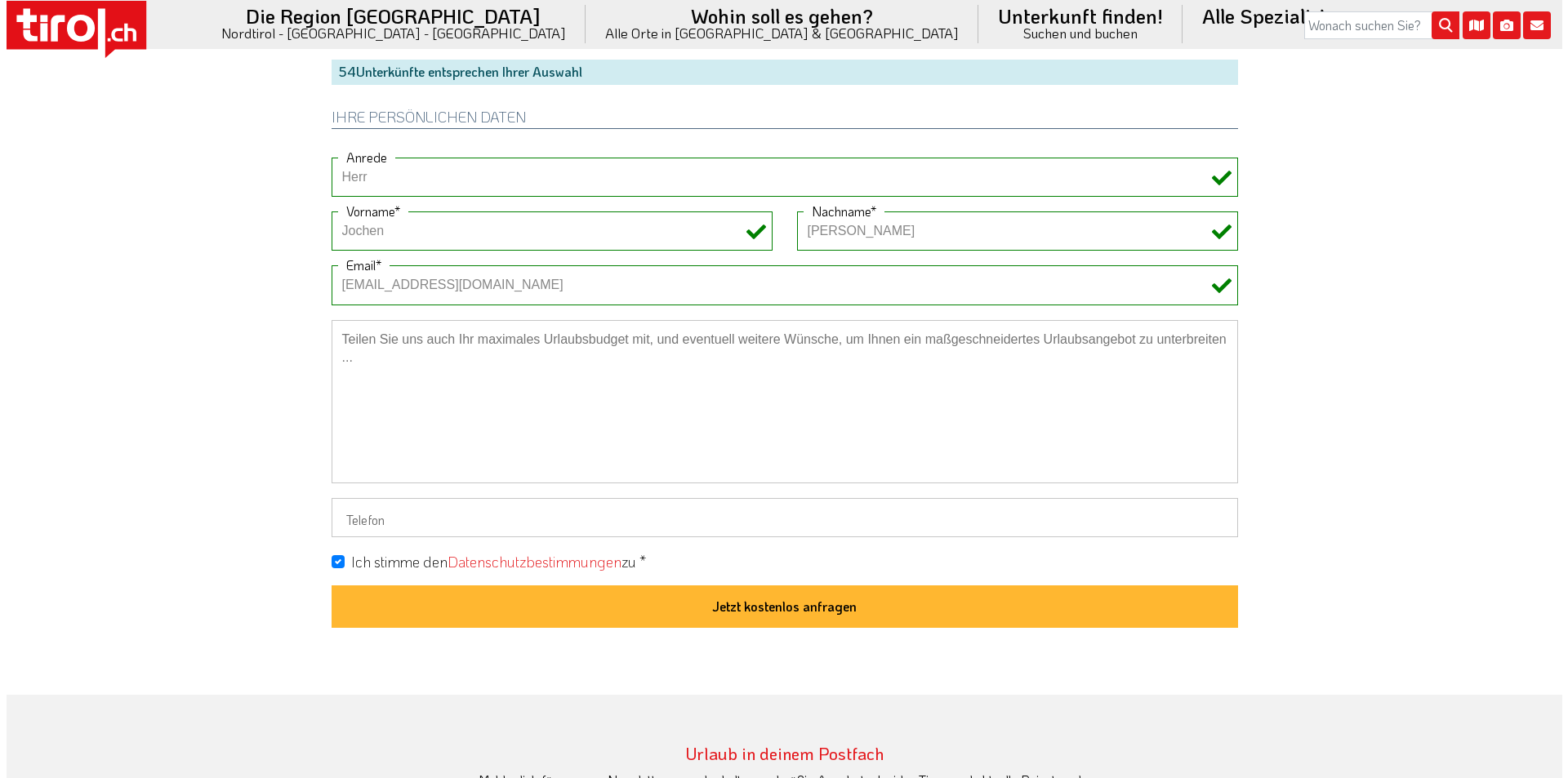
scroll to position [1307, 0]
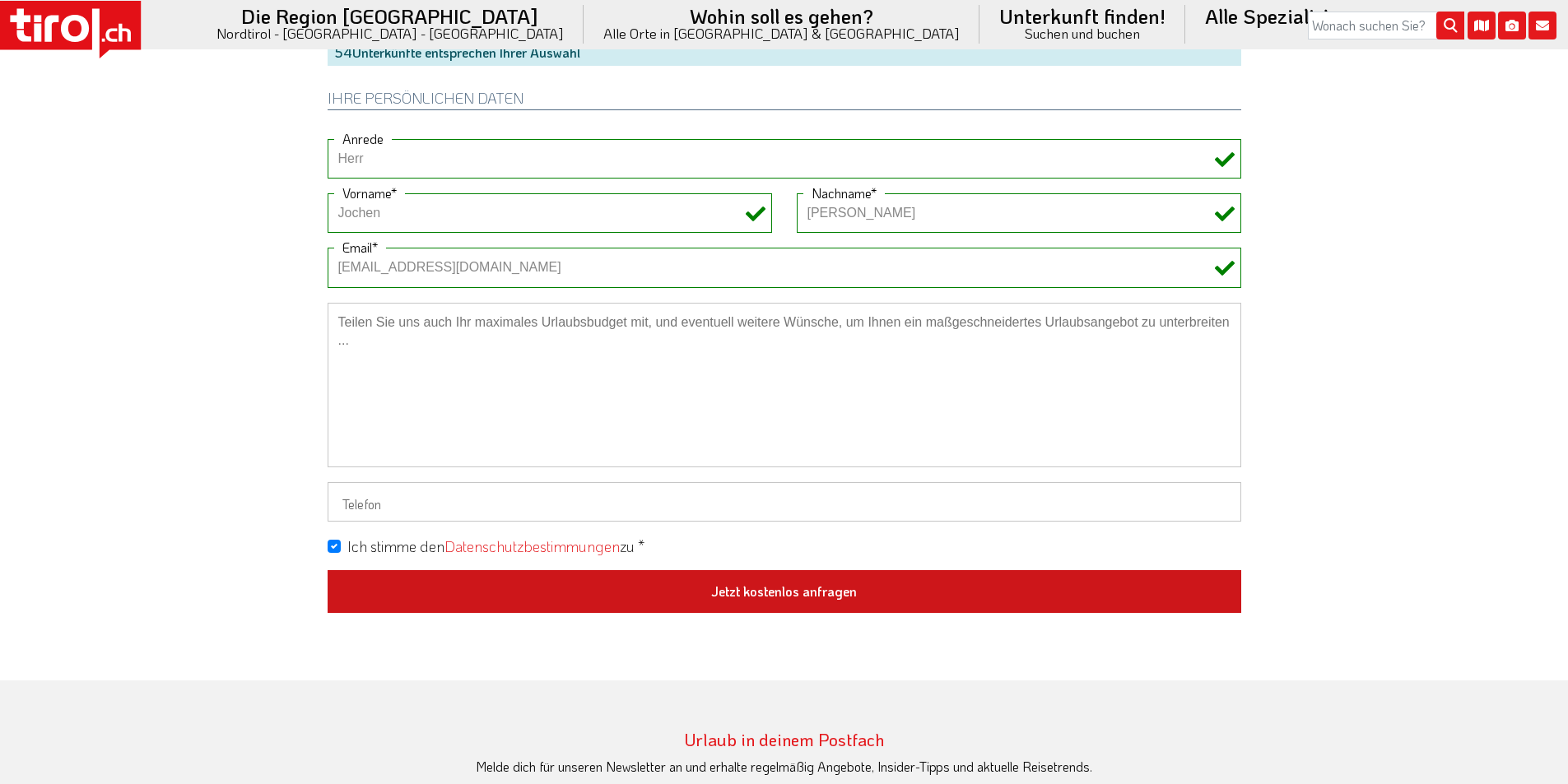
click at [751, 598] on button "Jetzt kostenlos anfragen" at bounding box center [785, 591] width 914 height 43
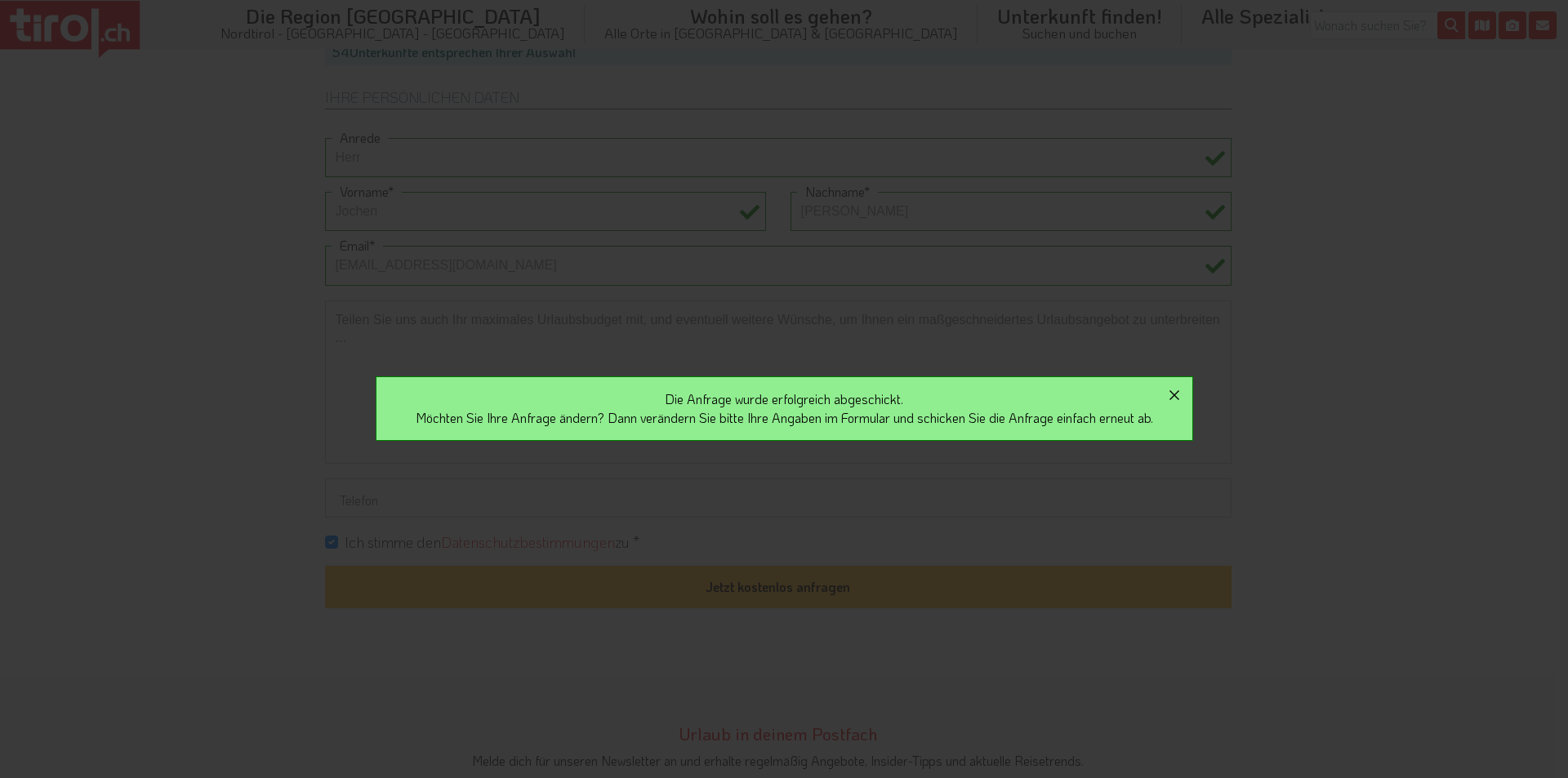
click at [1180, 392] on icon "button" at bounding box center [1175, 395] width 10 height 10
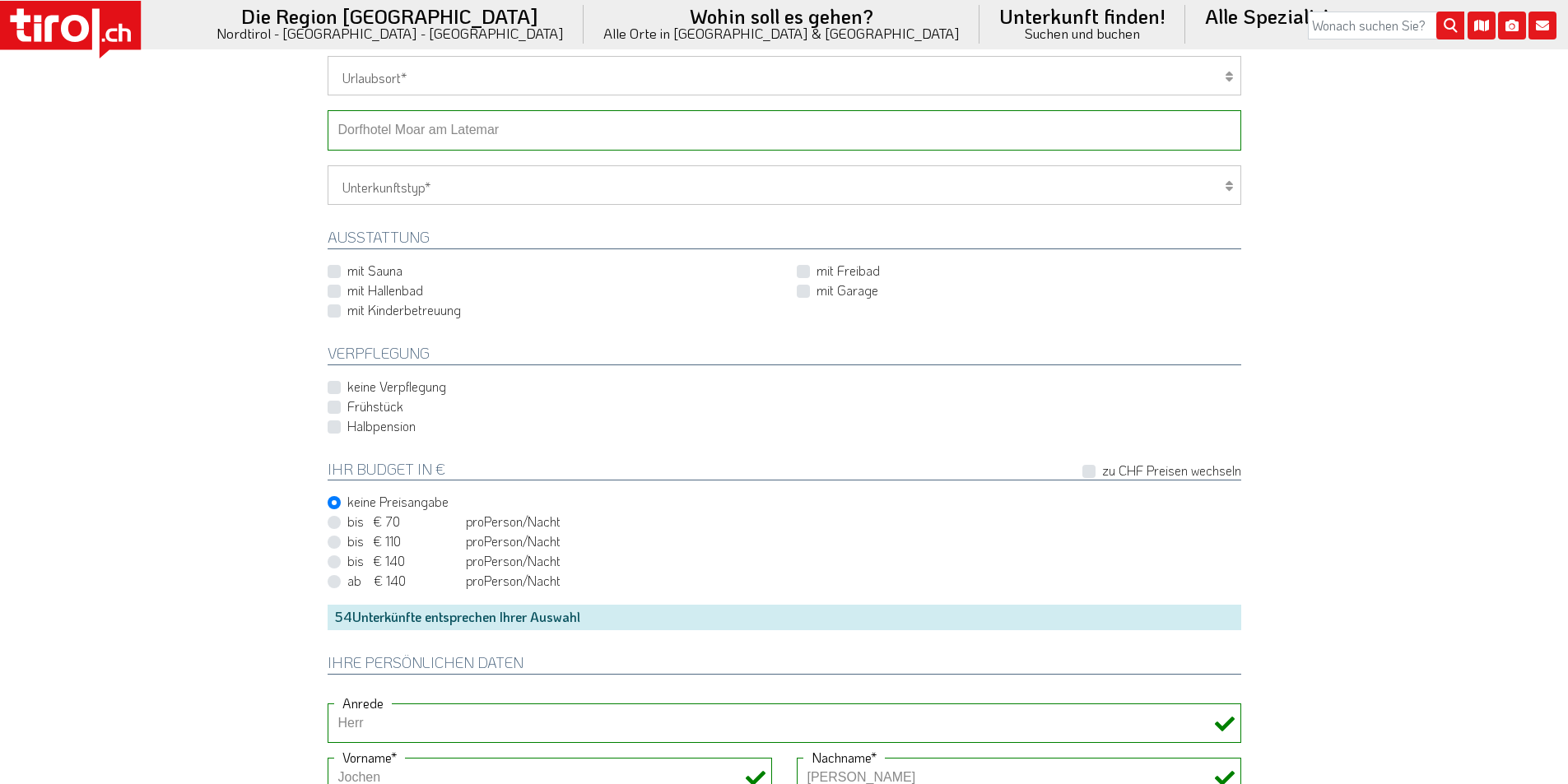
scroll to position [494, 0]
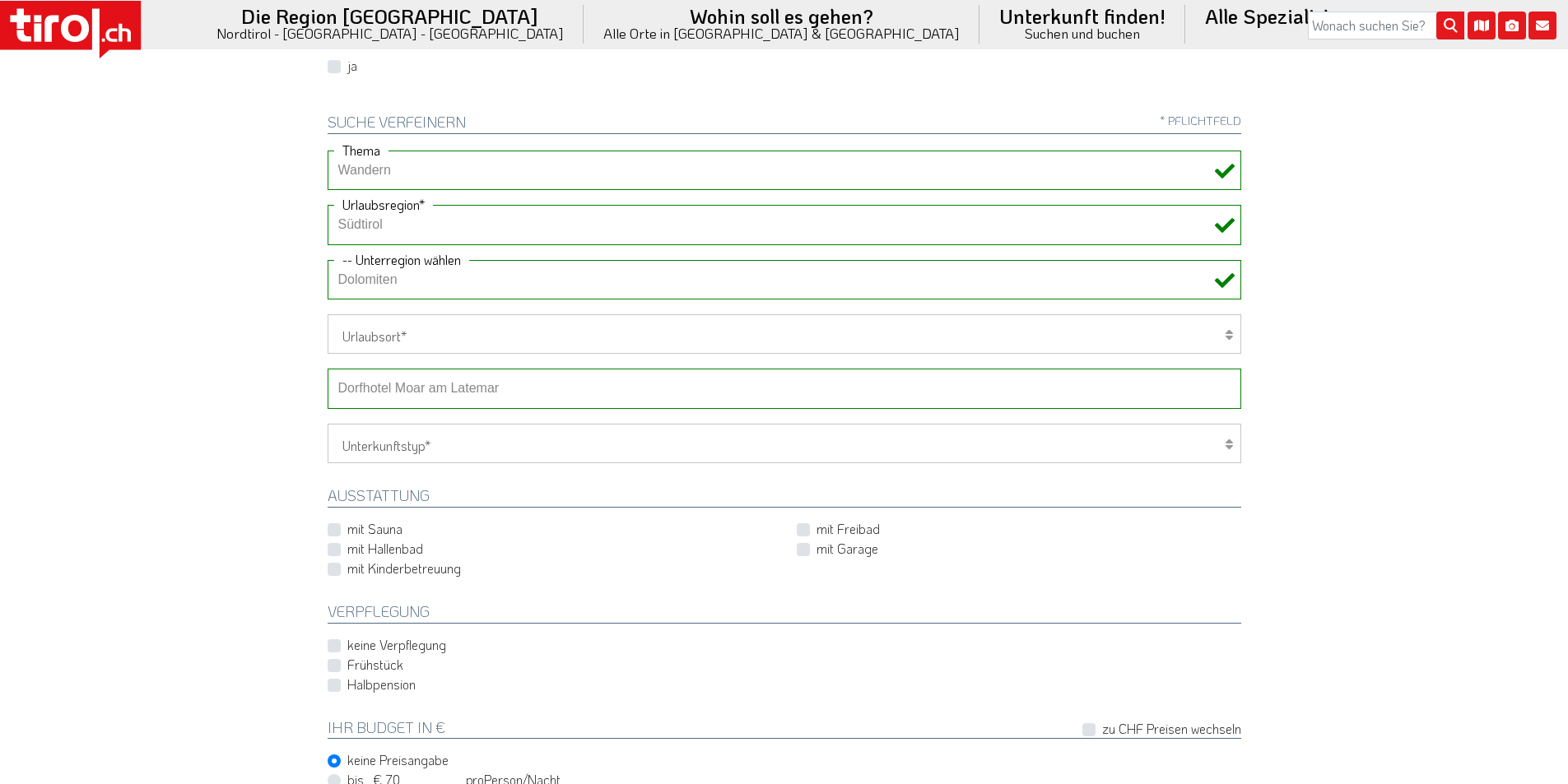
click at [446, 390] on select "-- Betrieb wählen ABINEA Dolomiti Romantic SPA Hotel [GEOGRAPHIC_DATA] - Oetz A…" at bounding box center [785, 389] width 914 height 40
click at [328, 369] on select "-- Betrieb wählen ABINEA Dolomiti Romantic SPA Hotel [GEOGRAPHIC_DATA] - Oetz A…" at bounding box center [785, 389] width 914 height 40
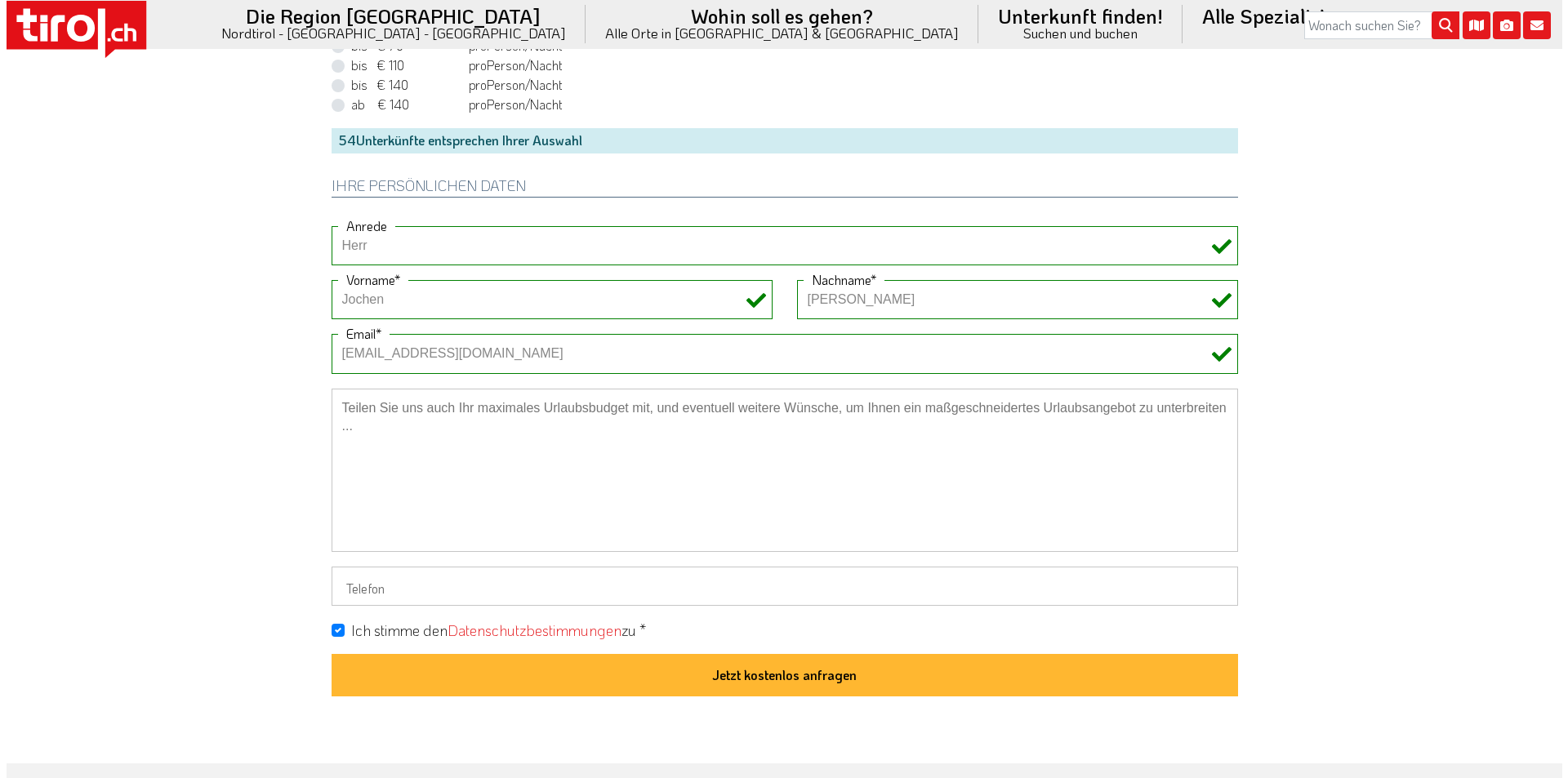
scroll to position [1226, 0]
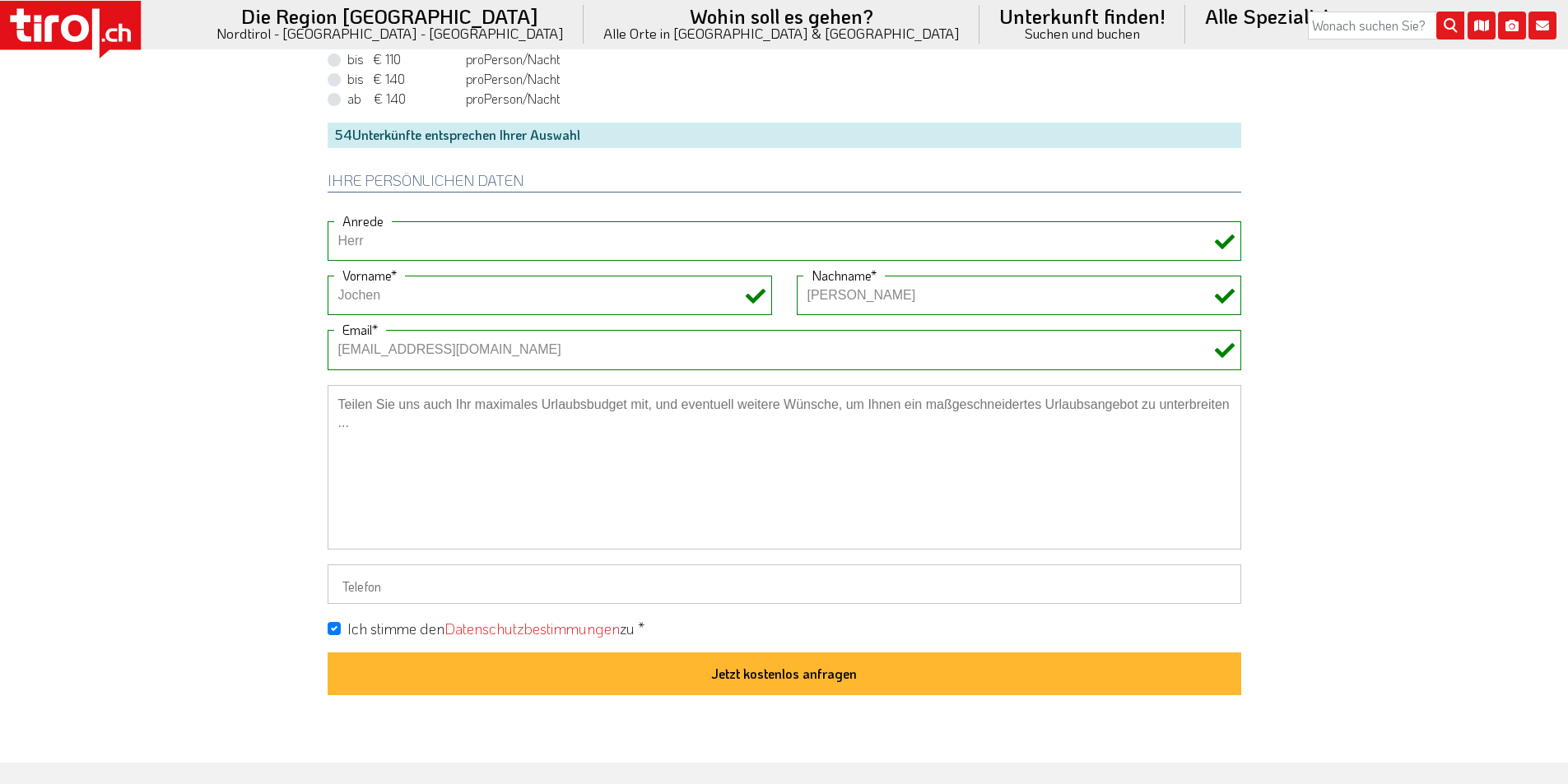
drag, startPoint x: 769, startPoint y: 674, endPoint x: 781, endPoint y: 668, distance: 14.0
click at [769, 675] on button "Jetzt kostenlos anfragen" at bounding box center [785, 674] width 914 height 43
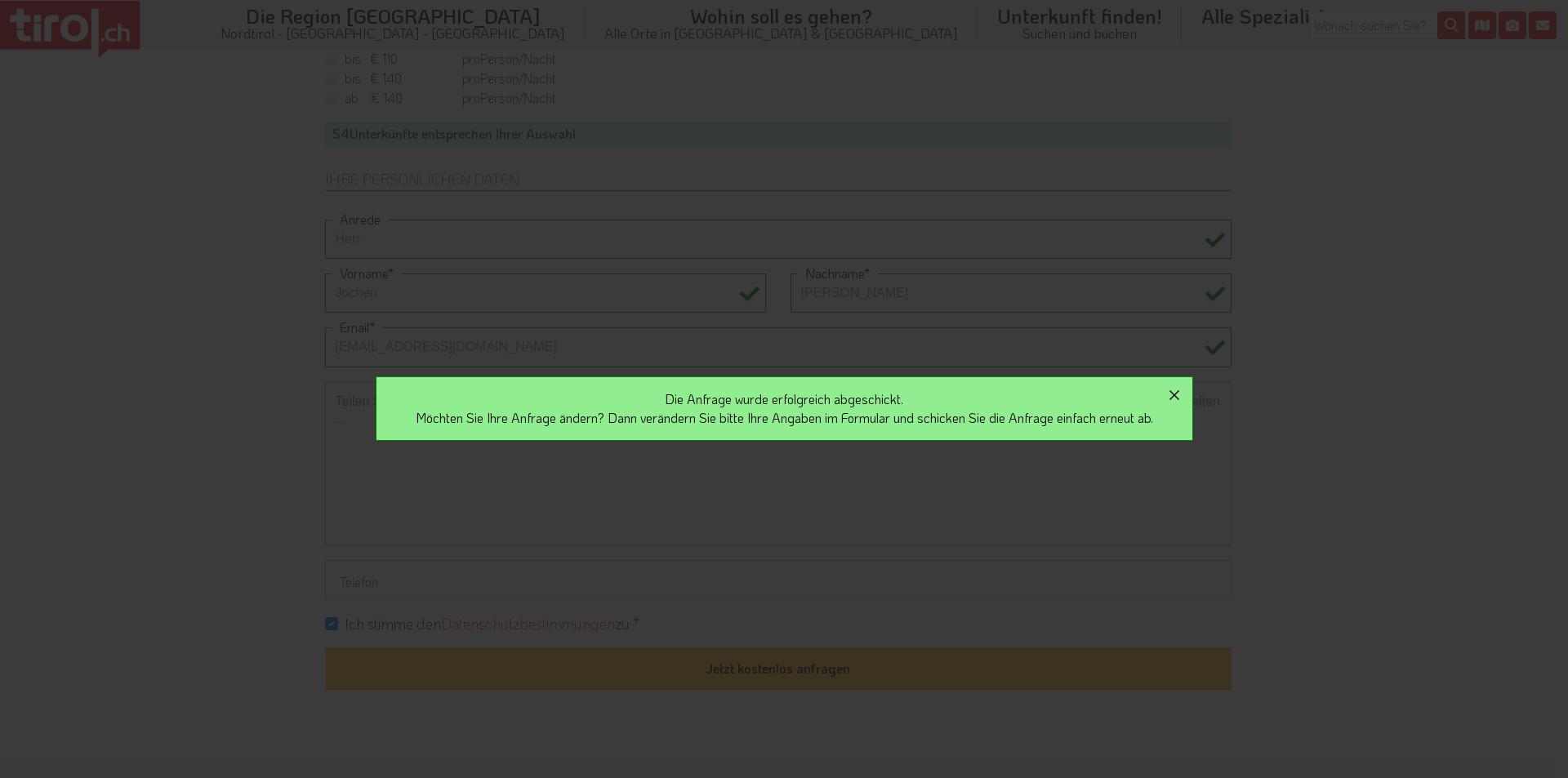
click at [1182, 387] on icon "button" at bounding box center [1175, 396] width 20 height 20
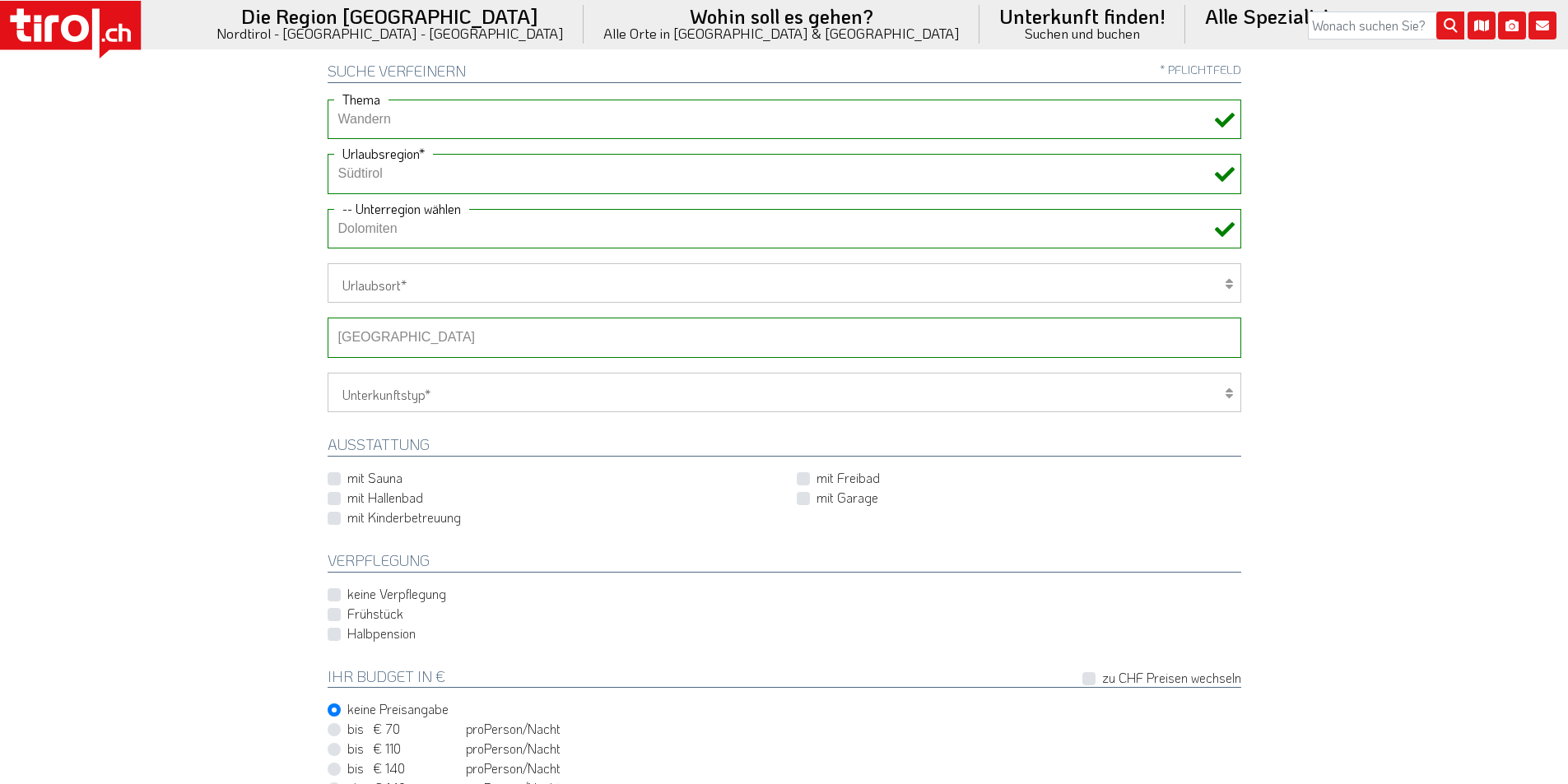
scroll to position [494, 0]
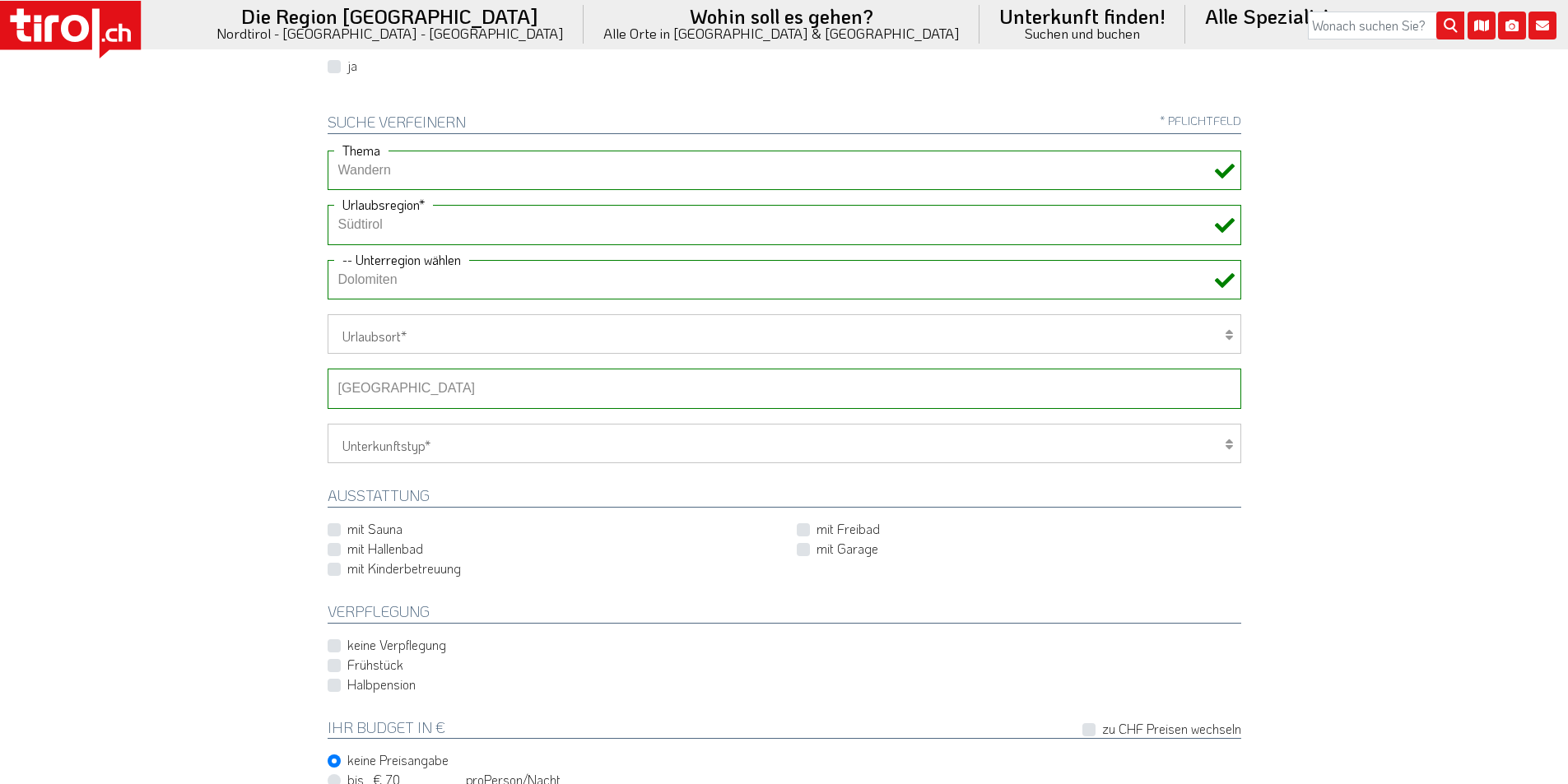
click at [422, 387] on select "-- Betrieb wählen ABINEA Dolomiti Romantic SPA Hotel [GEOGRAPHIC_DATA] - Oetz A…" at bounding box center [785, 389] width 914 height 40
select select "29062"
click at [328, 369] on select "-- Betrieb wählen ABINEA Dolomiti Romantic SPA Hotel [GEOGRAPHIC_DATA] - Oetz A…" at bounding box center [785, 389] width 914 height 40
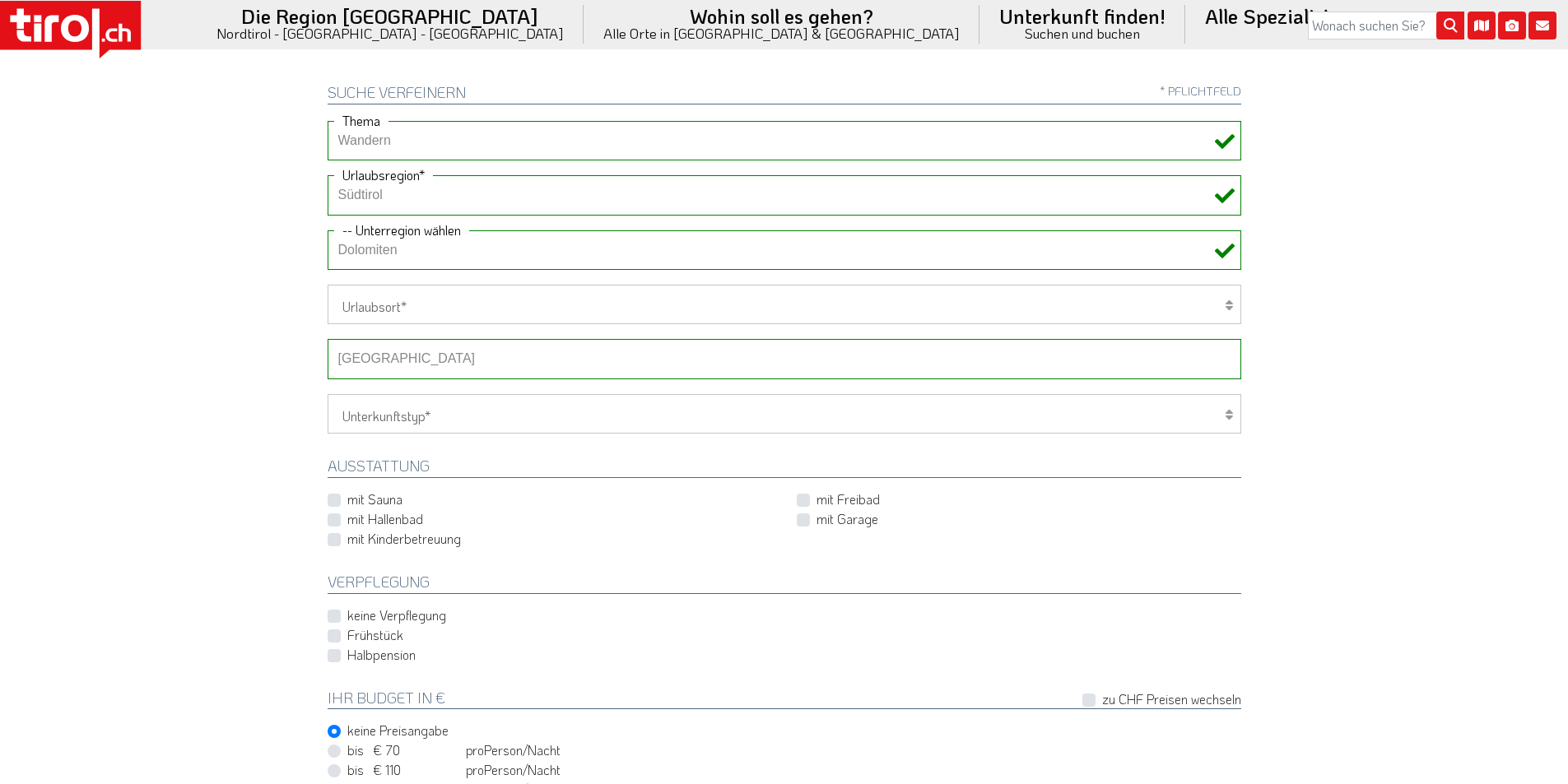
scroll to position [1235, 0]
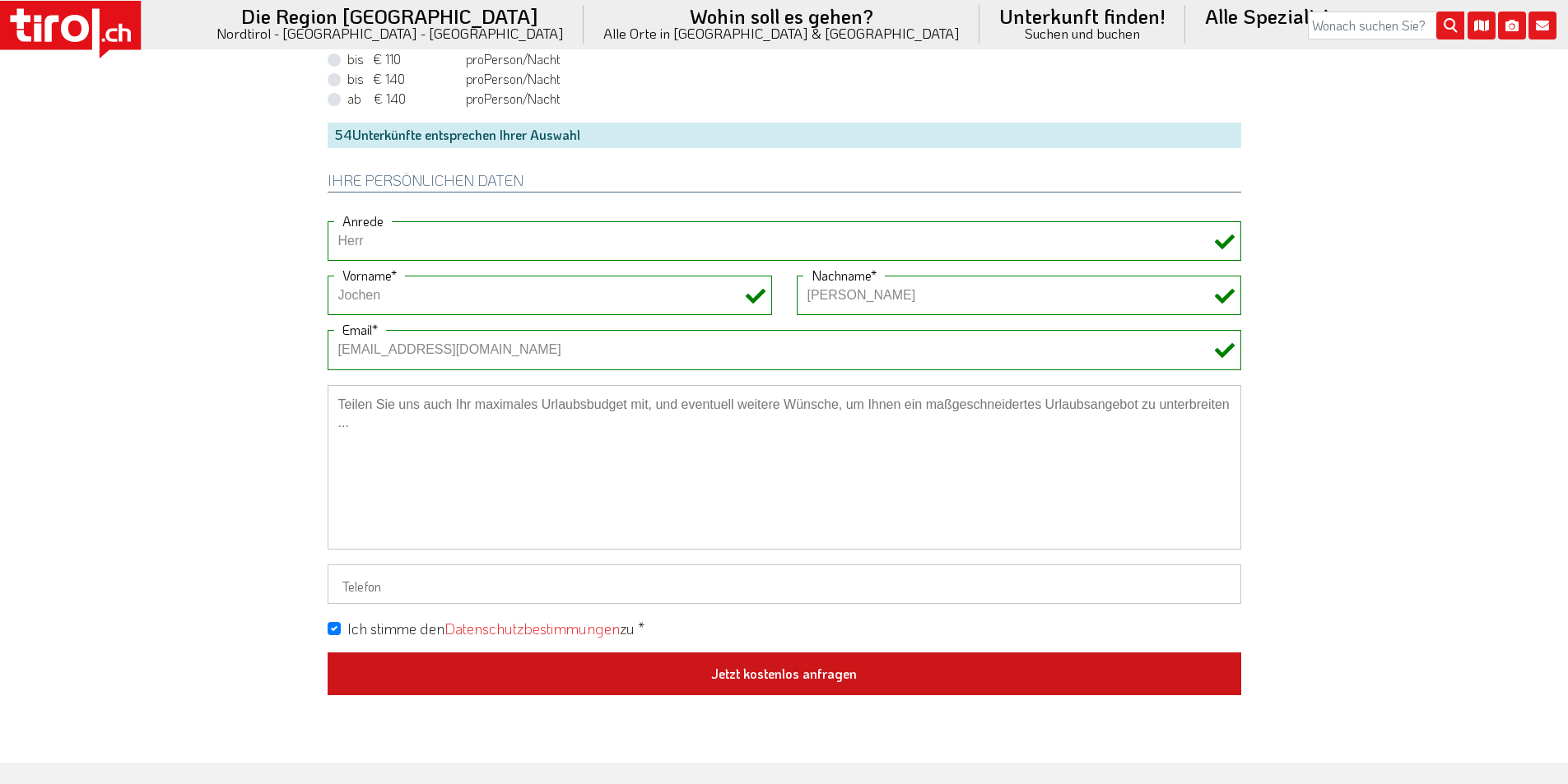
click at [779, 679] on button "Jetzt kostenlos anfragen" at bounding box center [785, 674] width 914 height 43
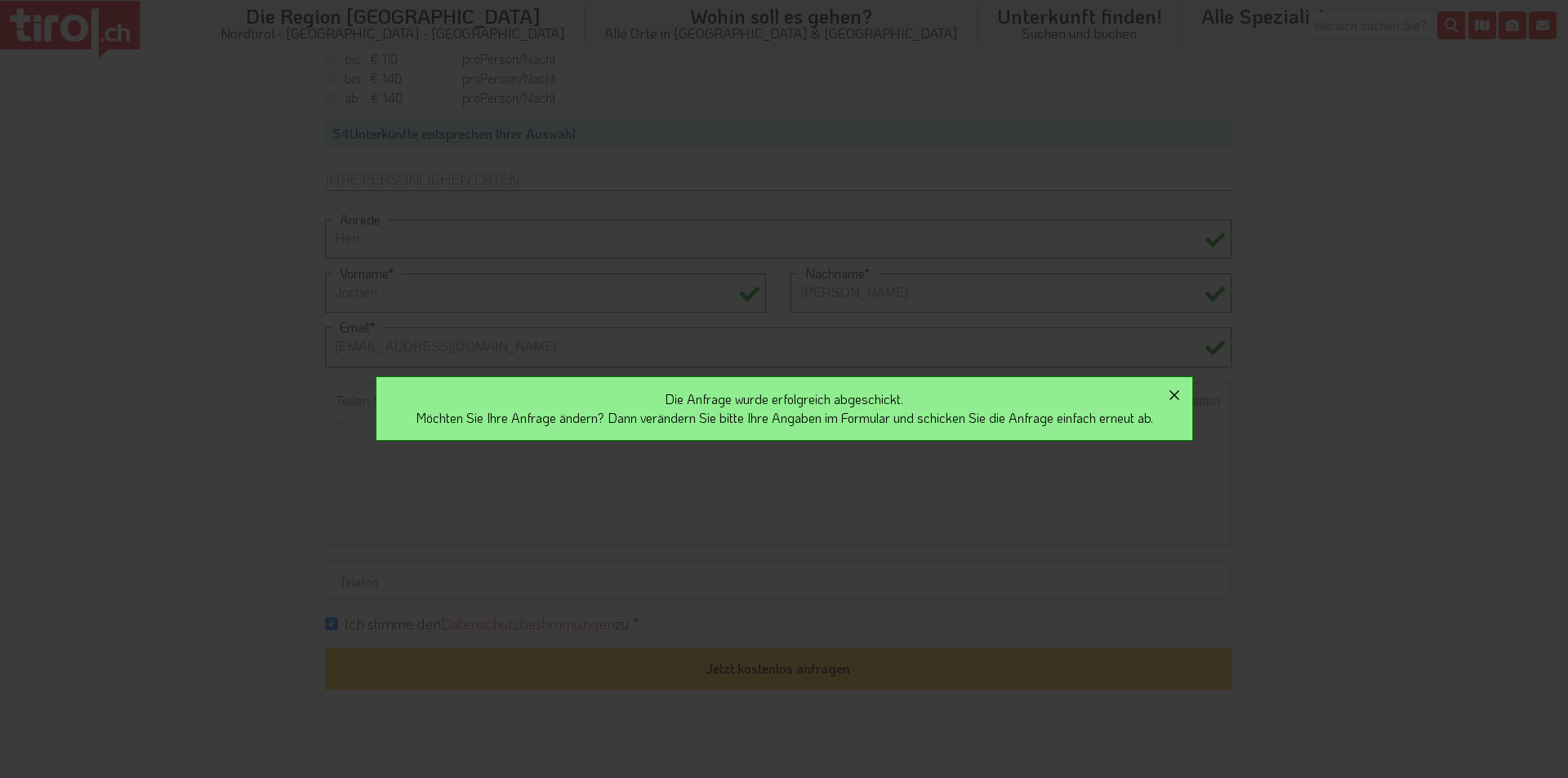
click at [1179, 391] on icon "button" at bounding box center [1175, 395] width 10 height 10
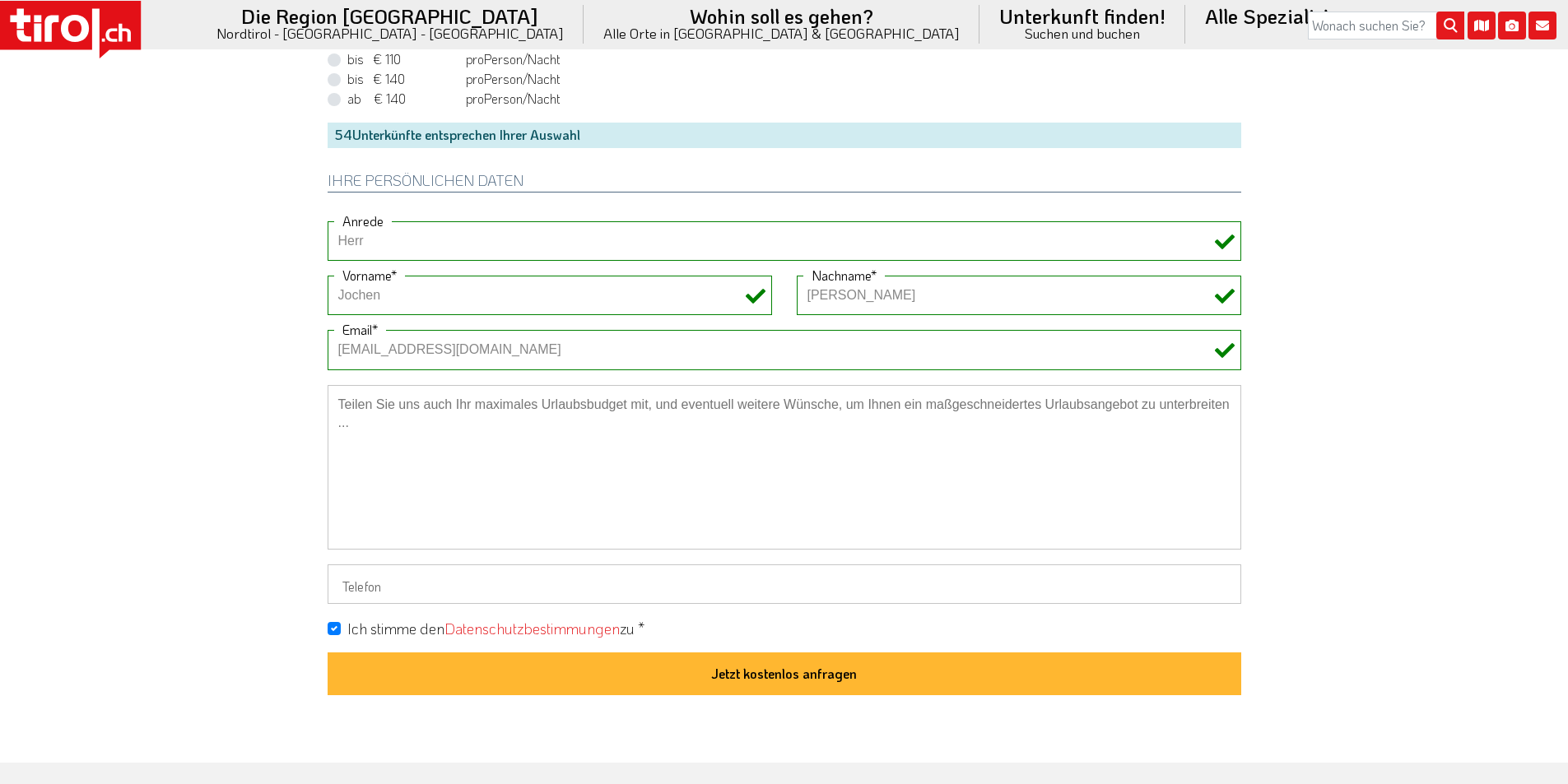
click at [84, 32] on icon at bounding box center [75, 28] width 28 height 27
